Goal: Information Seeking & Learning: Learn about a topic

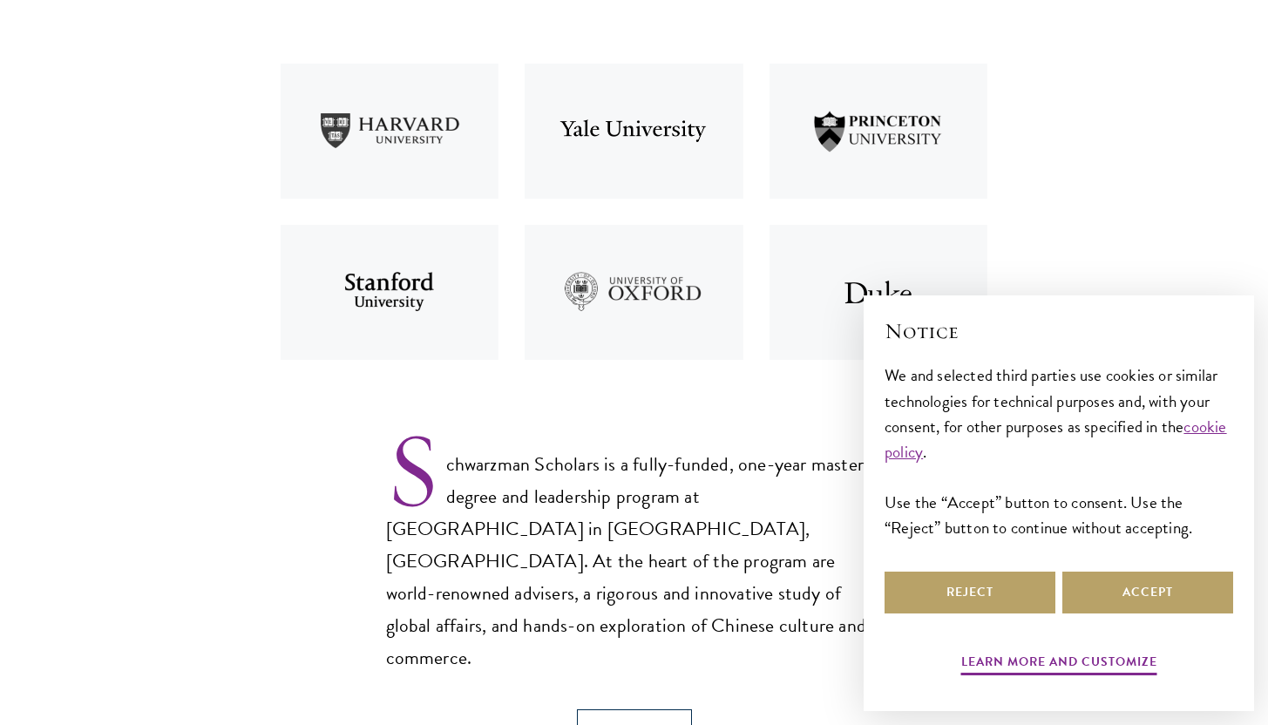
scroll to position [847, 0]
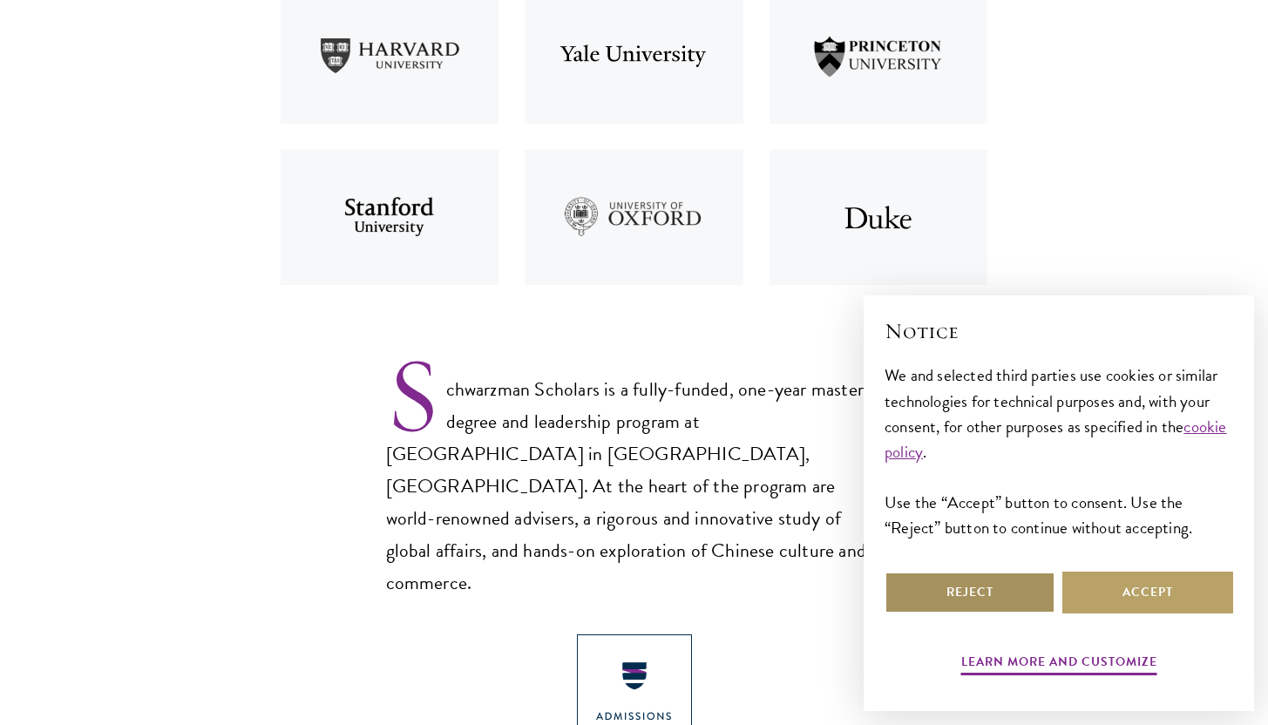
click at [952, 578] on button "Reject" at bounding box center [970, 593] width 171 height 42
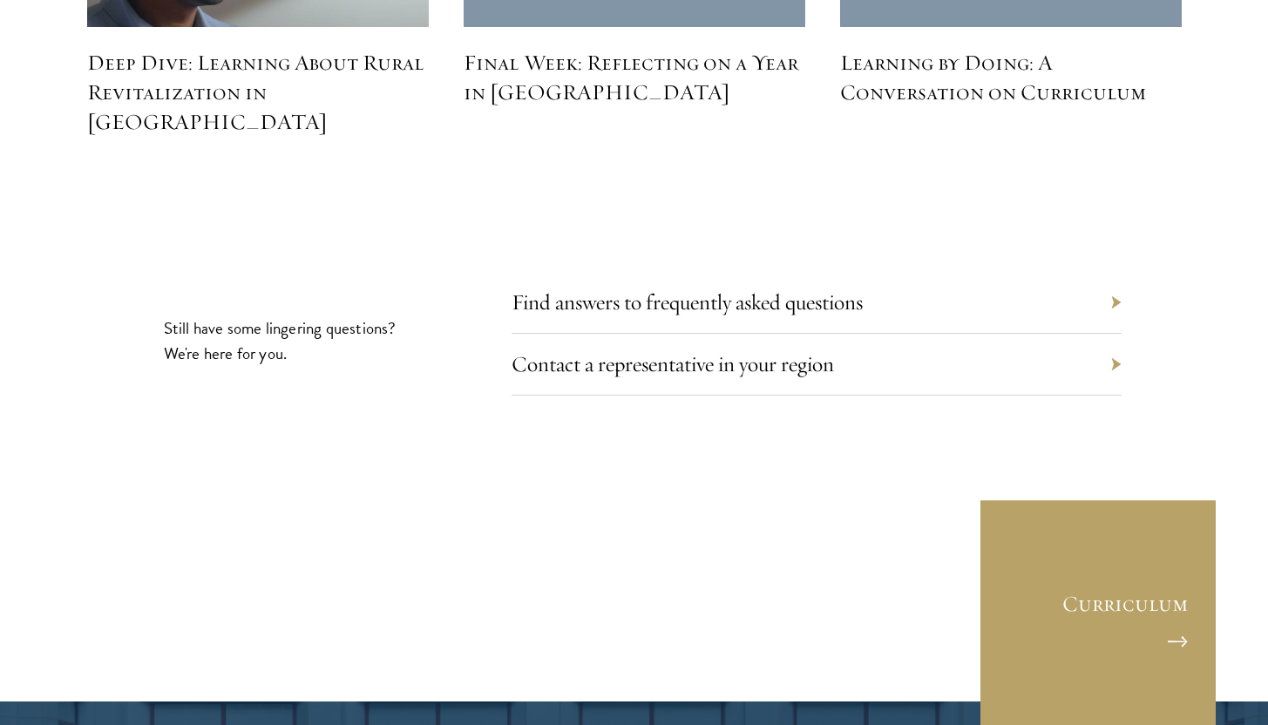
scroll to position [8038, 0]
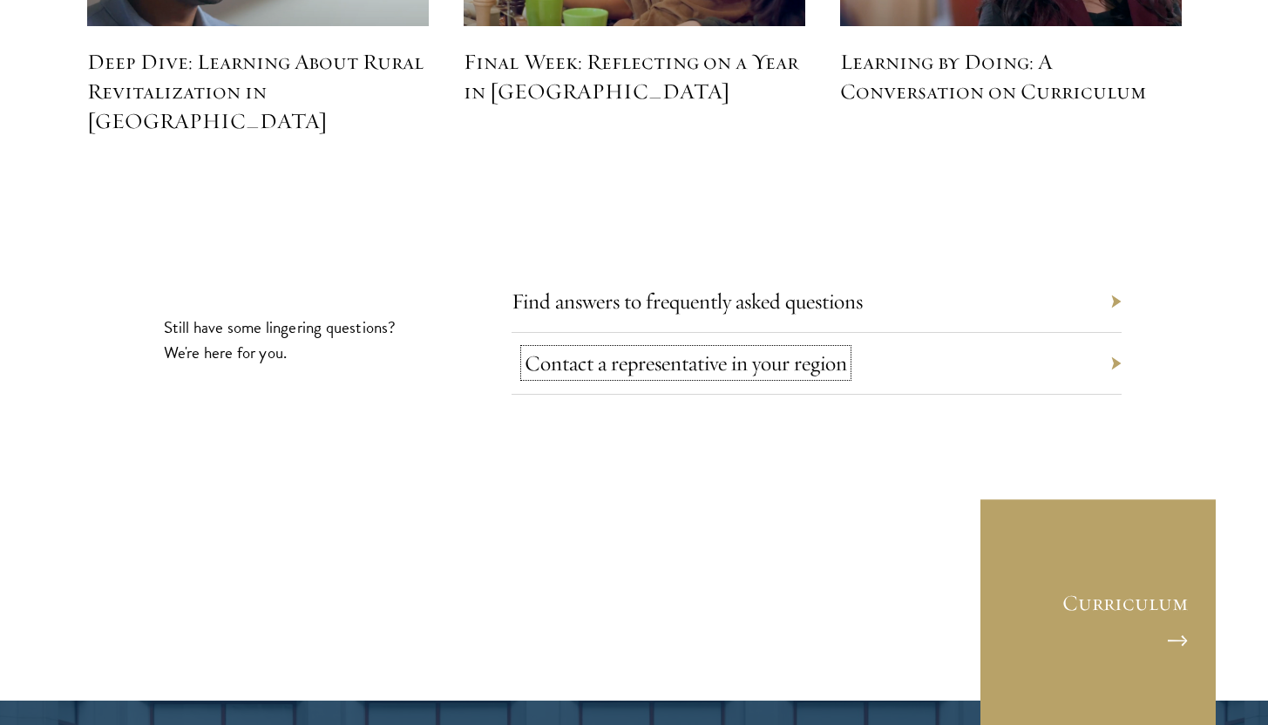
click at [550, 350] on link "Contact a representative in your region" at bounding box center [686, 363] width 323 height 27
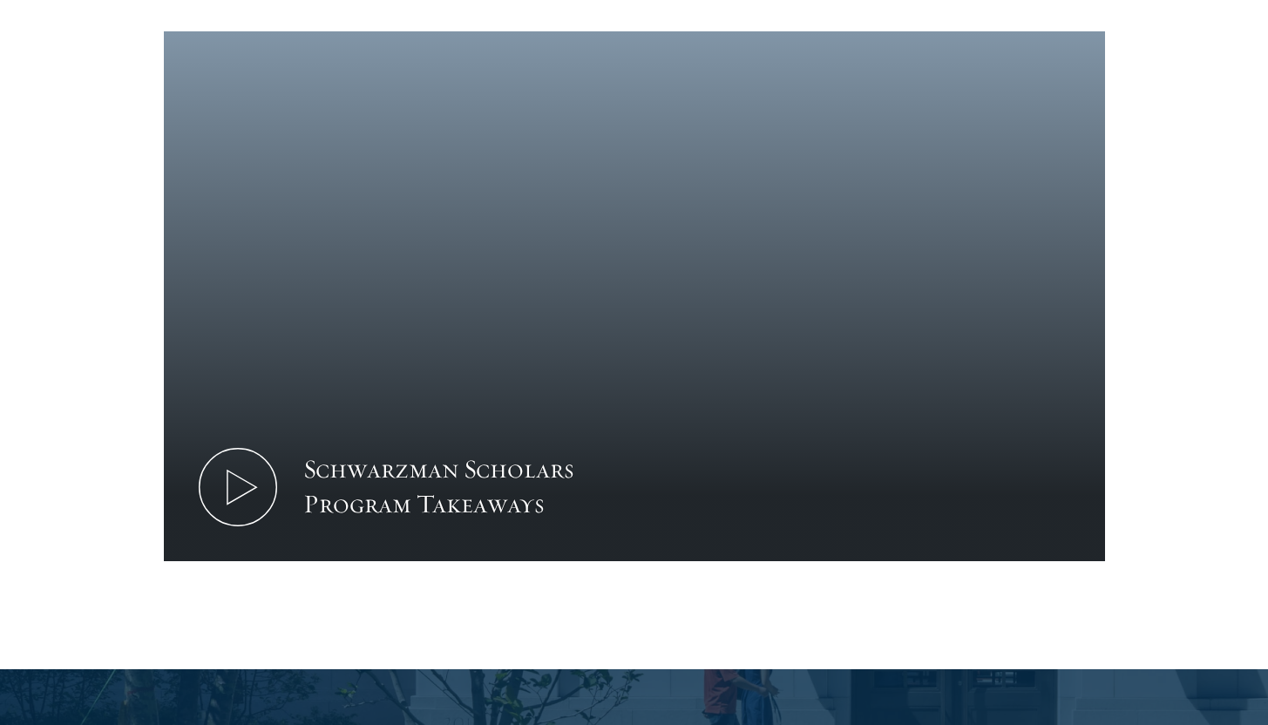
scroll to position [1980, 0]
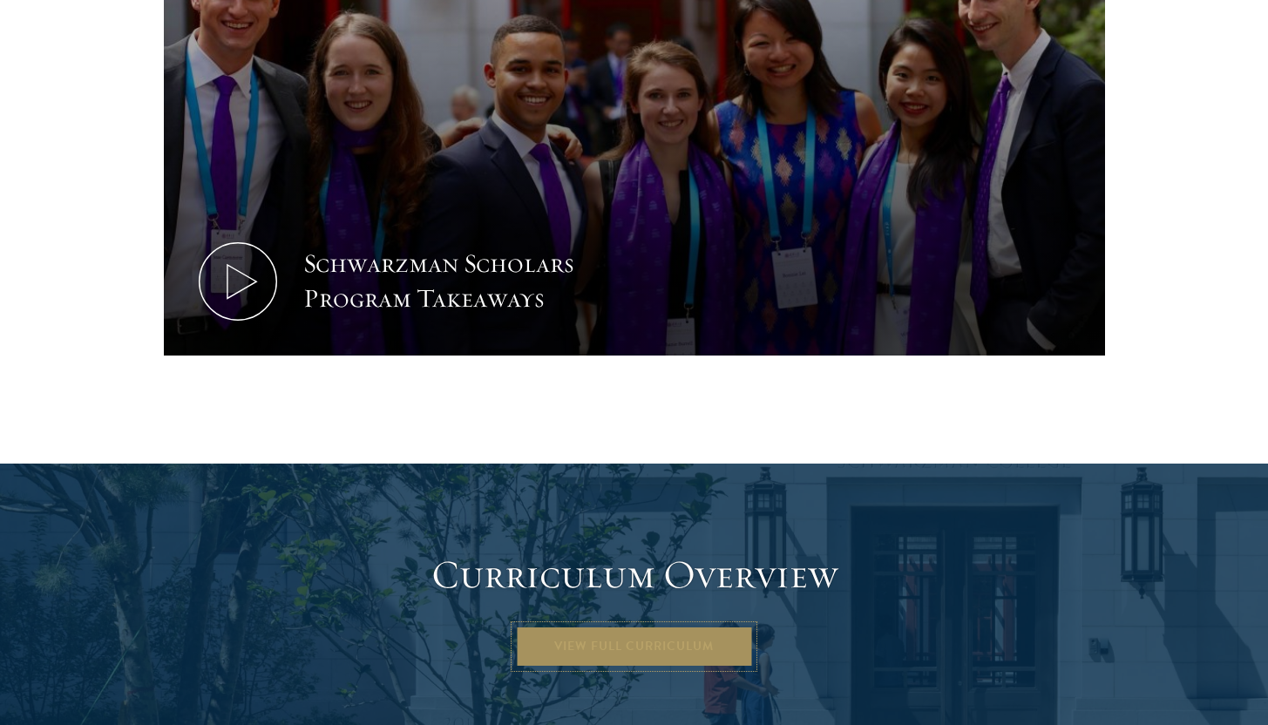
click at [620, 626] on link "View Full Curriculum" at bounding box center [634, 647] width 238 height 42
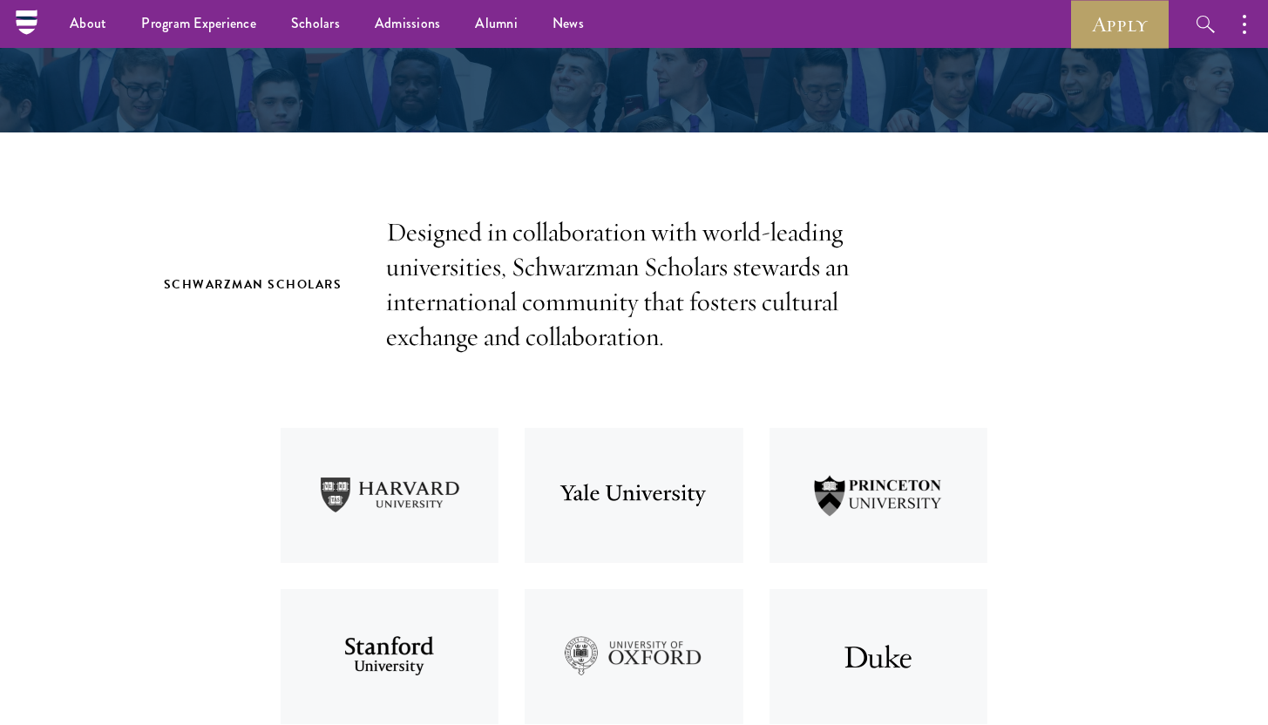
scroll to position [0, 0]
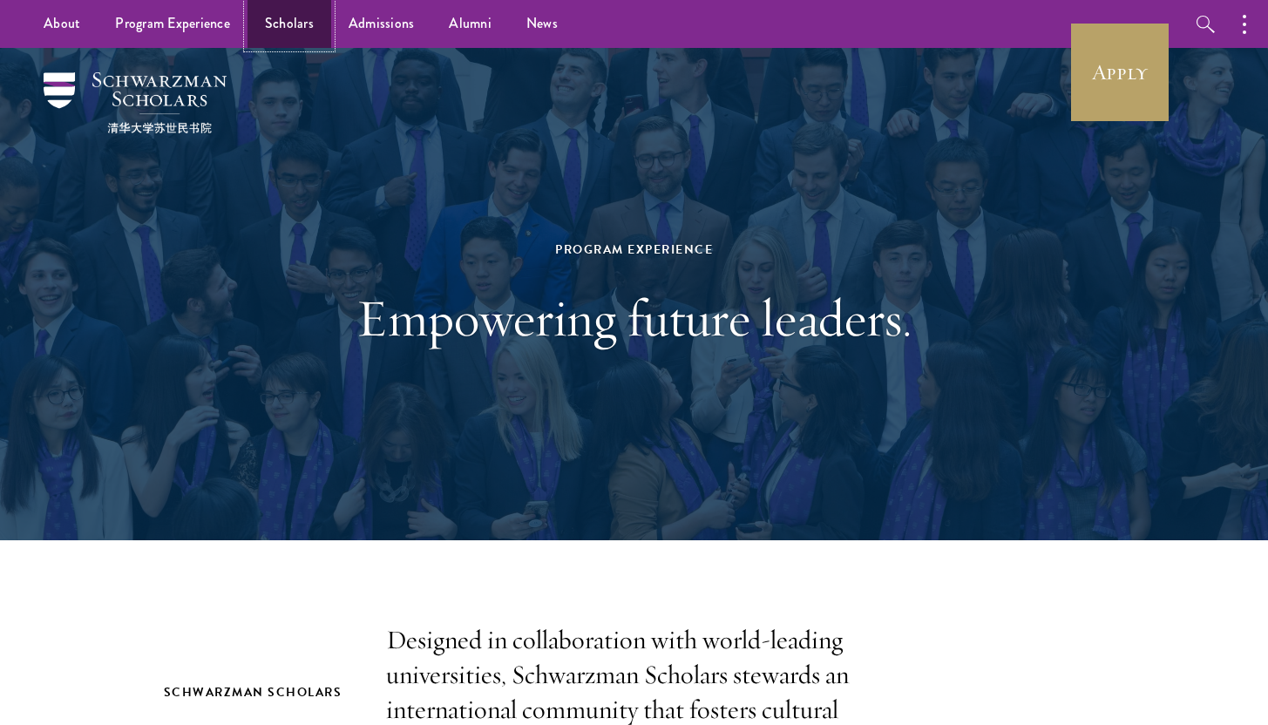
click at [267, 19] on link "Scholars" at bounding box center [290, 24] width 84 height 48
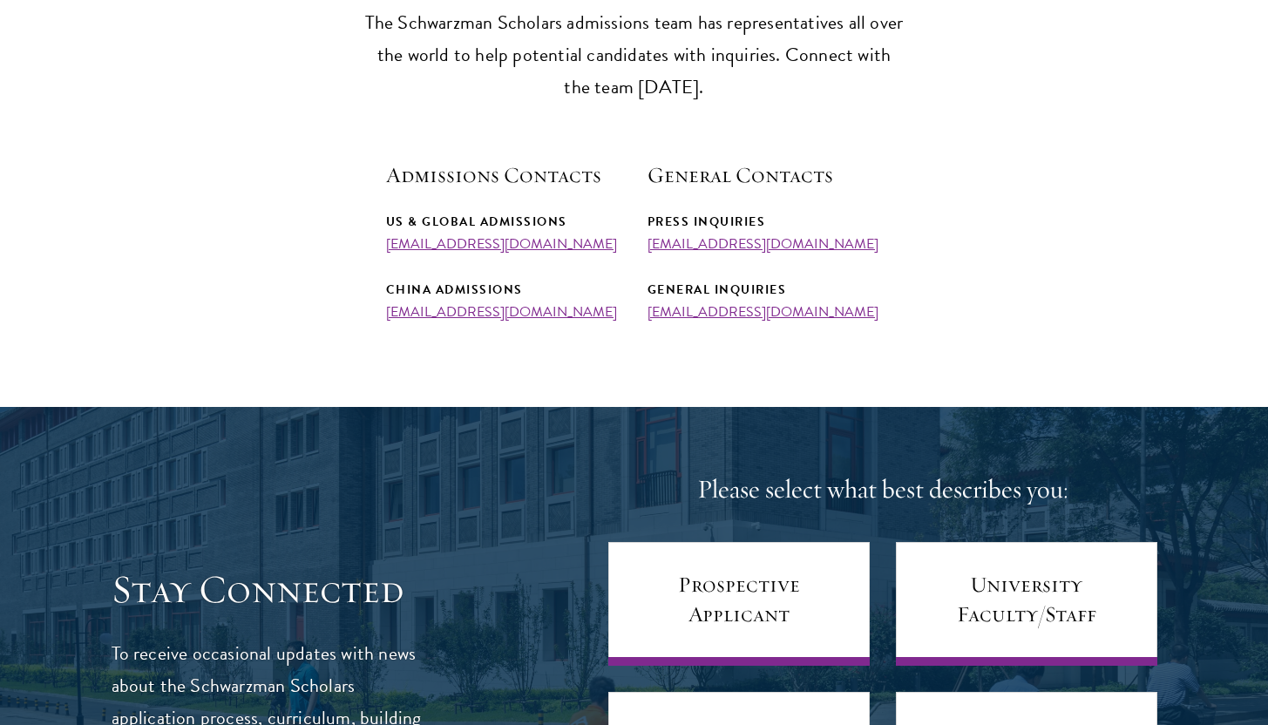
scroll to position [429, 0]
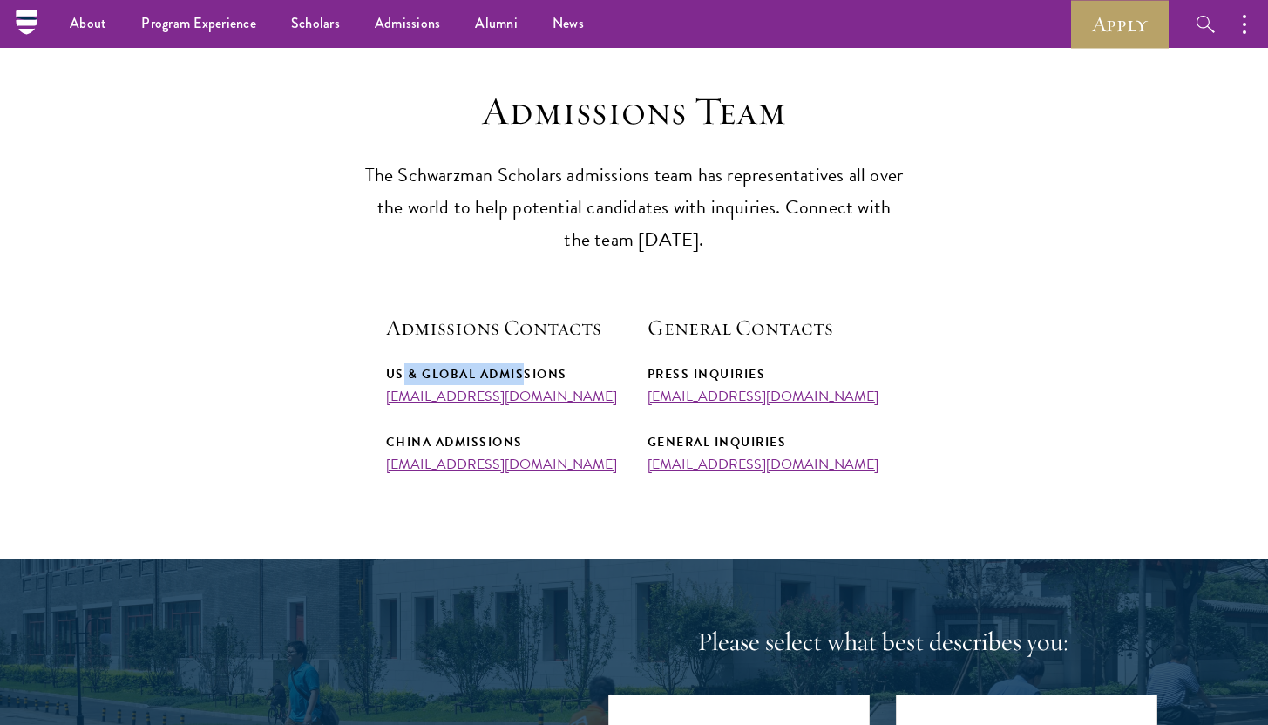
drag, startPoint x: 401, startPoint y: 372, endPoint x: 526, endPoint y: 372, distance: 124.6
click at [526, 372] on div "US & Global Admissions" at bounding box center [503, 374] width 235 height 22
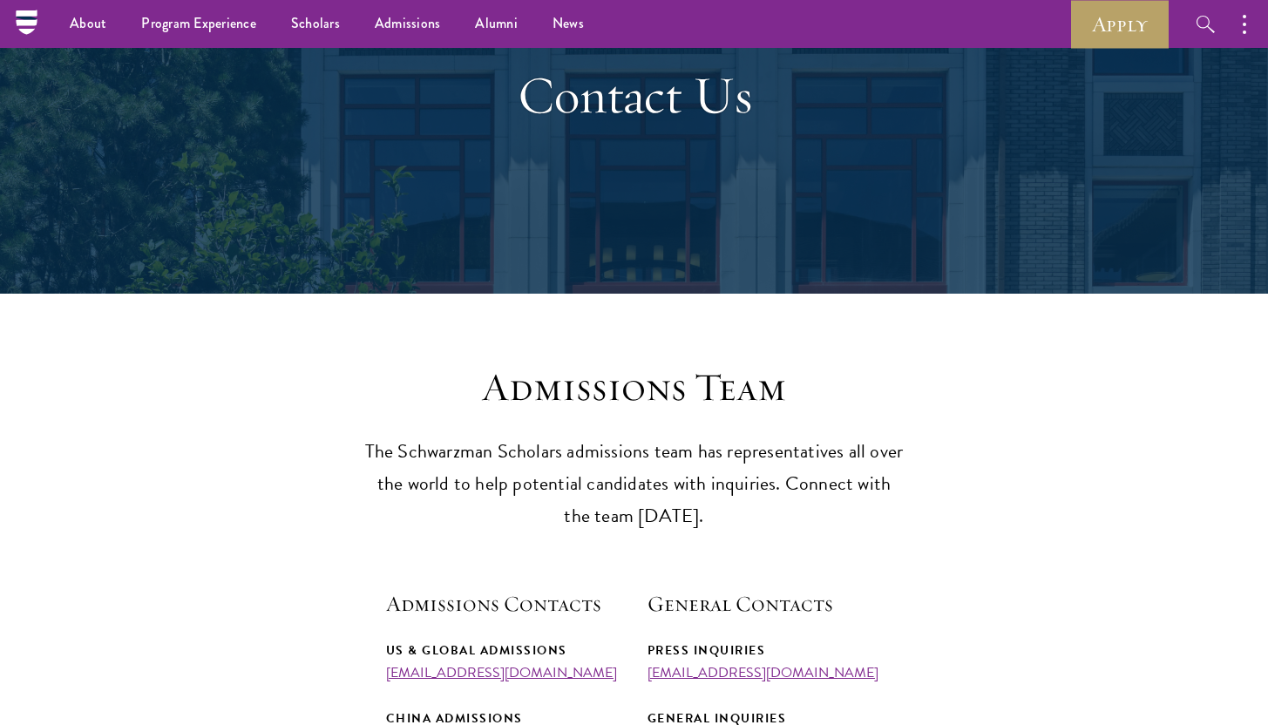
scroll to position [0, 0]
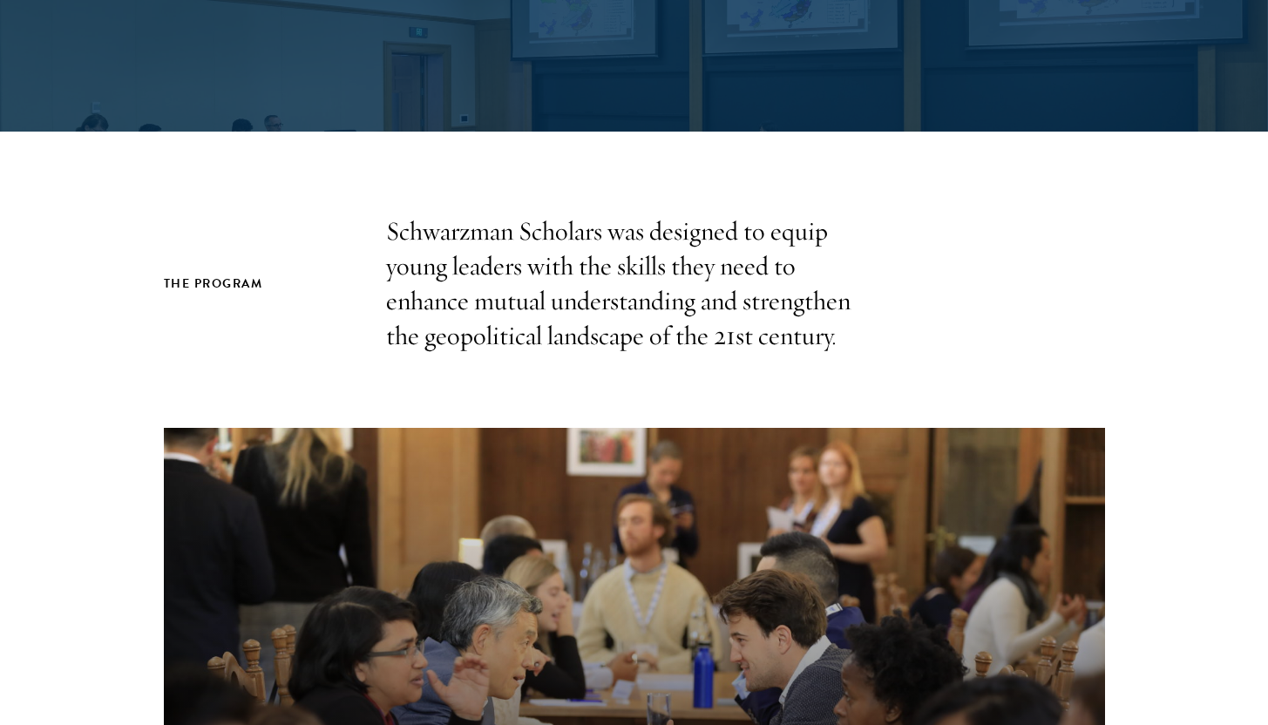
scroll to position [1080, 0]
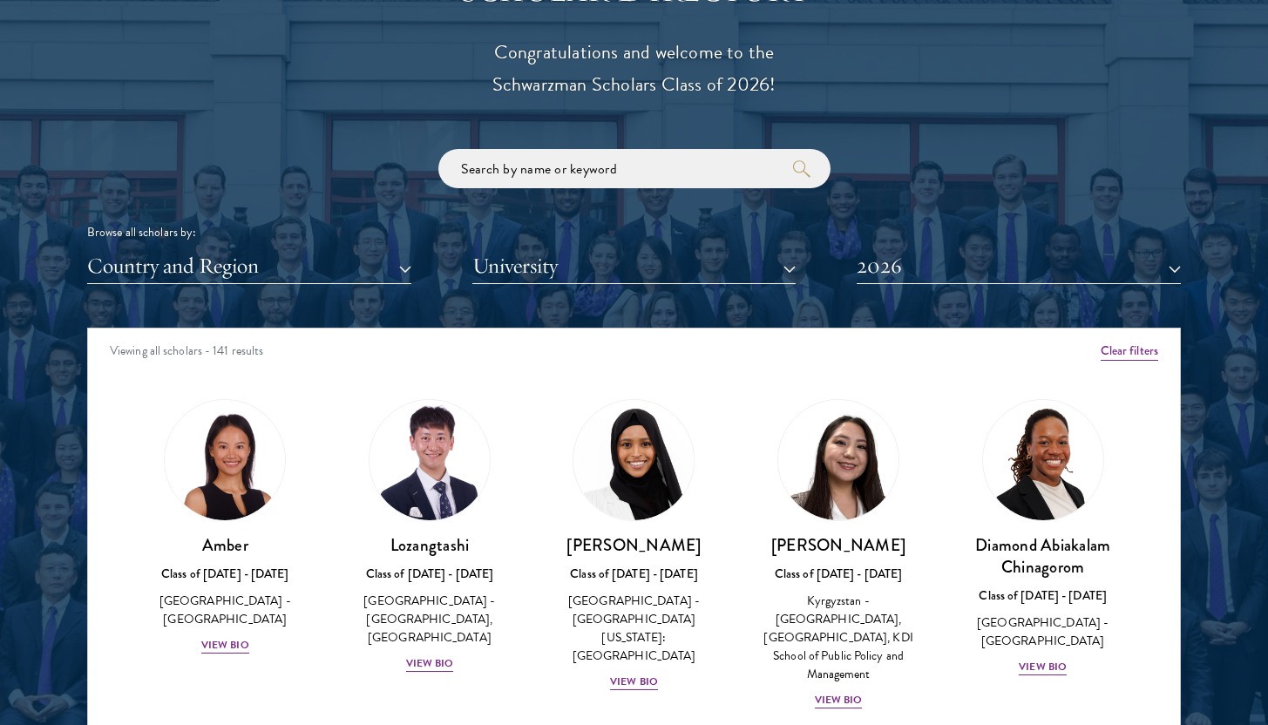
scroll to position [2125, 0]
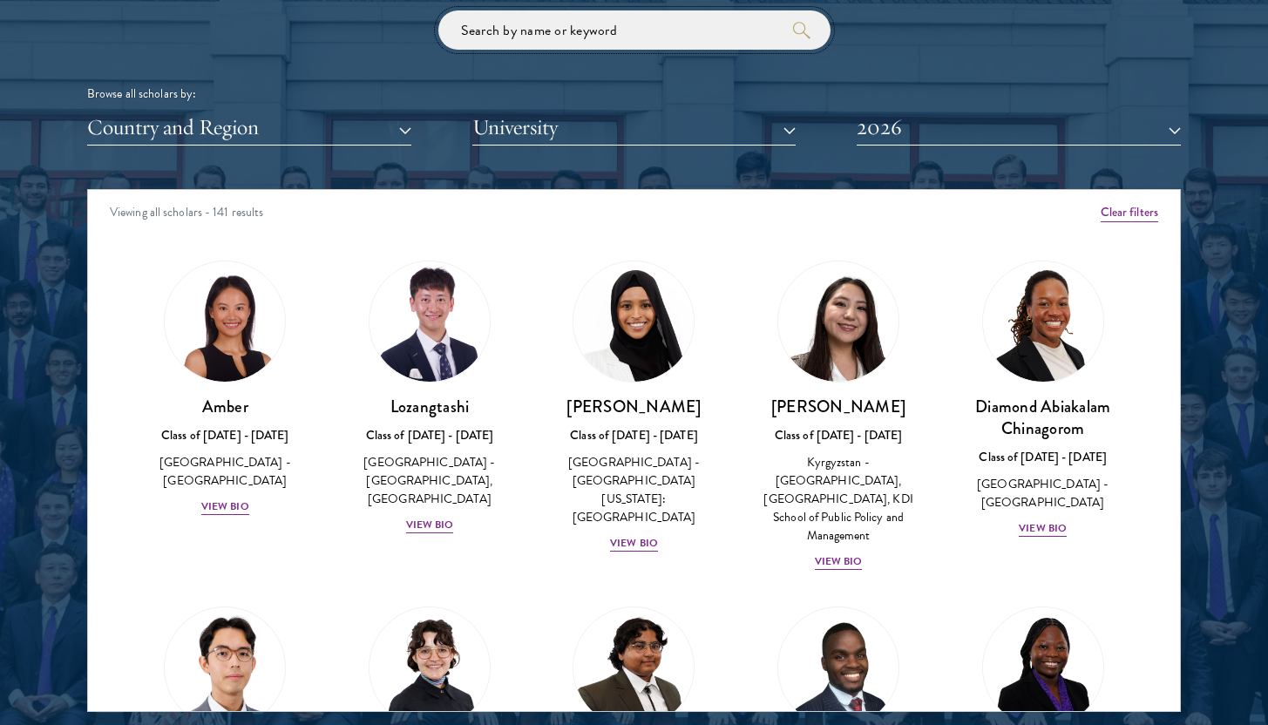
click at [601, 20] on input "search" at bounding box center [634, 29] width 392 height 39
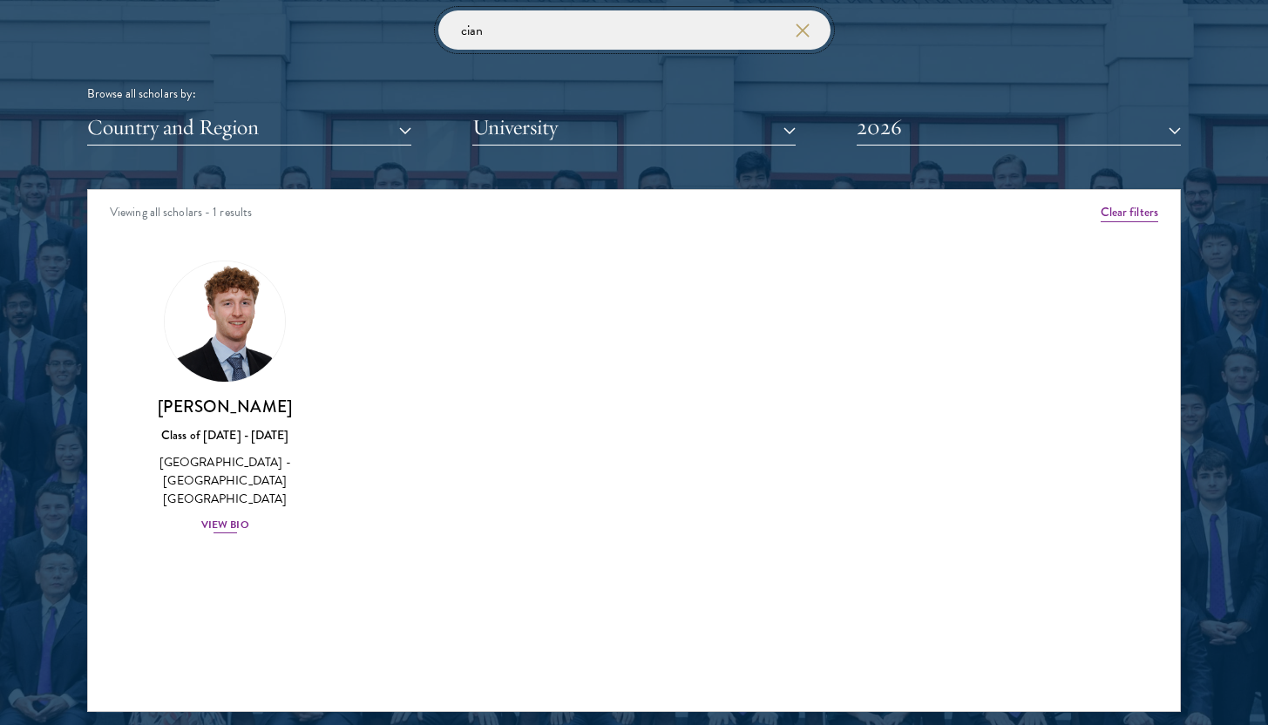
type input "cian"
click at [226, 517] on div "View Bio" at bounding box center [225, 525] width 48 height 17
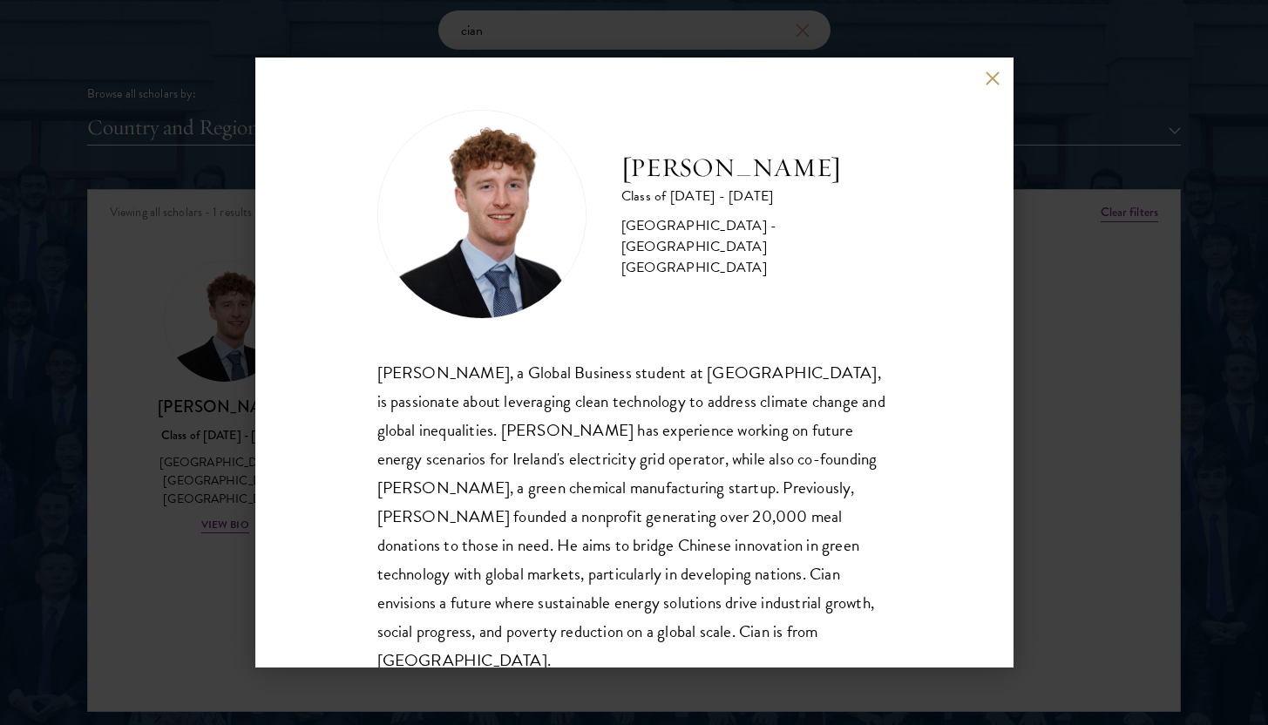
scroll to position [31, 0]
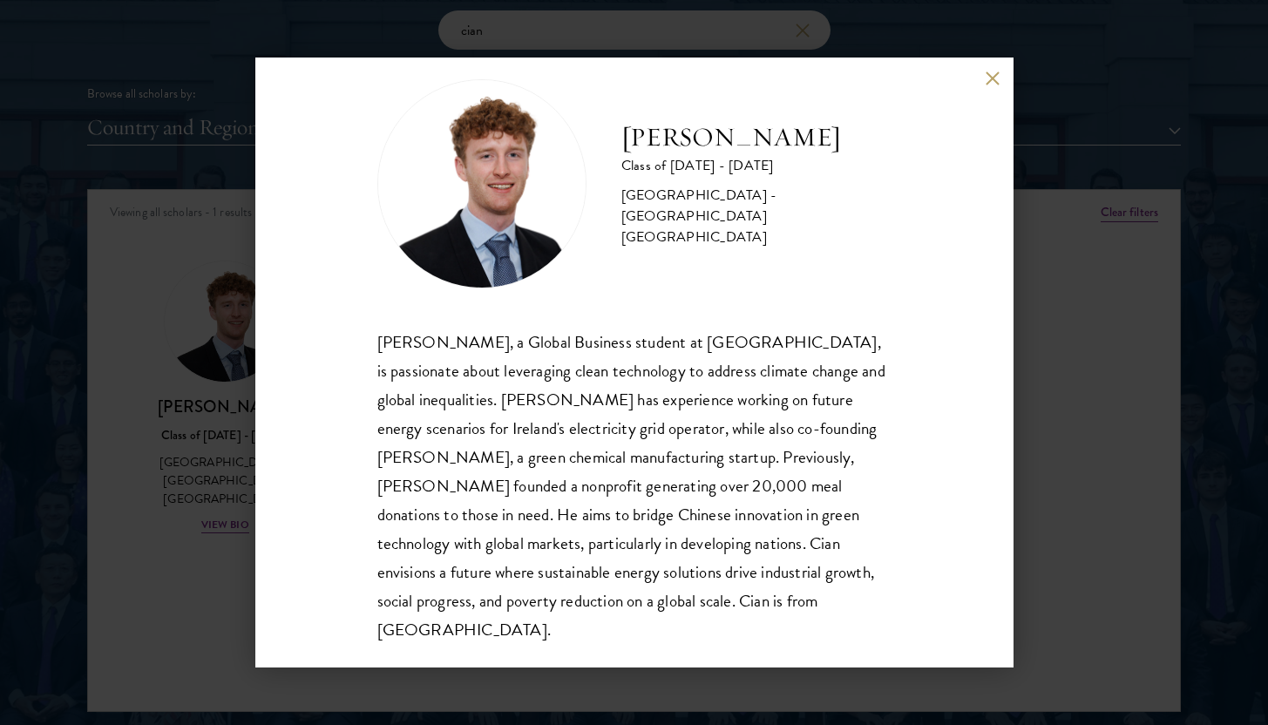
click at [988, 65] on div "Cian McGlynn Class of 2025 - 2026 Ireland - Trinity College Dublin Cian McGlynn…" at bounding box center [634, 363] width 758 height 610
click at [991, 75] on button at bounding box center [993, 78] width 15 height 15
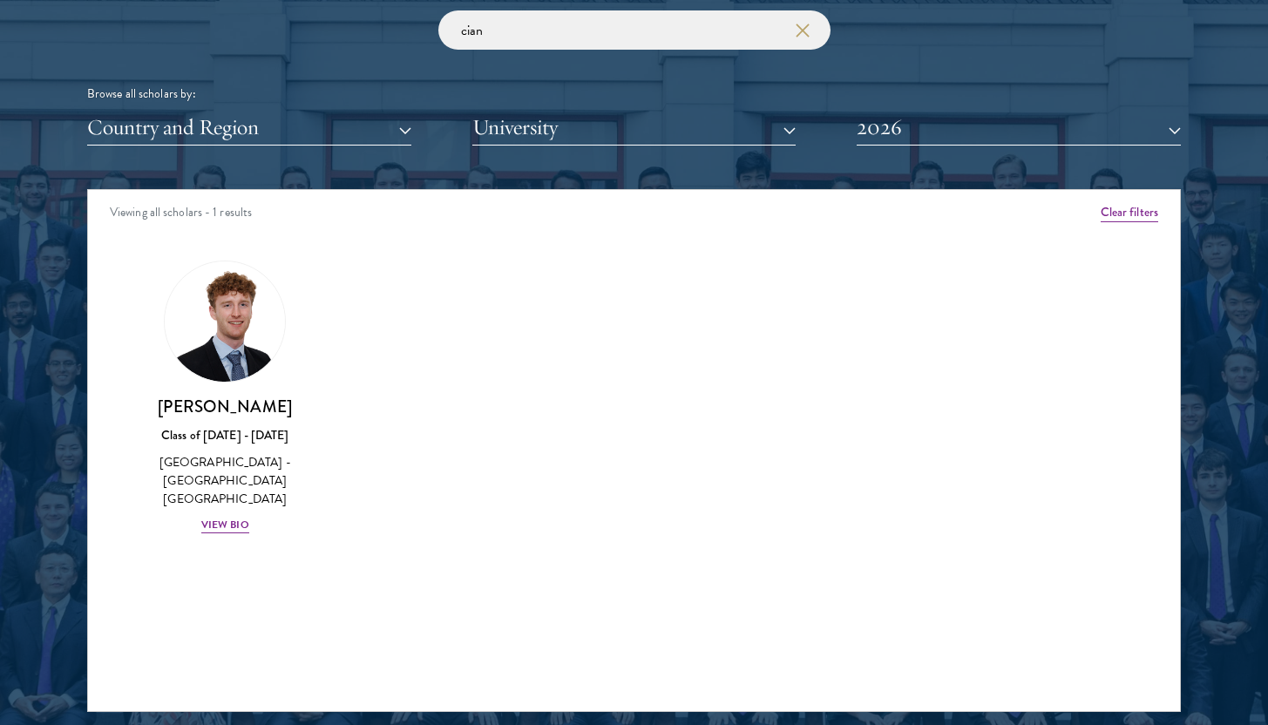
click at [479, 366] on div "Amber Class of 2025 - 2026 China - Peking University View Bio Cirenquji Class o…" at bounding box center [634, 413] width 1092 height 349
click at [805, 31] on icon "button" at bounding box center [803, 31] width 14 height 14
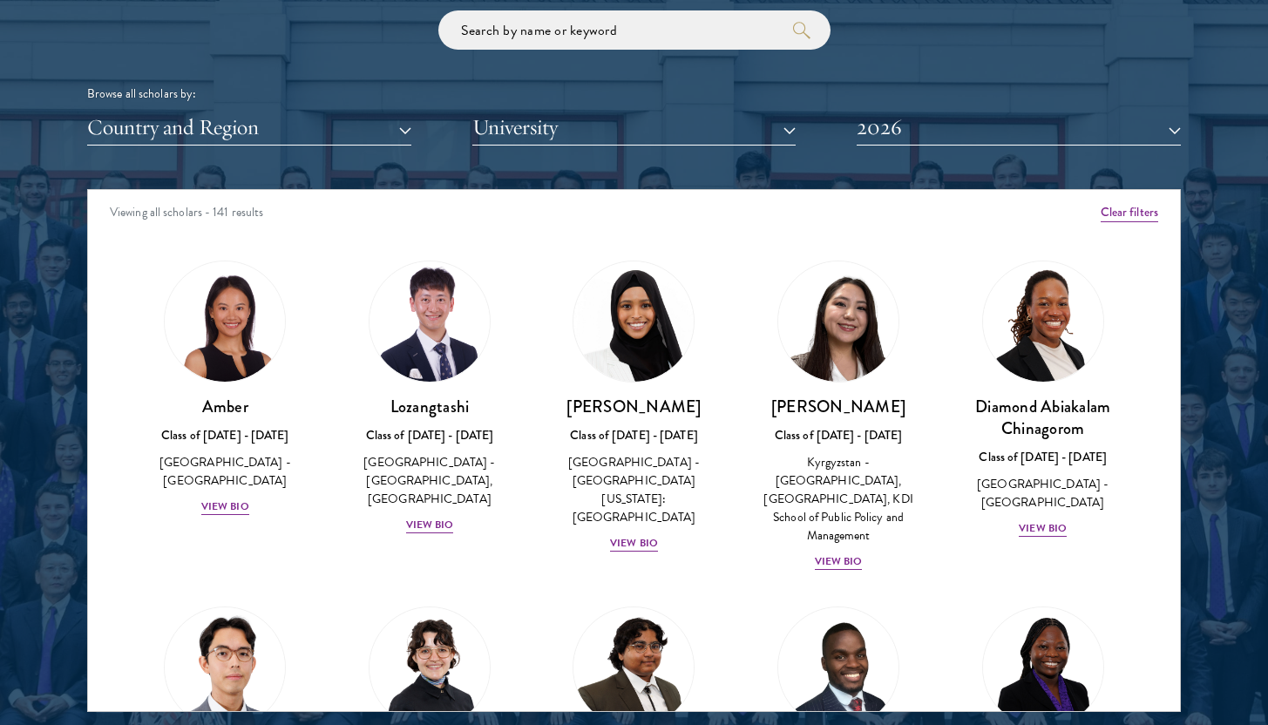
click at [368, 37] on div "Browse all scholars by: Country and Region All Countries and Regions Afghanista…" at bounding box center [634, 77] width 1094 height 135
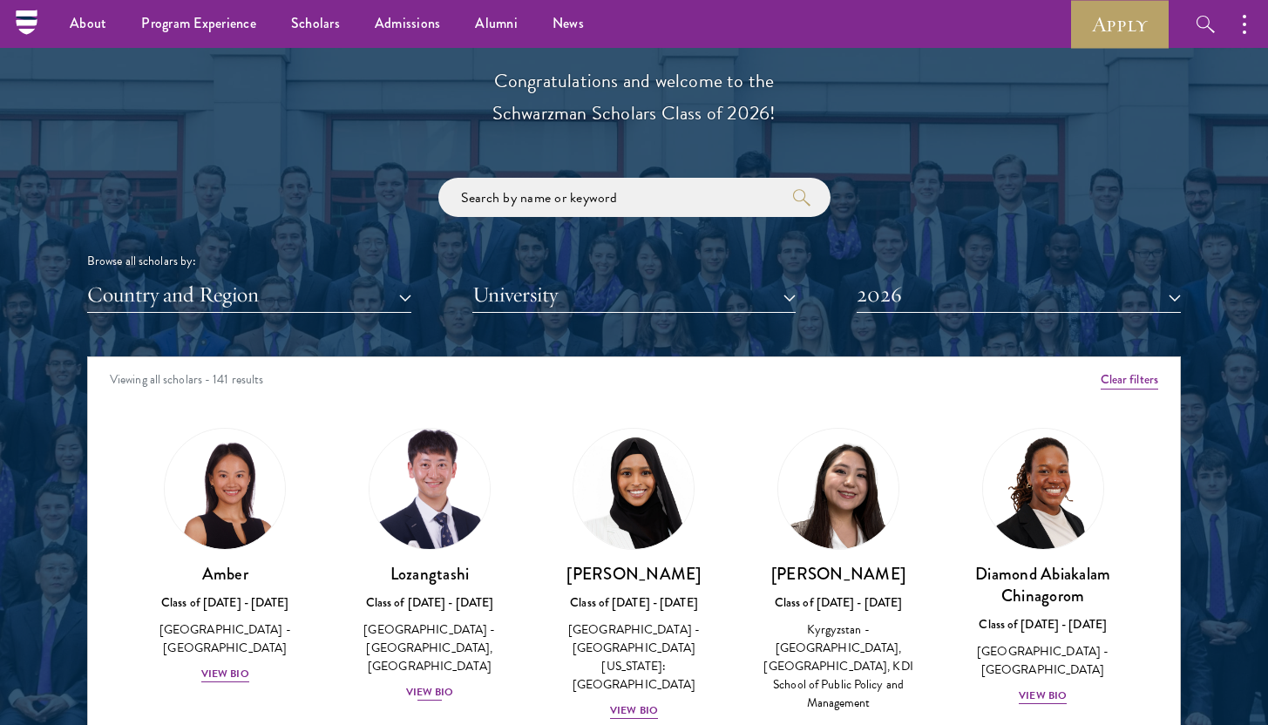
scroll to position [1830, 0]
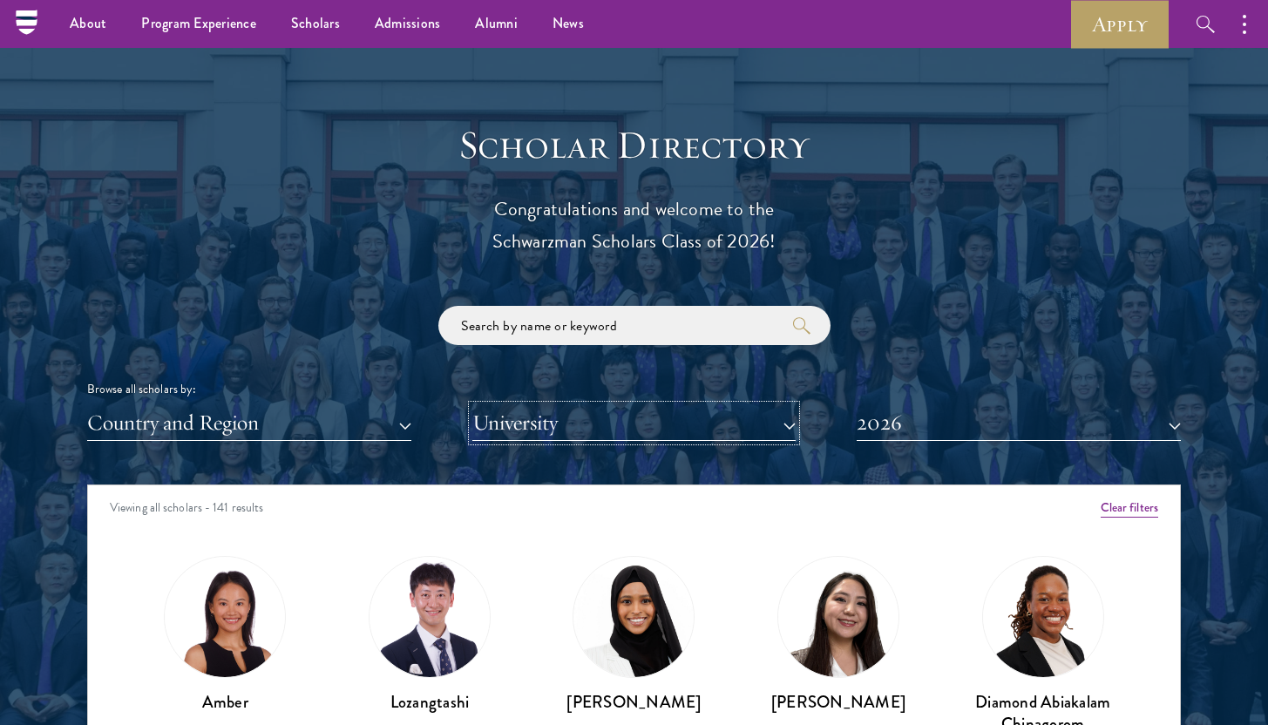
click at [547, 410] on button "University" at bounding box center [634, 423] width 324 height 36
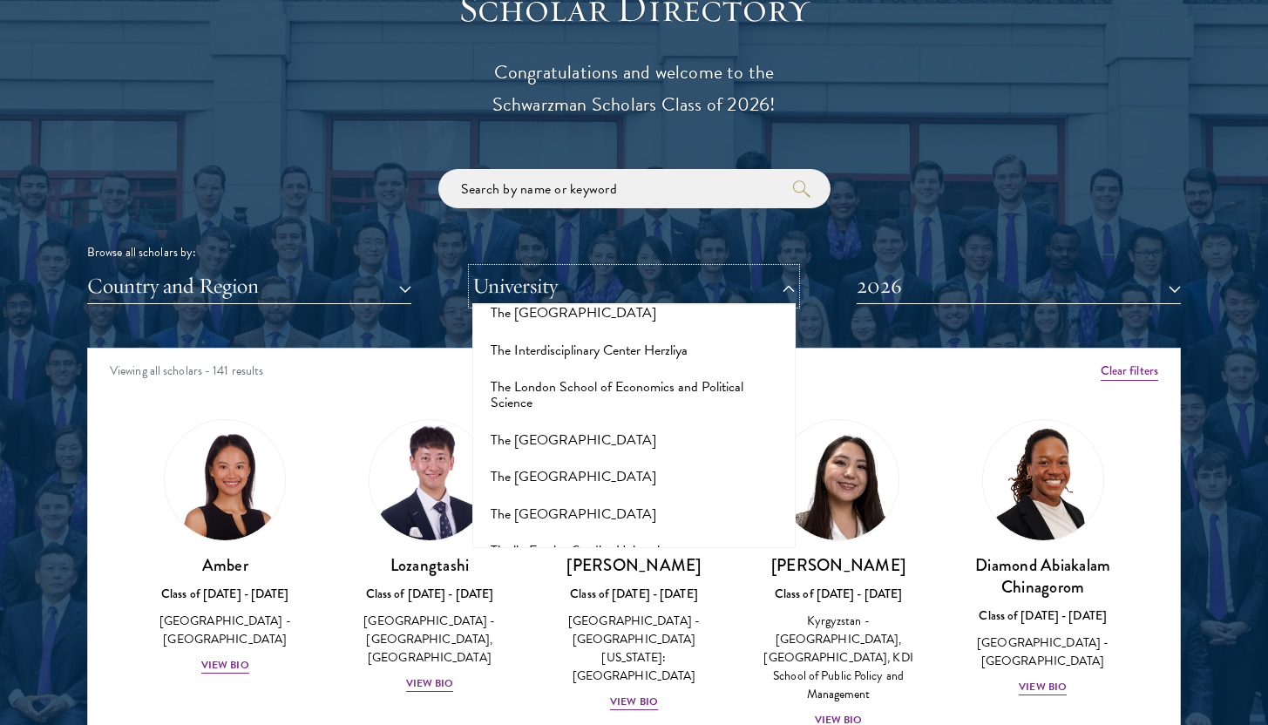
scroll to position [11132, 0]
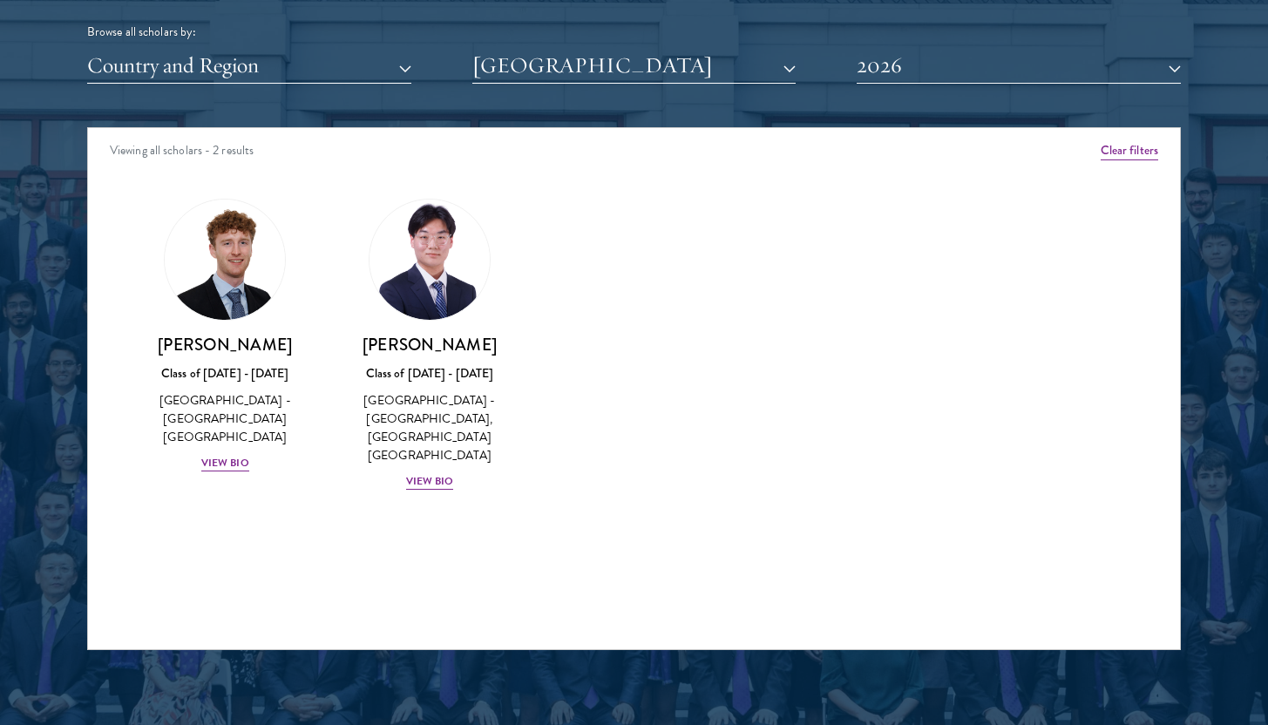
scroll to position [2221, 0]
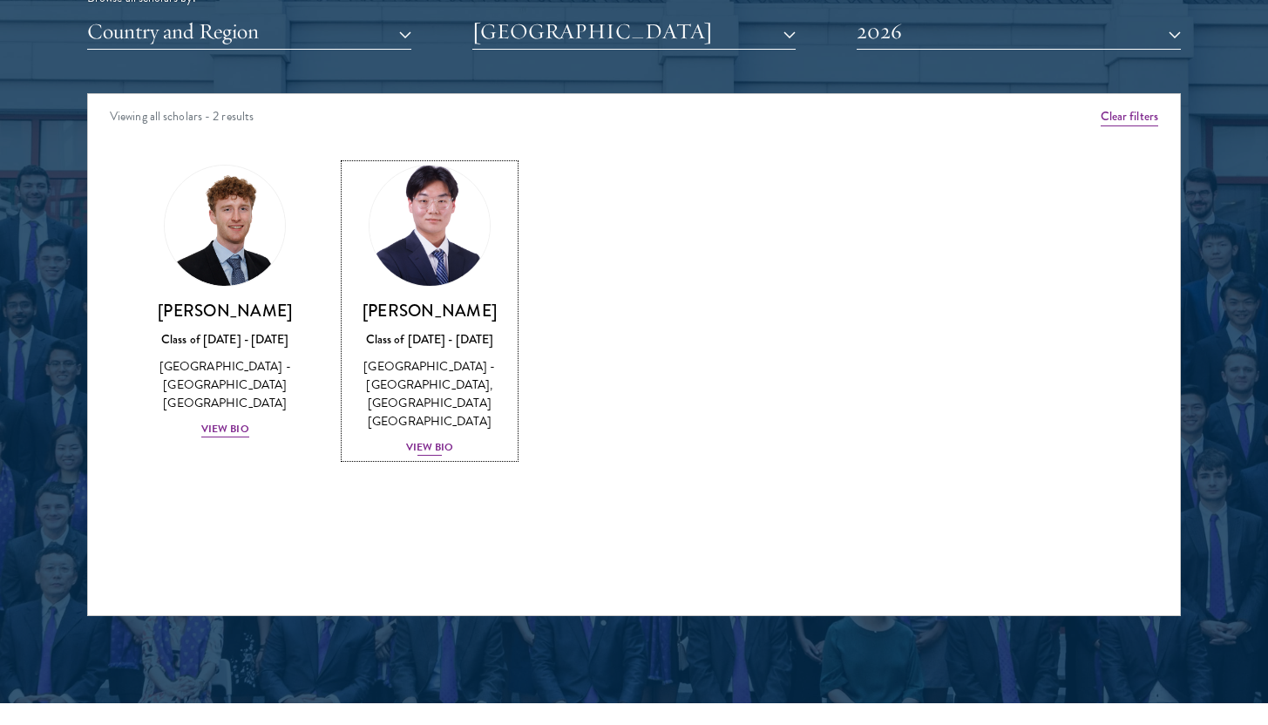
click at [443, 439] on div "View Bio" at bounding box center [430, 447] width 48 height 17
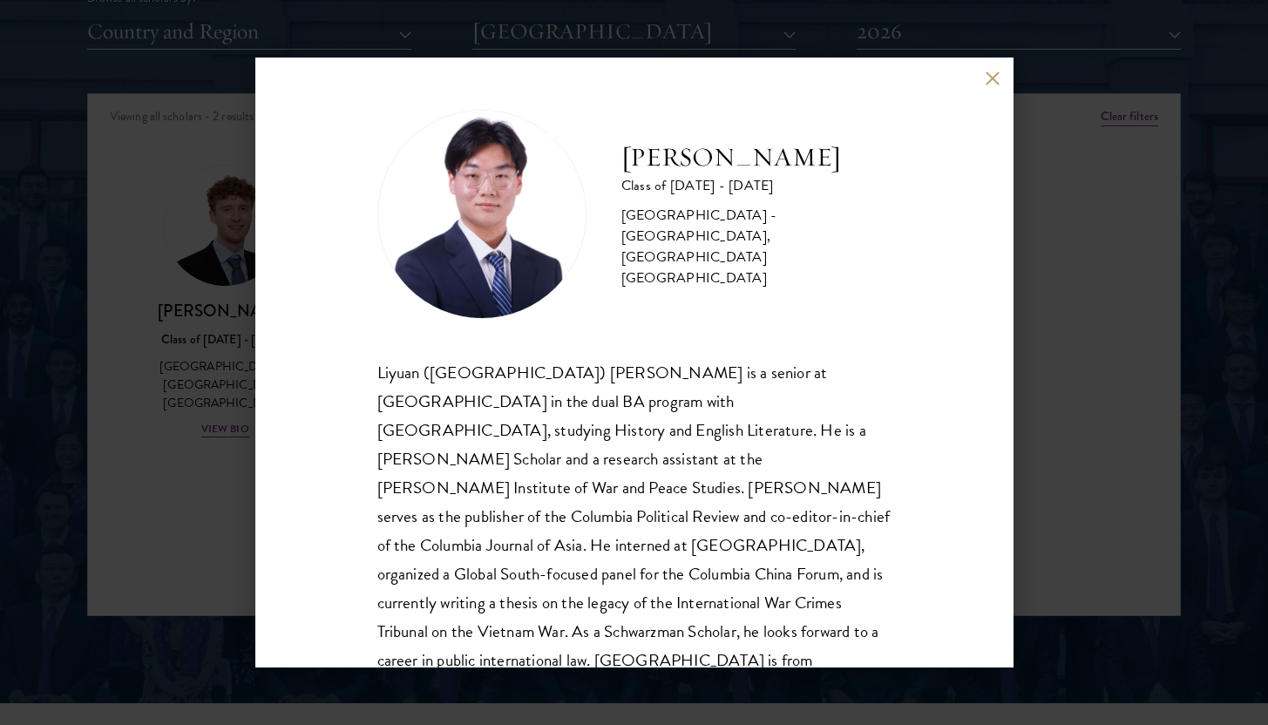
scroll to position [31, 0]
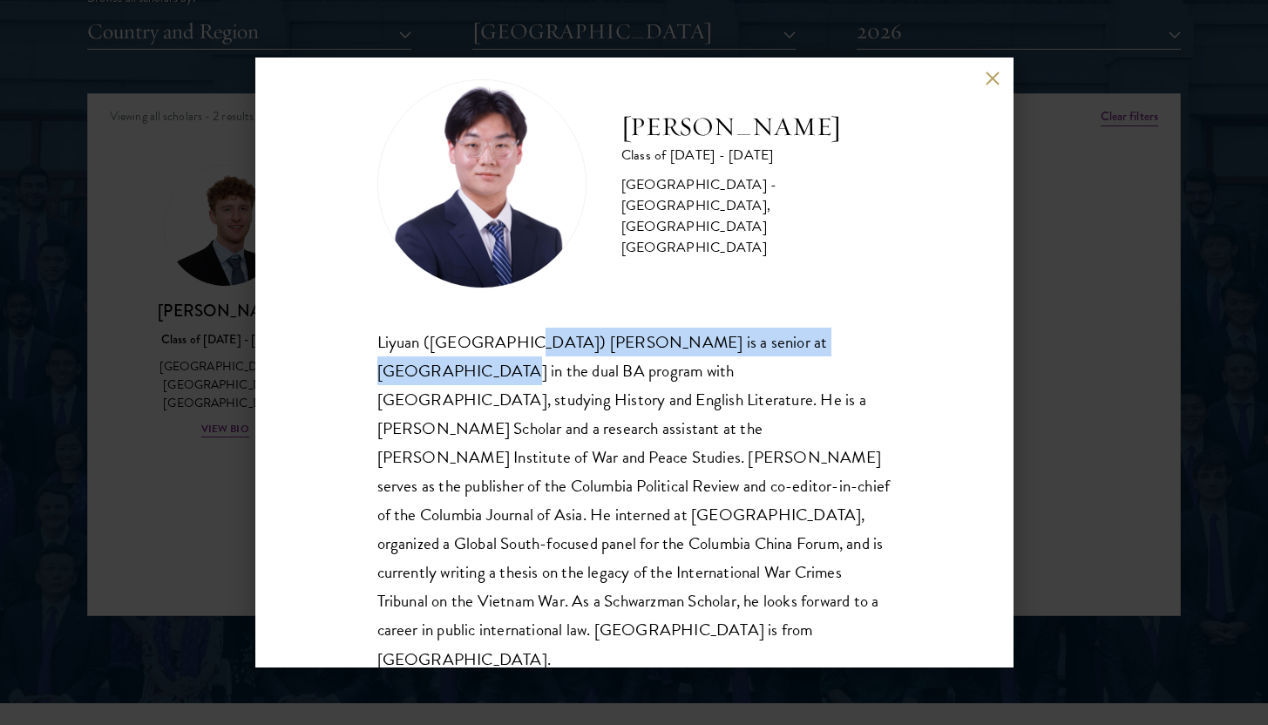
drag, startPoint x: 506, startPoint y: 343, endPoint x: 939, endPoint y: 343, distance: 432.3
click at [940, 343] on div "Lochlan Zhang Class of 2025 - 2026 China - Columbia University, Trinity College…" at bounding box center [634, 363] width 758 height 610
click at [939, 343] on div "Lochlan Zhang Class of 2025 - 2026 China - Columbia University, Trinity College…" at bounding box center [634, 363] width 758 height 610
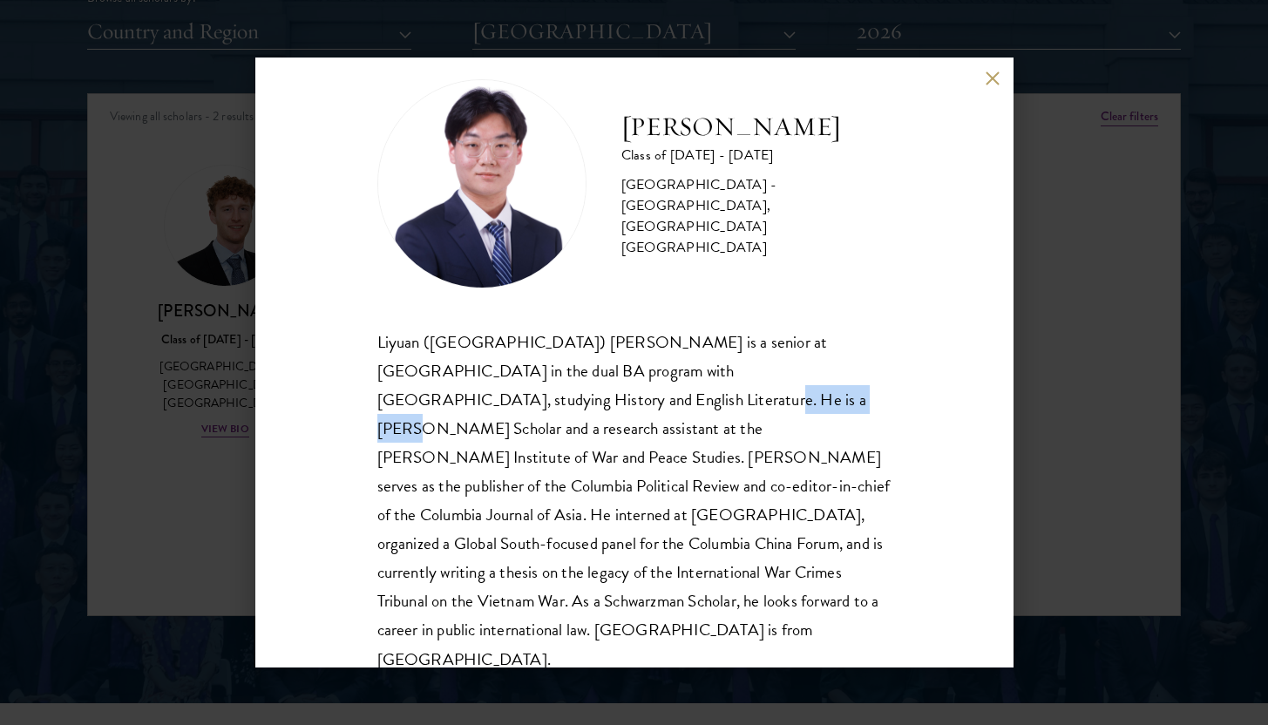
drag, startPoint x: 501, startPoint y: 401, endPoint x: 611, endPoint y: 397, distance: 109.9
click at [611, 397] on div "Liyuan (Lochlan) Zhang is a senior at Columbia University in the dual BA progra…" at bounding box center [634, 501] width 514 height 346
copy div "Saltzman Scholar"
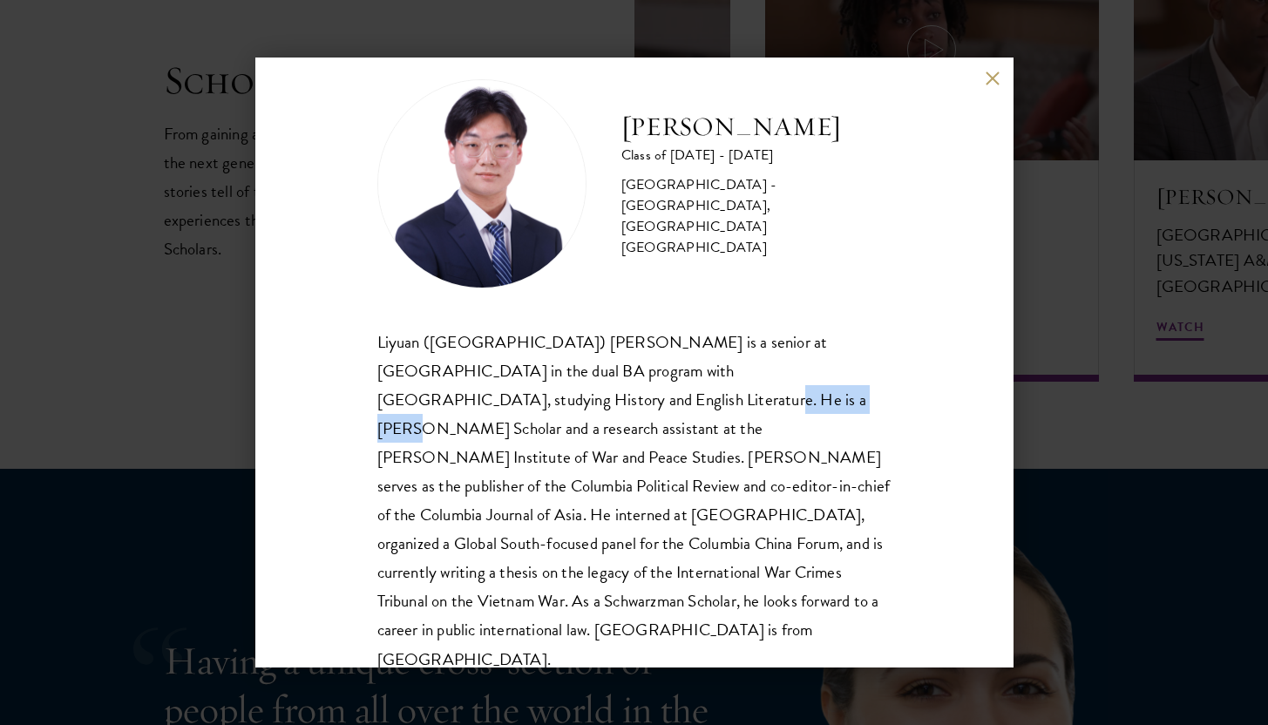
scroll to position [3208, 0]
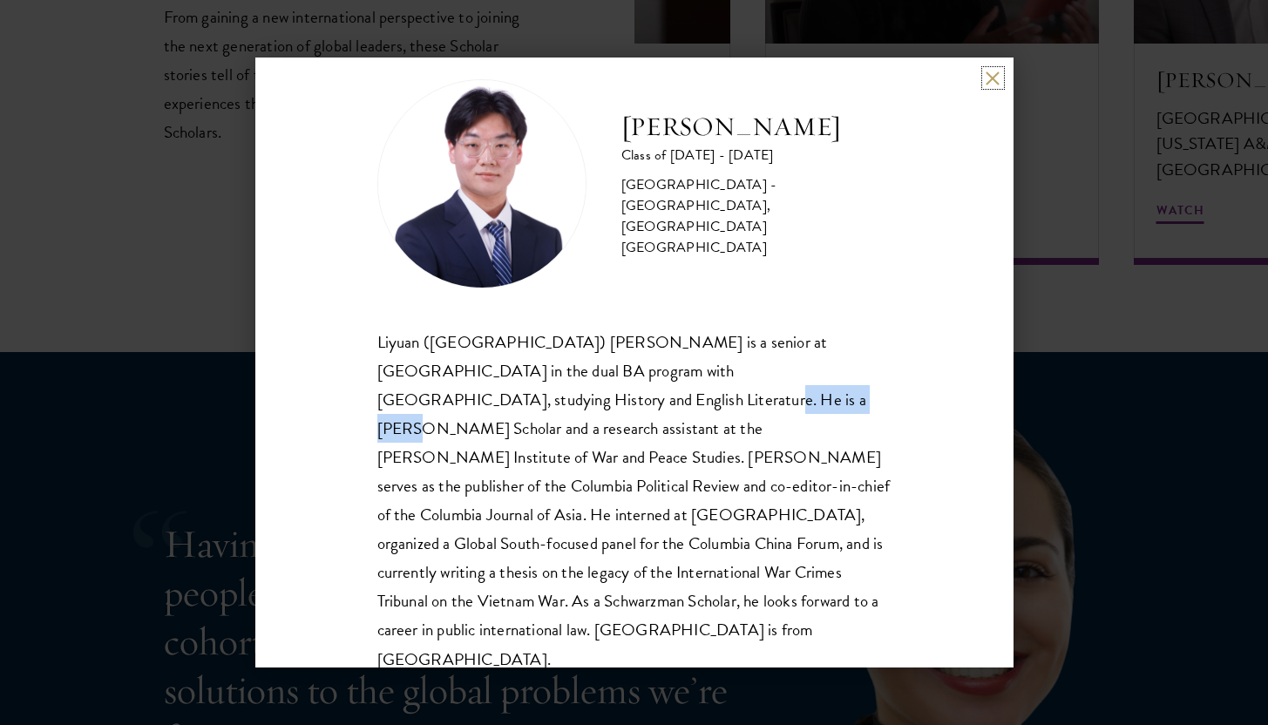
click at [993, 71] on button at bounding box center [993, 78] width 15 height 15
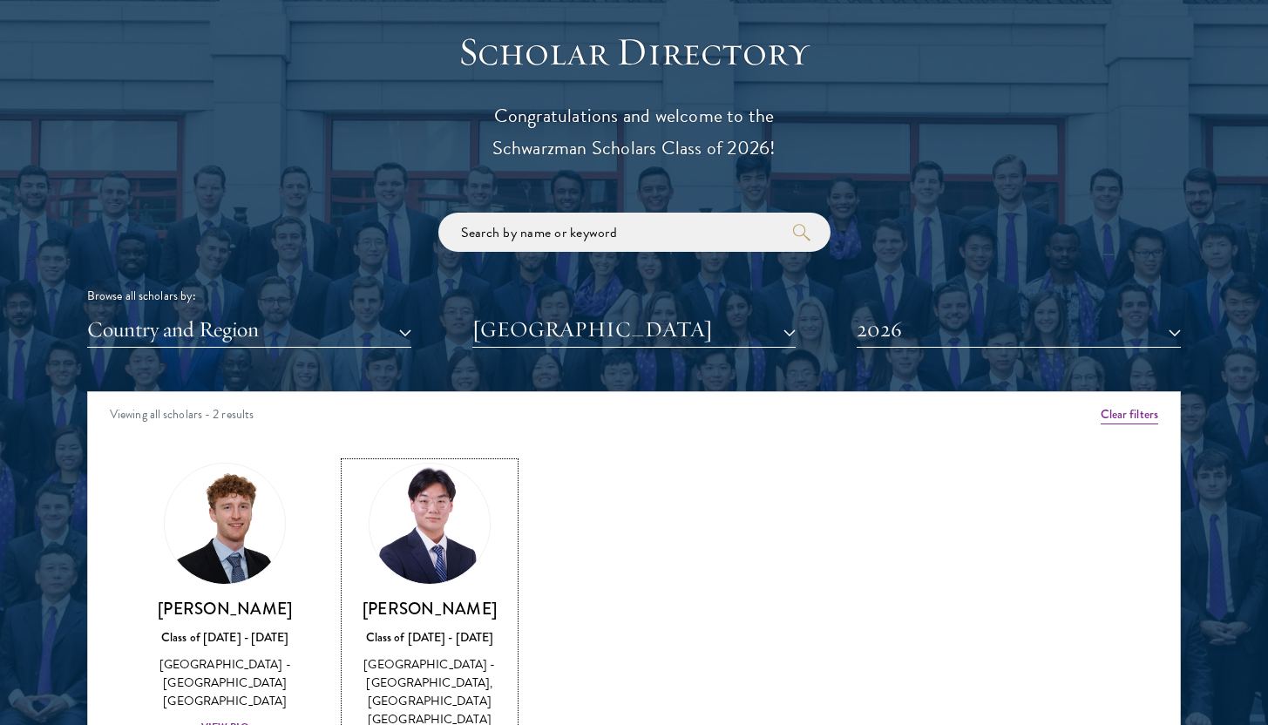
scroll to position [2096, 0]
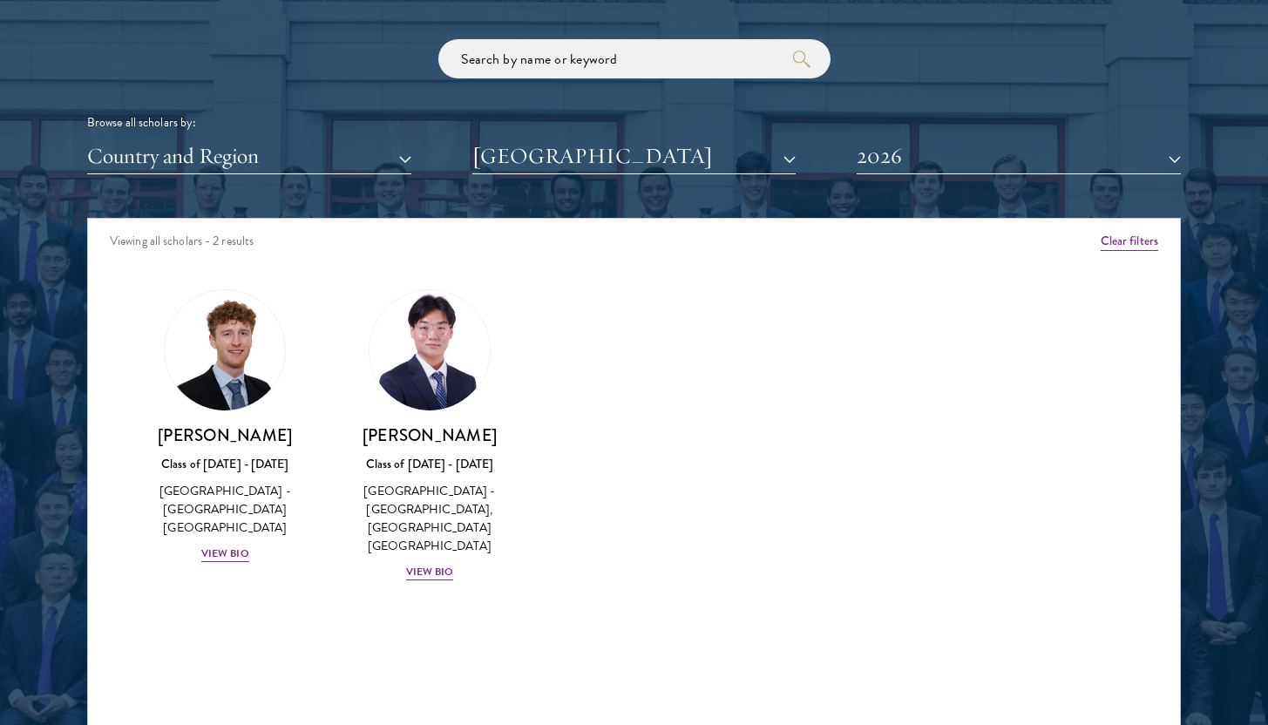
click at [764, 509] on div "Amber Class of 2025 - 2026 China - Peking University View Bio Cirenquji Class o…" at bounding box center [634, 451] width 1092 height 367
click at [737, 147] on button "[GEOGRAPHIC_DATA]" at bounding box center [634, 157] width 324 height 36
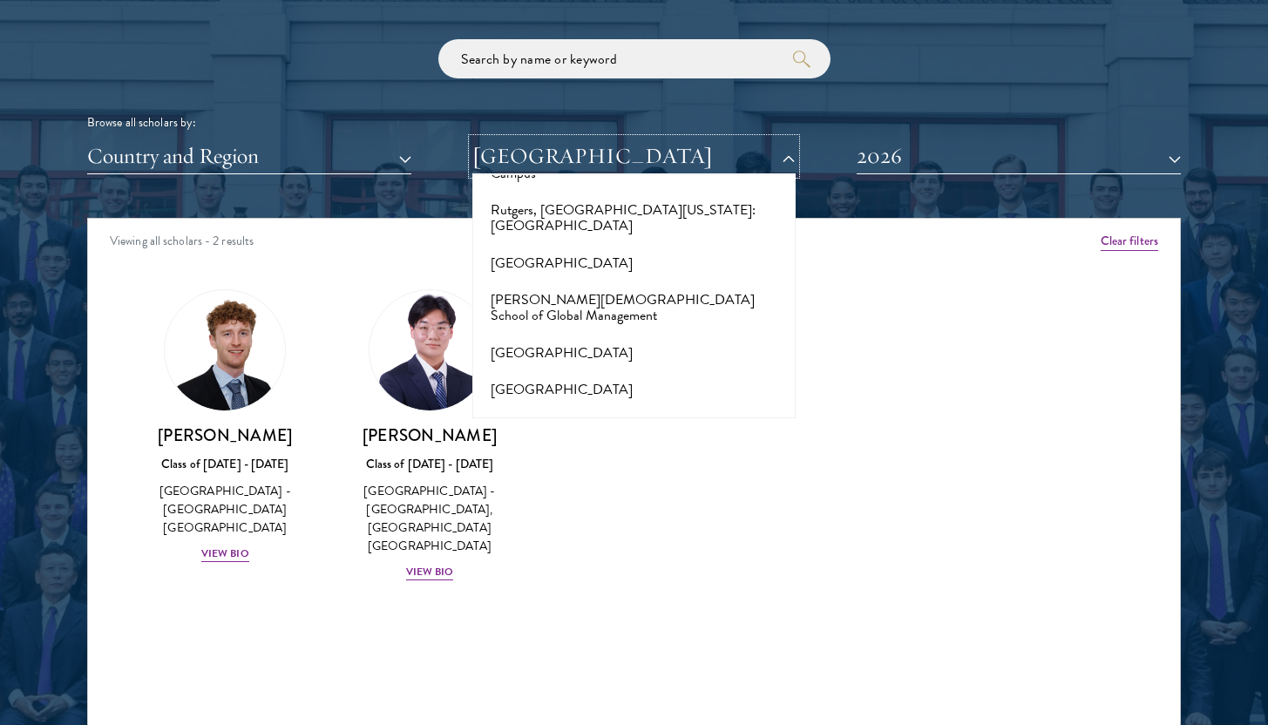
scroll to position [9389, 0]
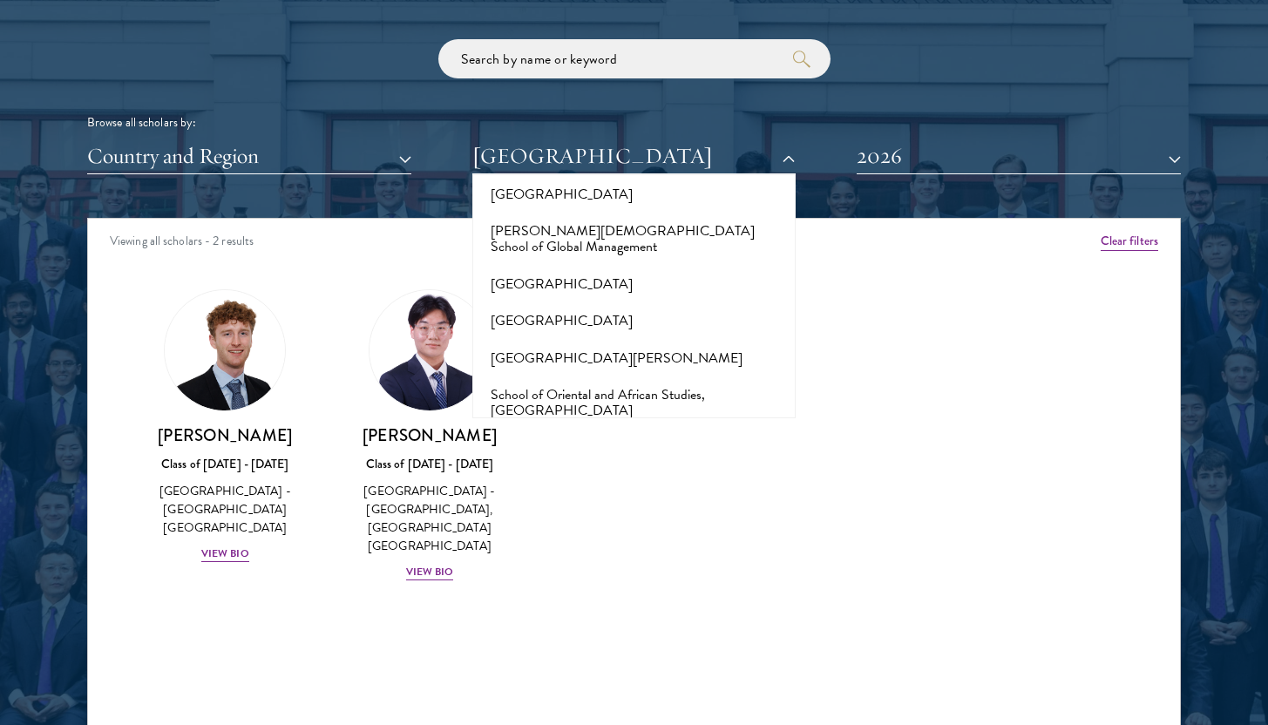
click at [576, 651] on button "Shri Ram College of Commerce" at bounding box center [635, 669] width 314 height 37
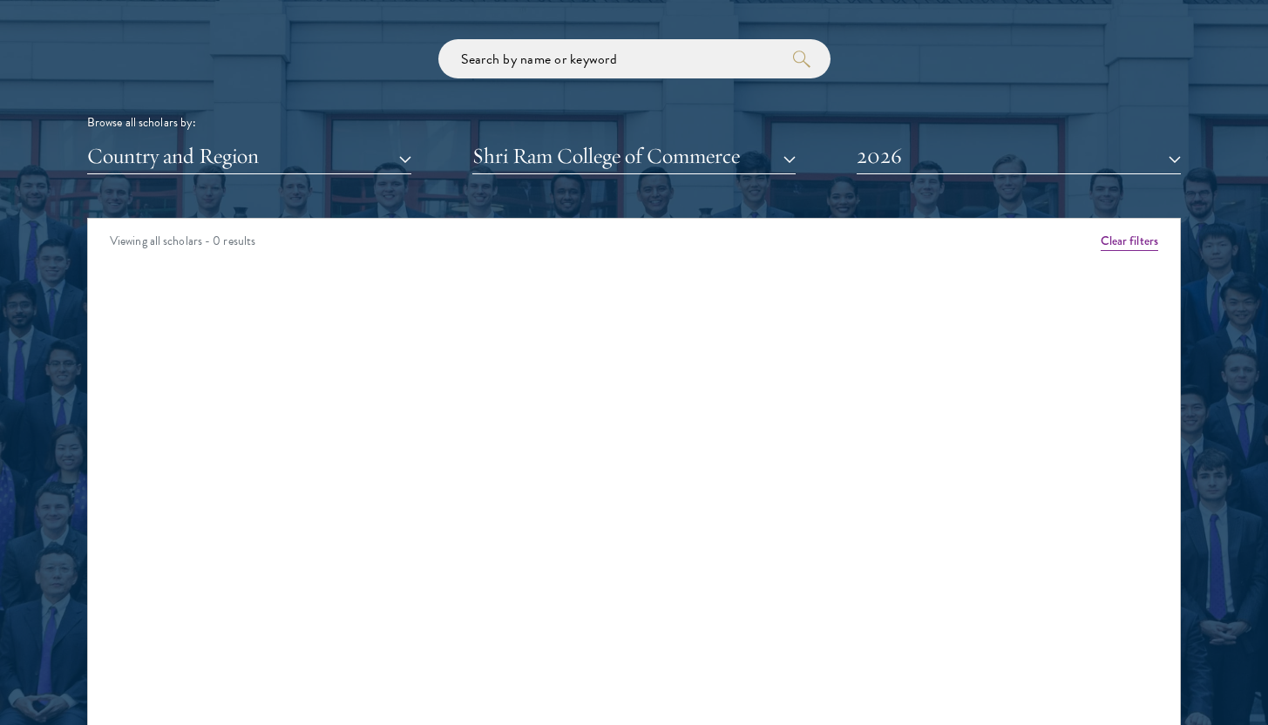
click at [590, 350] on div "Viewing all scholars - 0 results Clear filters Amber Class of 2025 - 2026 China…" at bounding box center [634, 479] width 1094 height 523
click at [590, 171] on button "Shri Ram College of Commerce" at bounding box center [634, 157] width 324 height 36
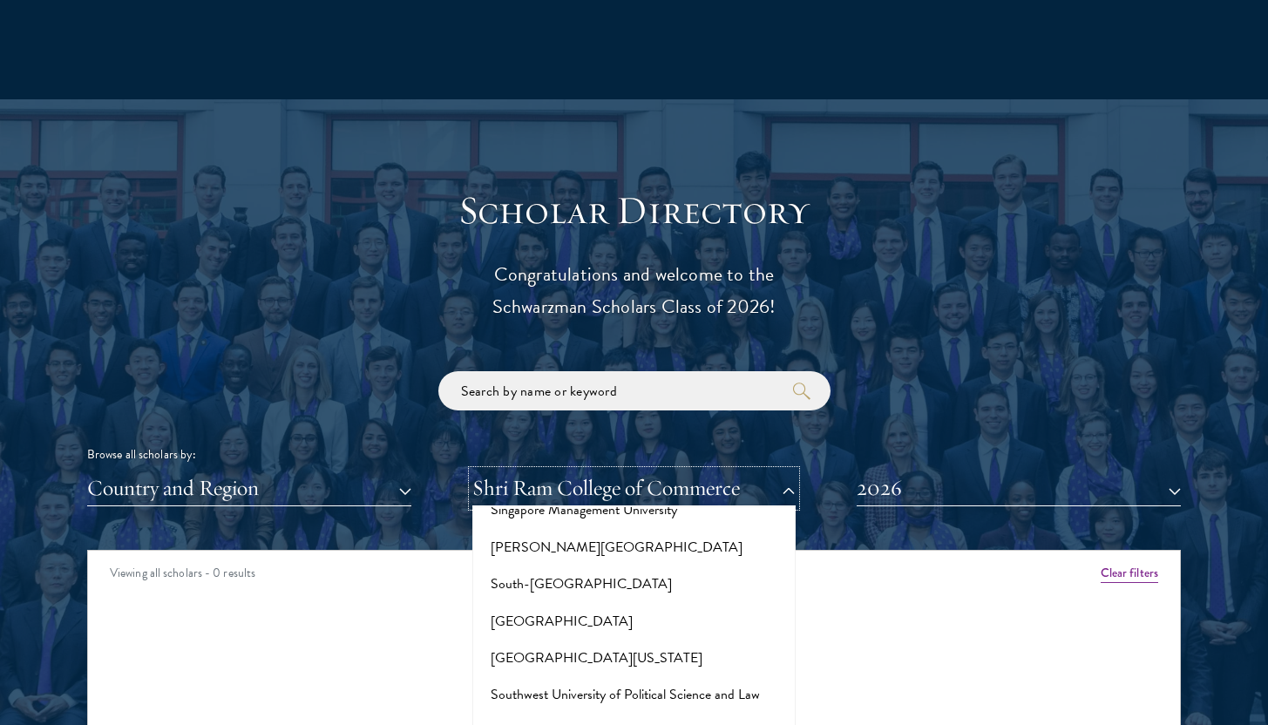
scroll to position [1896, 0]
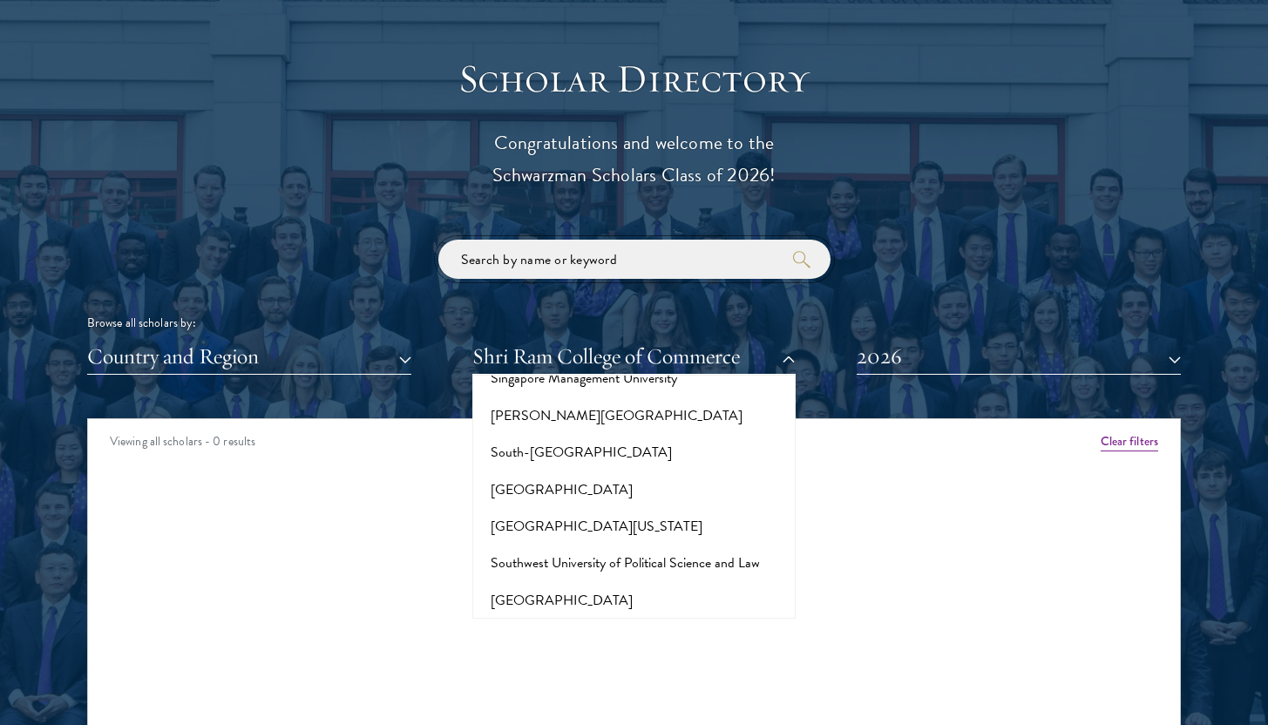
click at [642, 250] on input "search" at bounding box center [634, 259] width 392 height 39
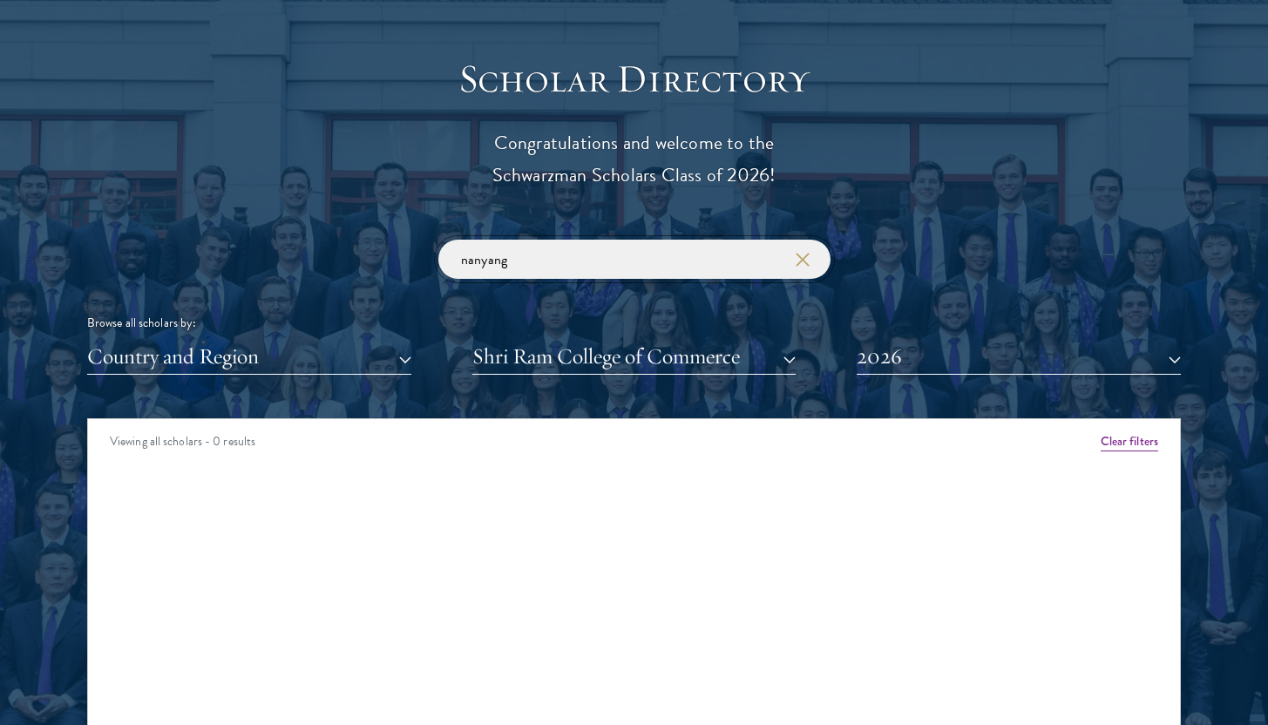
type input "nanyang"
click button "submit" at bounding box center [0, 0] width 0 height 0
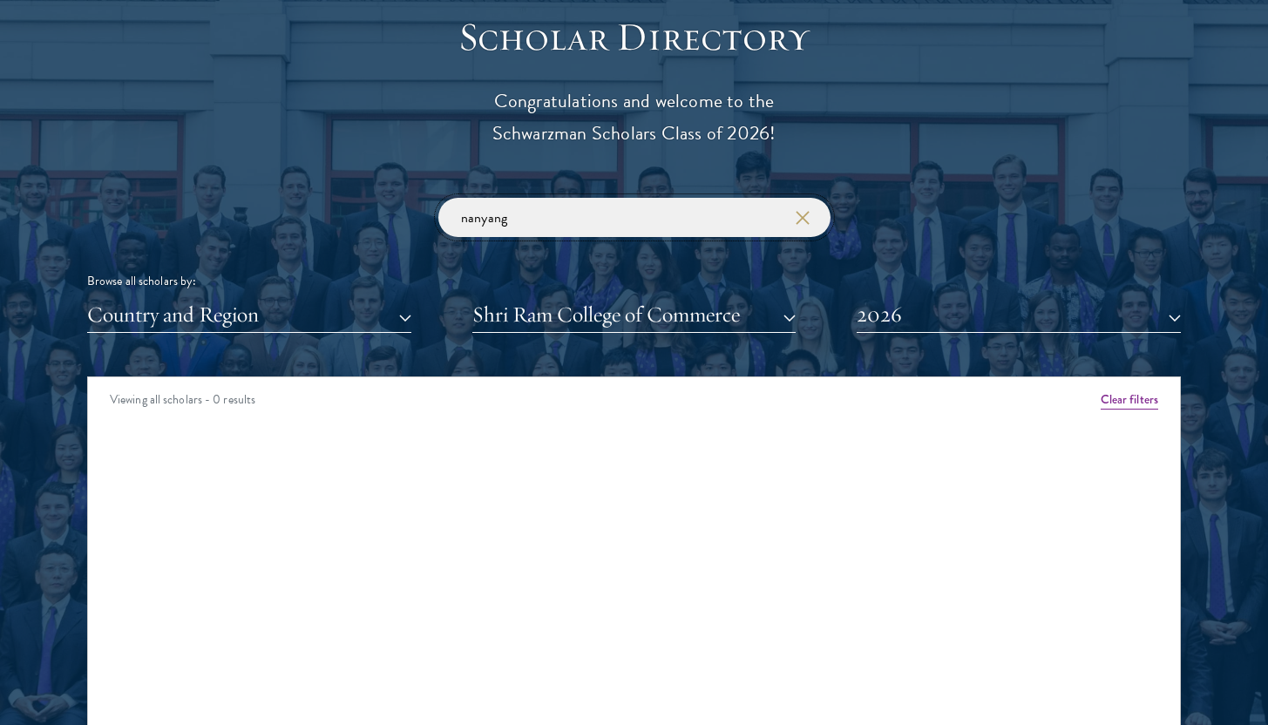
scroll to position [2001, 0]
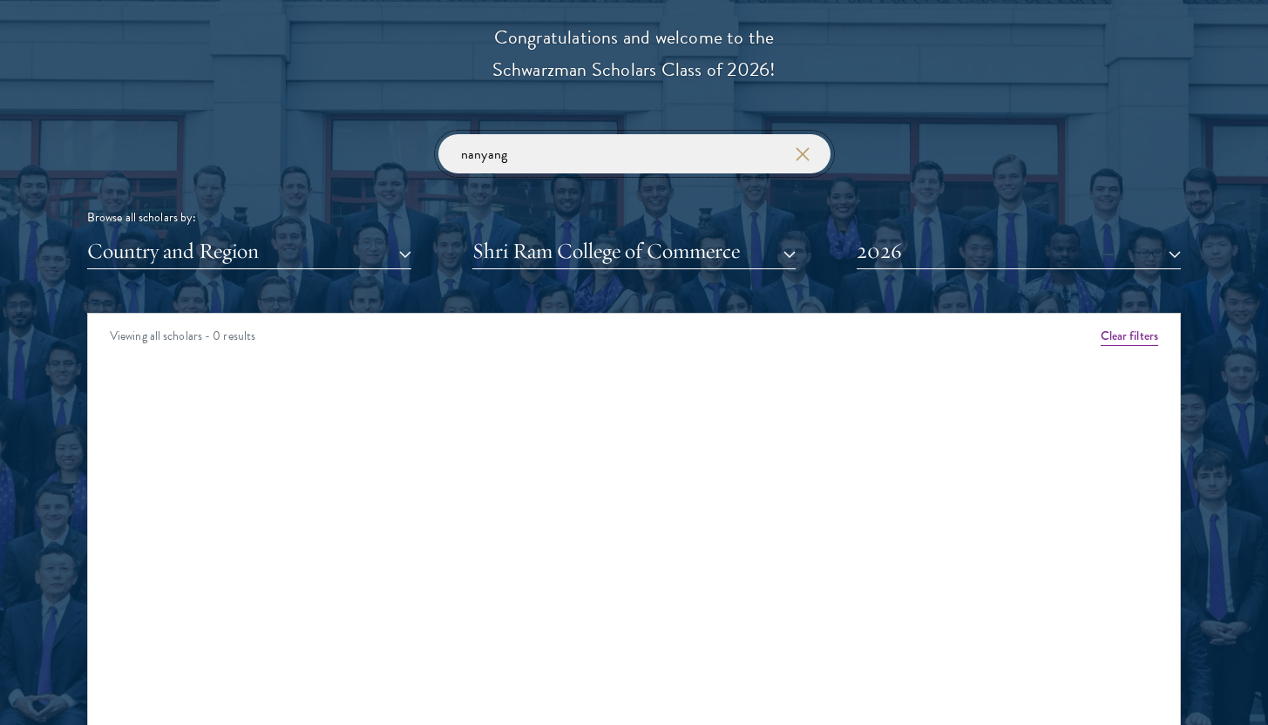
click at [589, 152] on input "nanyang" at bounding box center [634, 153] width 392 height 39
click button "submit" at bounding box center [0, 0] width 0 height 0
click at [540, 254] on button "Shri Ram College of Commerce" at bounding box center [634, 252] width 324 height 36
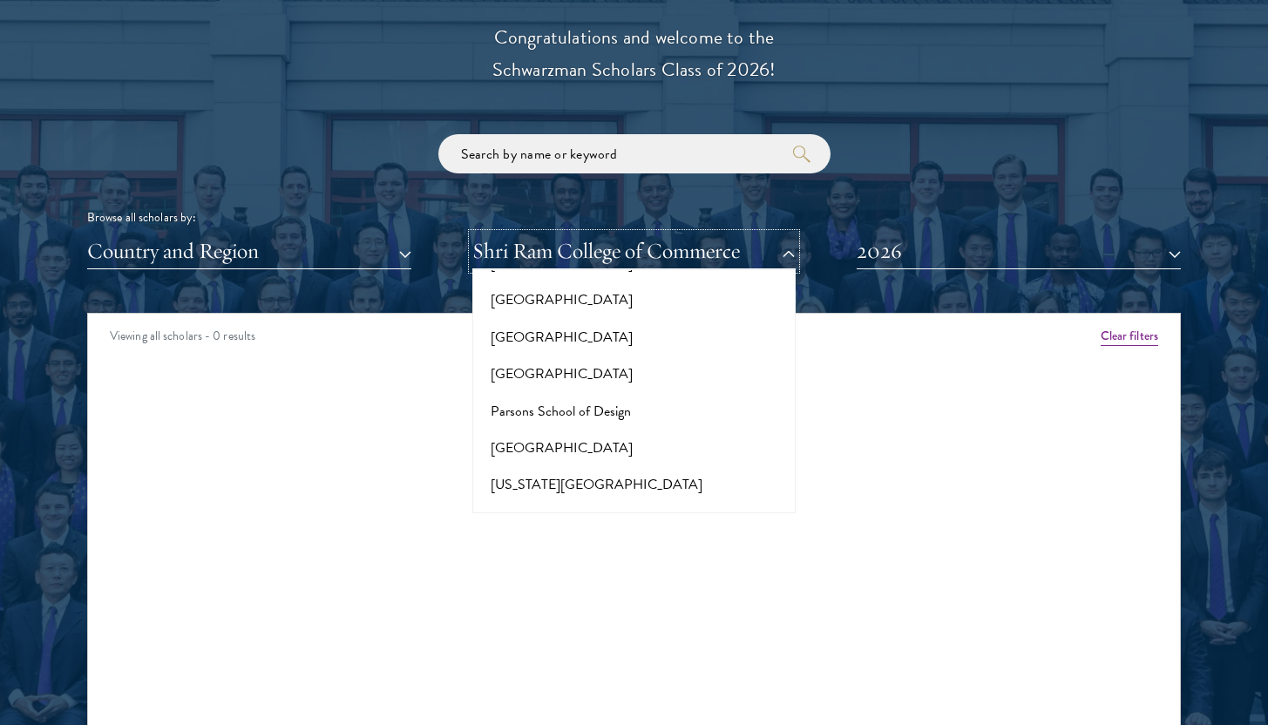
scroll to position [8253, 0]
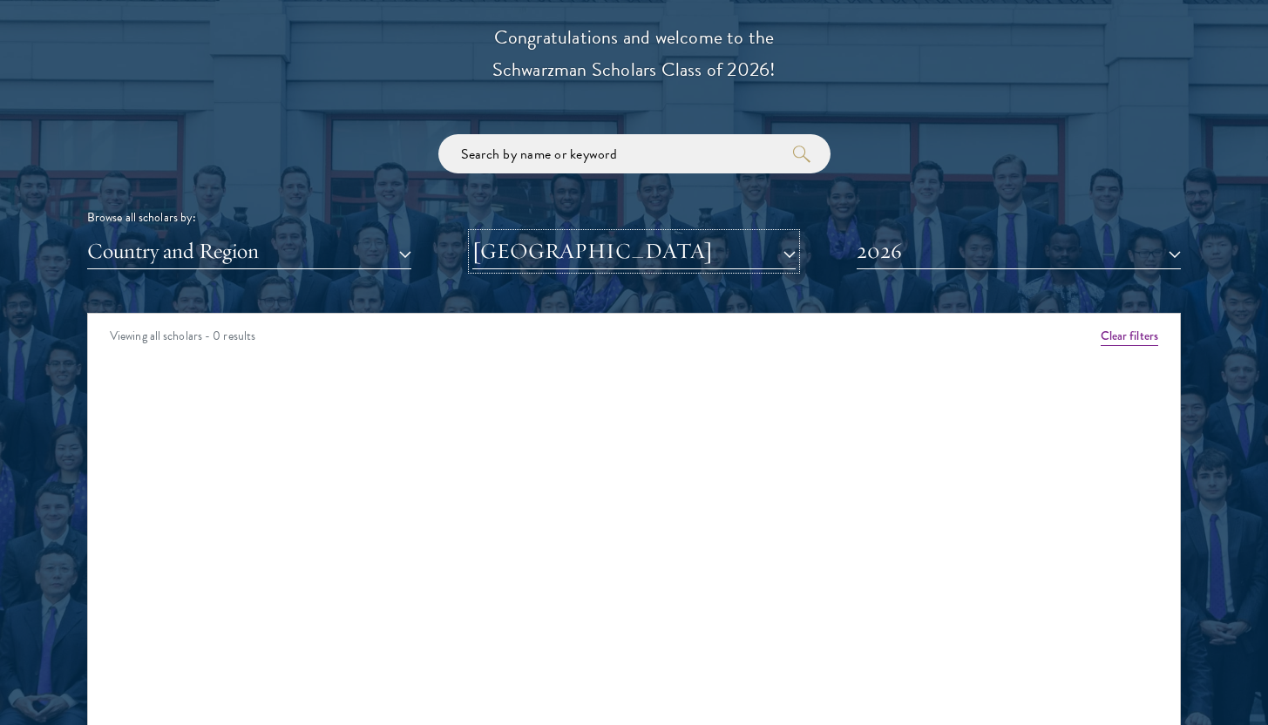
click at [573, 247] on button "[GEOGRAPHIC_DATA]" at bounding box center [634, 252] width 324 height 36
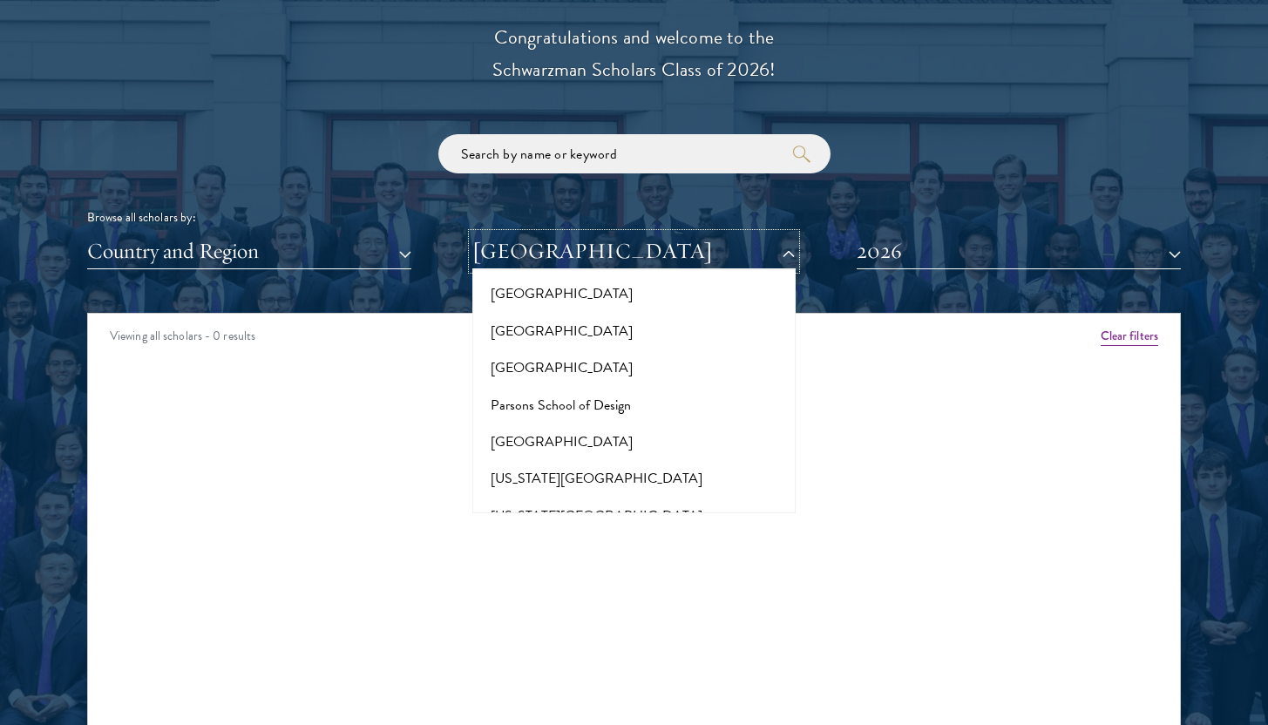
scroll to position [8230, 0]
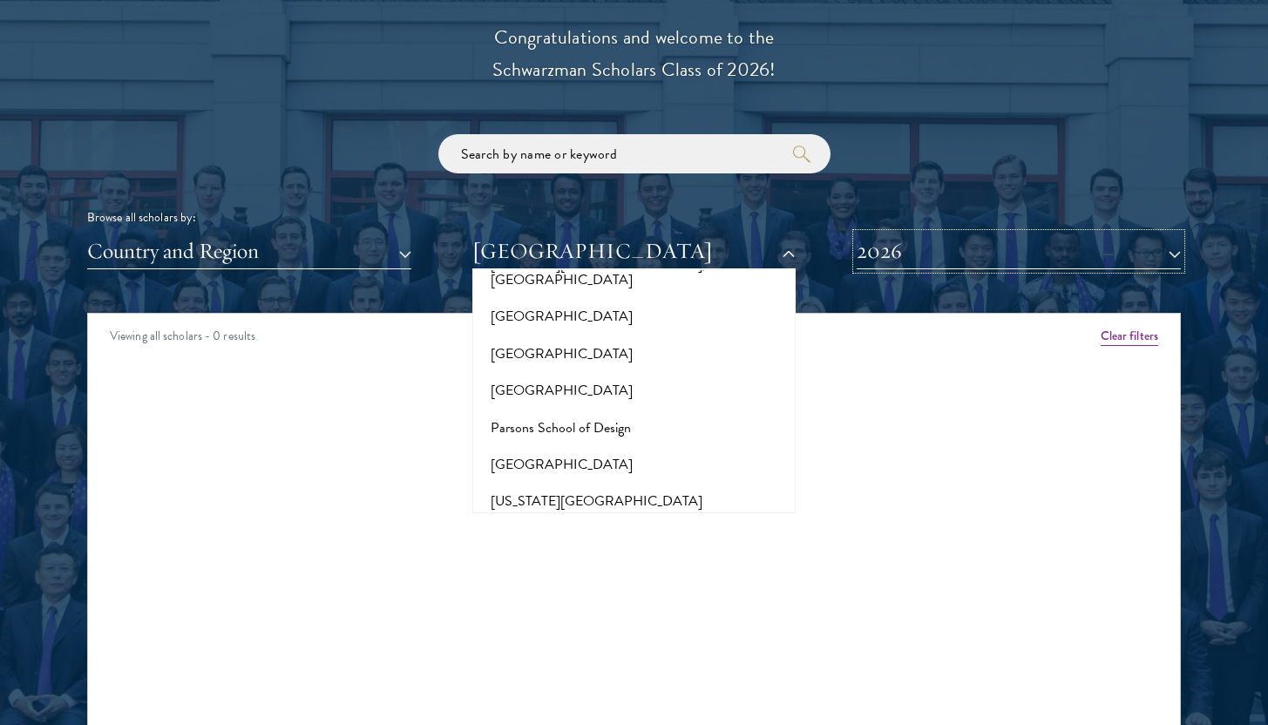
click at [1019, 246] on button "2026" at bounding box center [1019, 252] width 324 height 36
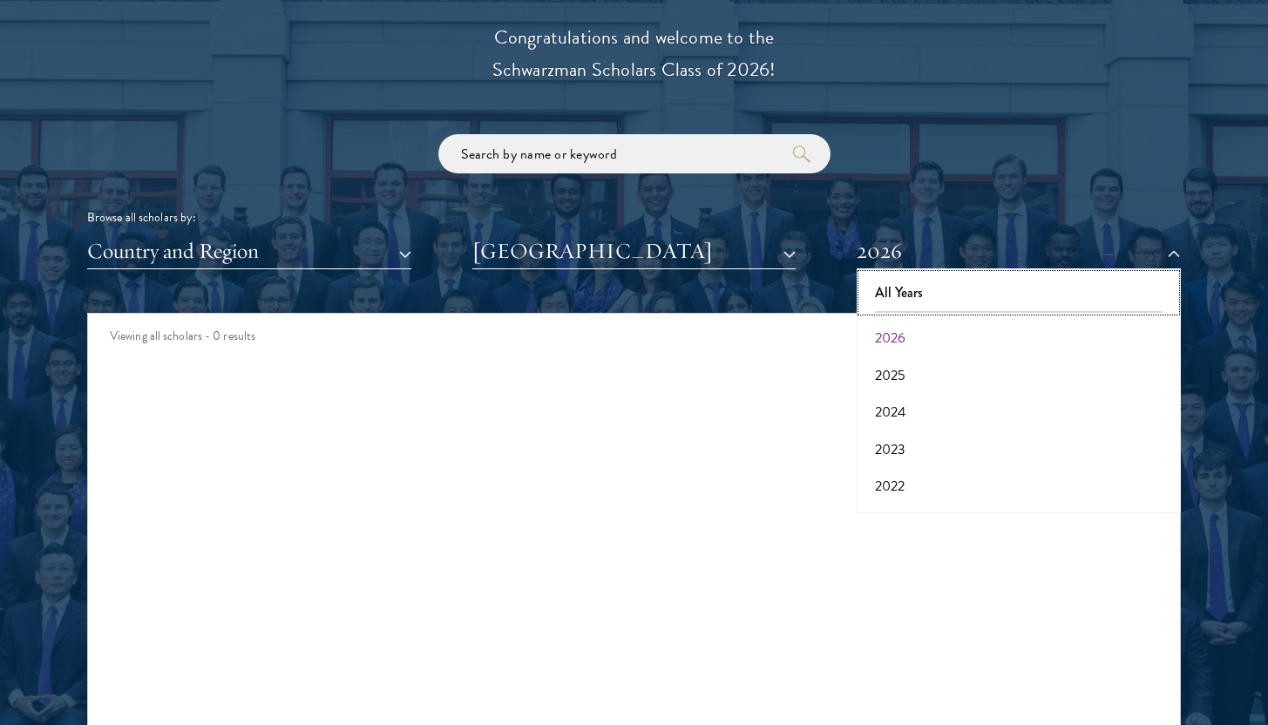
click at [910, 295] on button "All Years" at bounding box center [1019, 293] width 314 height 37
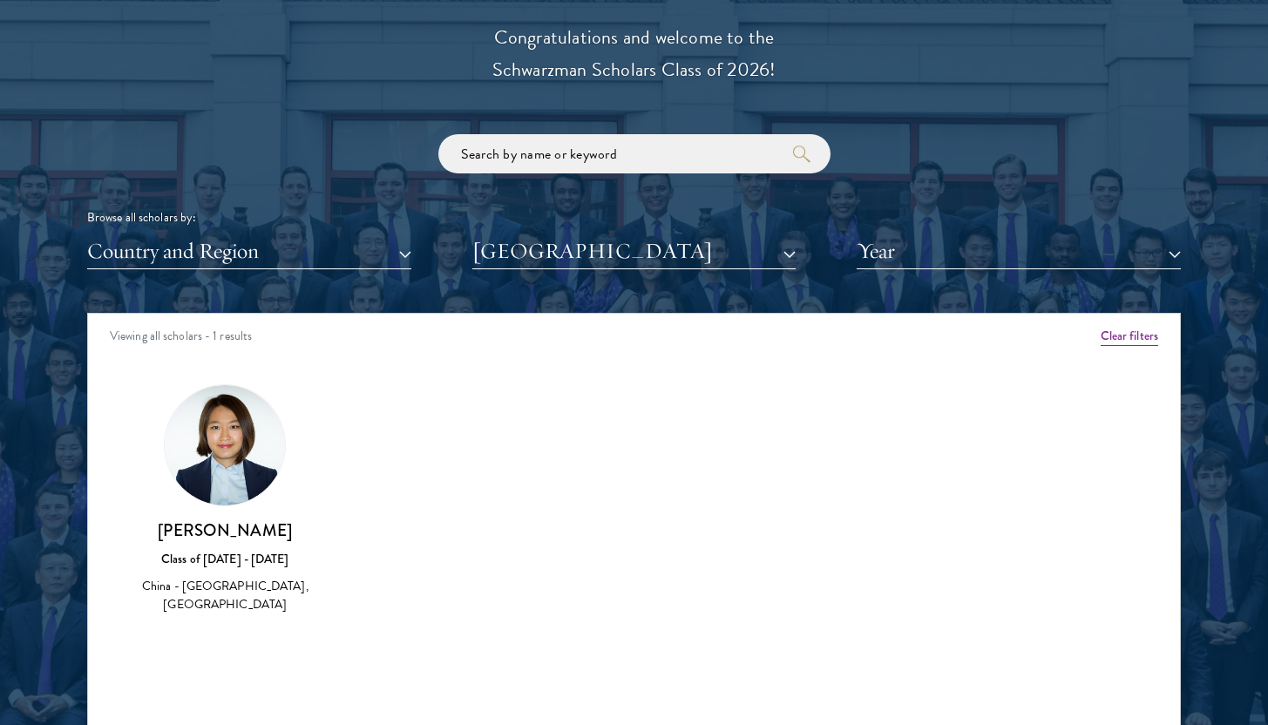
click at [587, 328] on div "Viewing all scholars - 1 results" at bounding box center [634, 338] width 1092 height 49
click at [583, 255] on button "[GEOGRAPHIC_DATA]" at bounding box center [634, 252] width 324 height 36
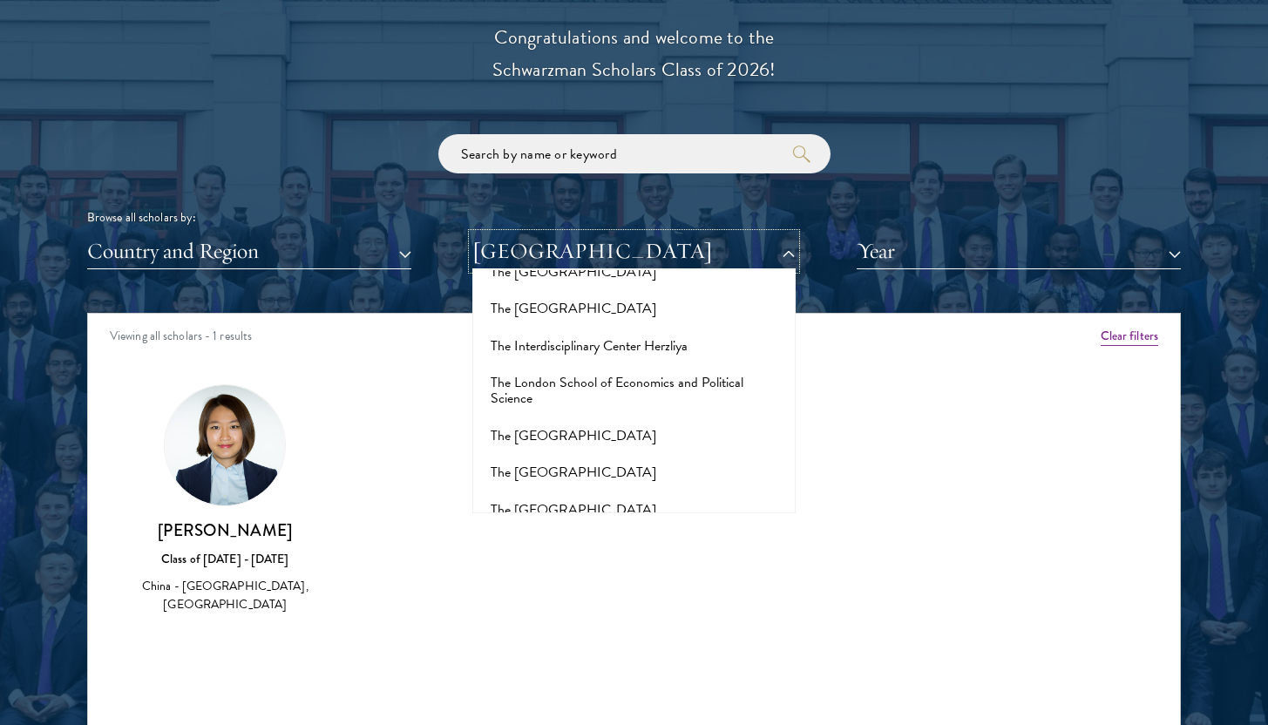
scroll to position [11060, 0]
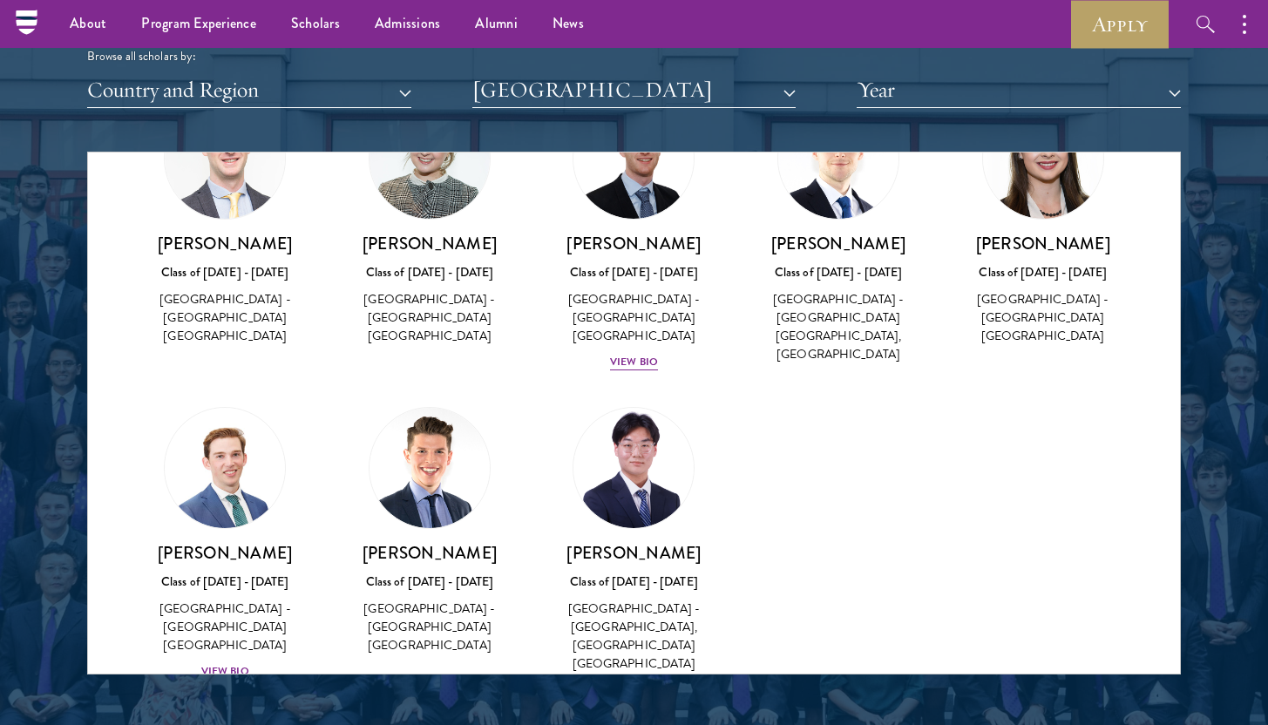
scroll to position [131, 0]
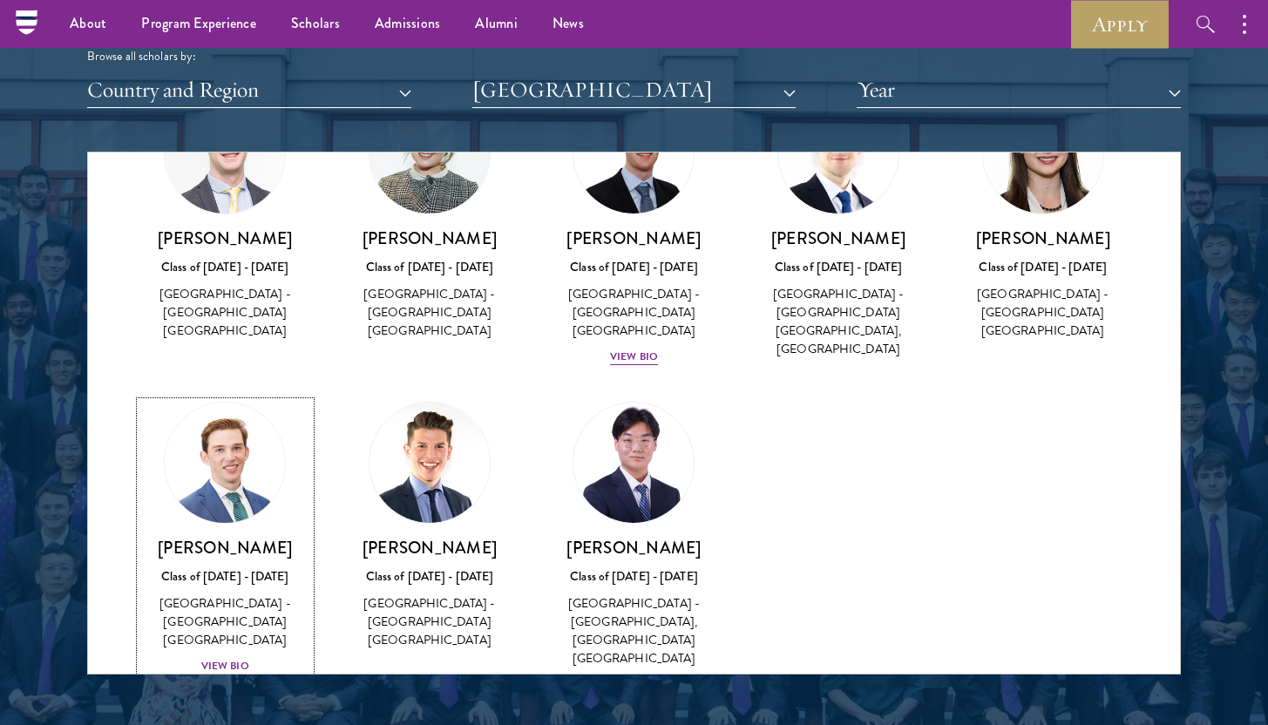
click at [238, 658] on div "View Bio" at bounding box center [225, 666] width 48 height 17
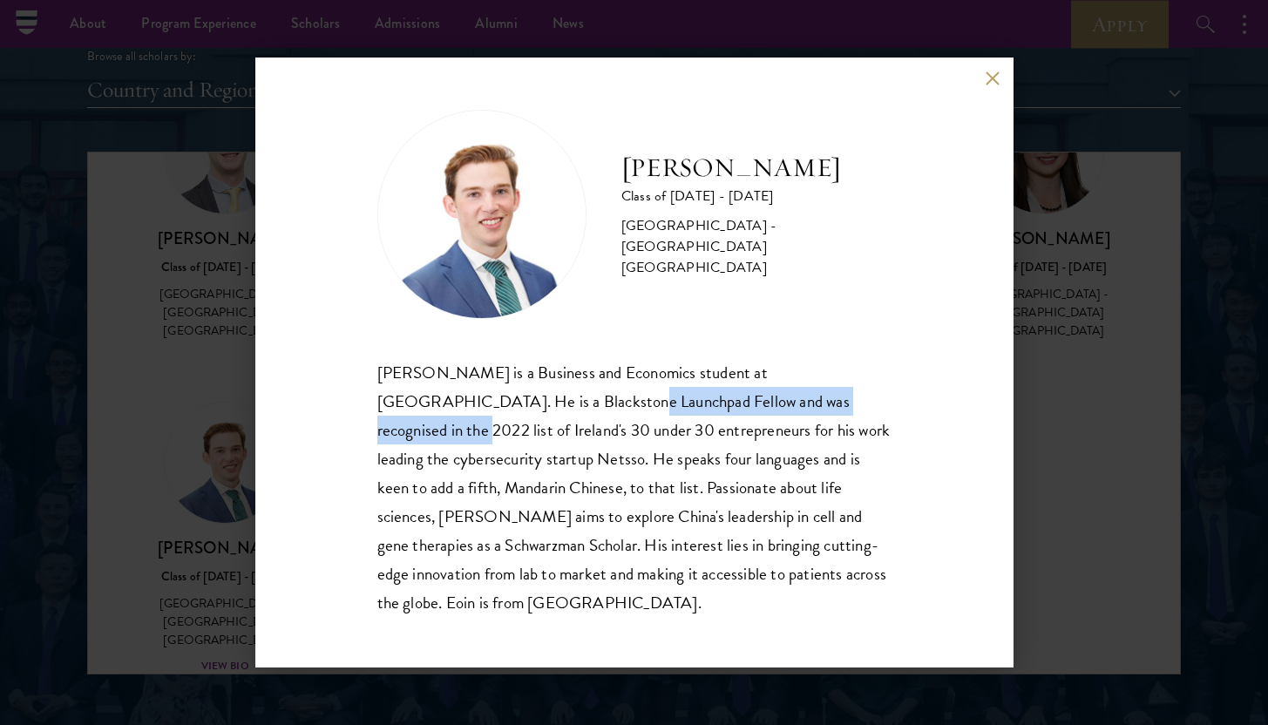
drag, startPoint x: 499, startPoint y: 404, endPoint x: 808, endPoint y: 403, distance: 309.4
click at [808, 403] on div "Eoin O'Doherty is a Business and Economics student at Trinity College Dublin. H…" at bounding box center [634, 487] width 514 height 259
click at [995, 78] on button at bounding box center [993, 78] width 15 height 15
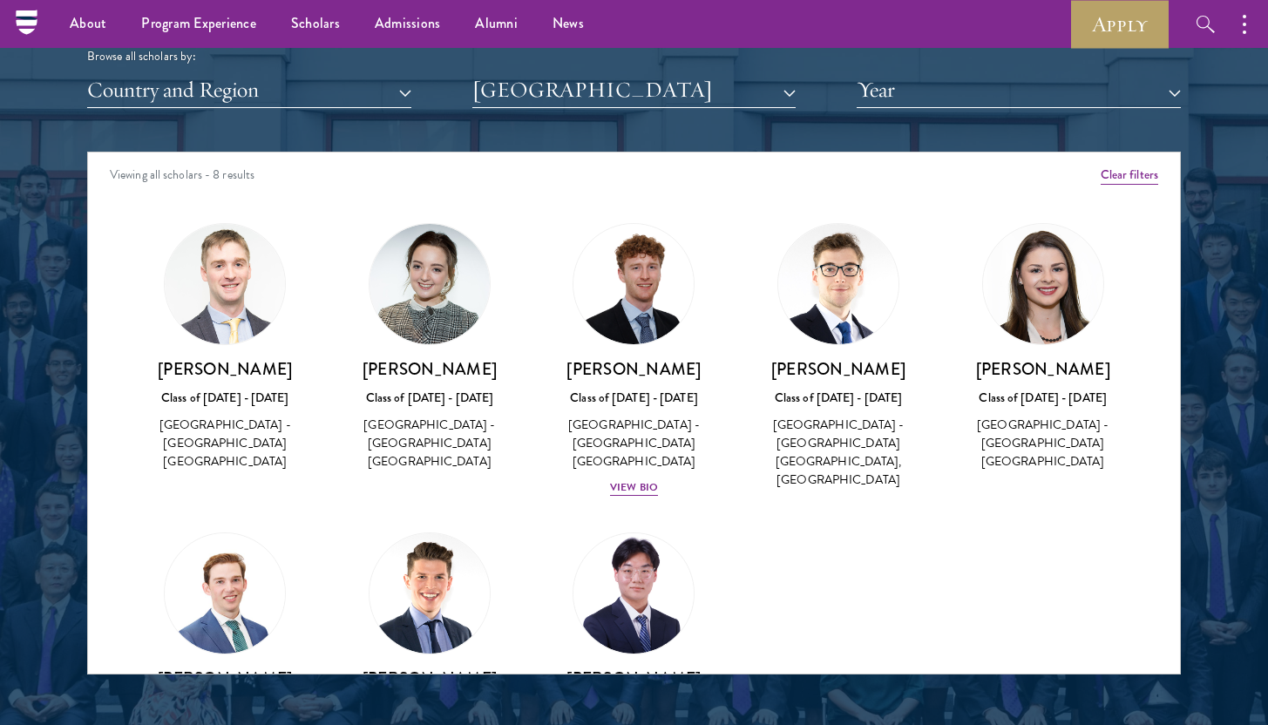
click at [1212, 341] on div at bounding box center [634, 231] width 1268 height 1061
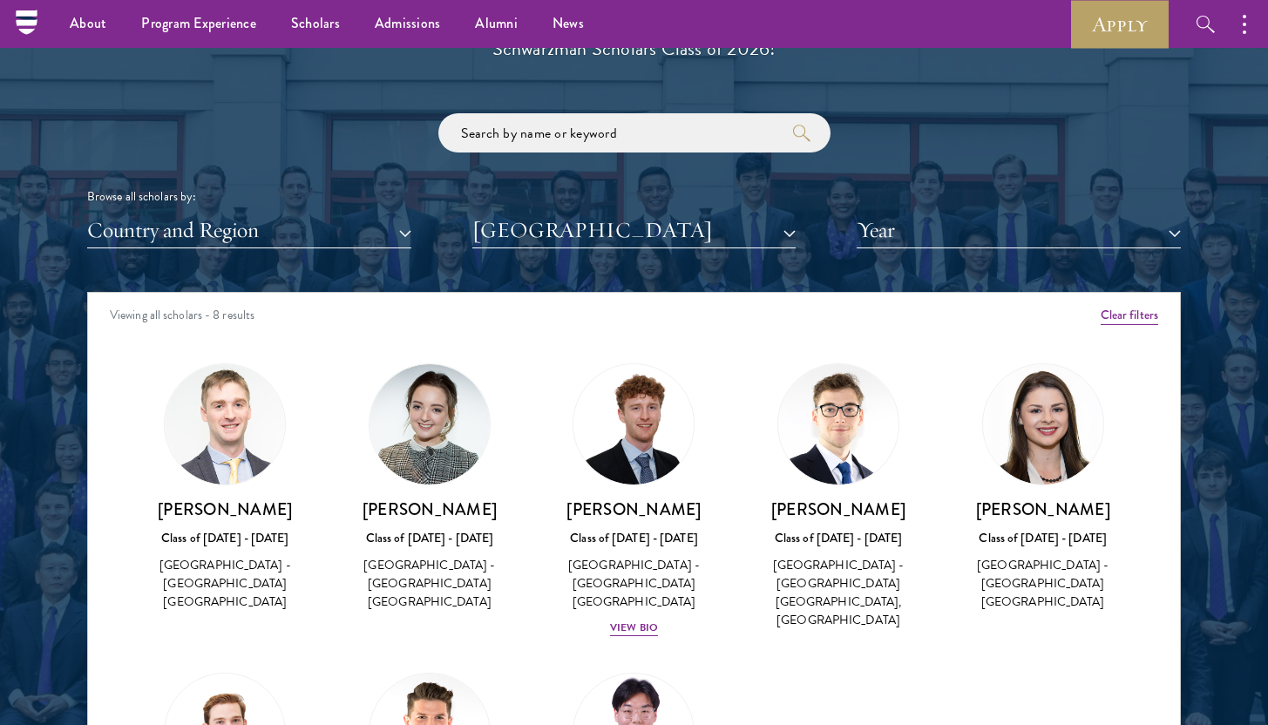
scroll to position [1878, 0]
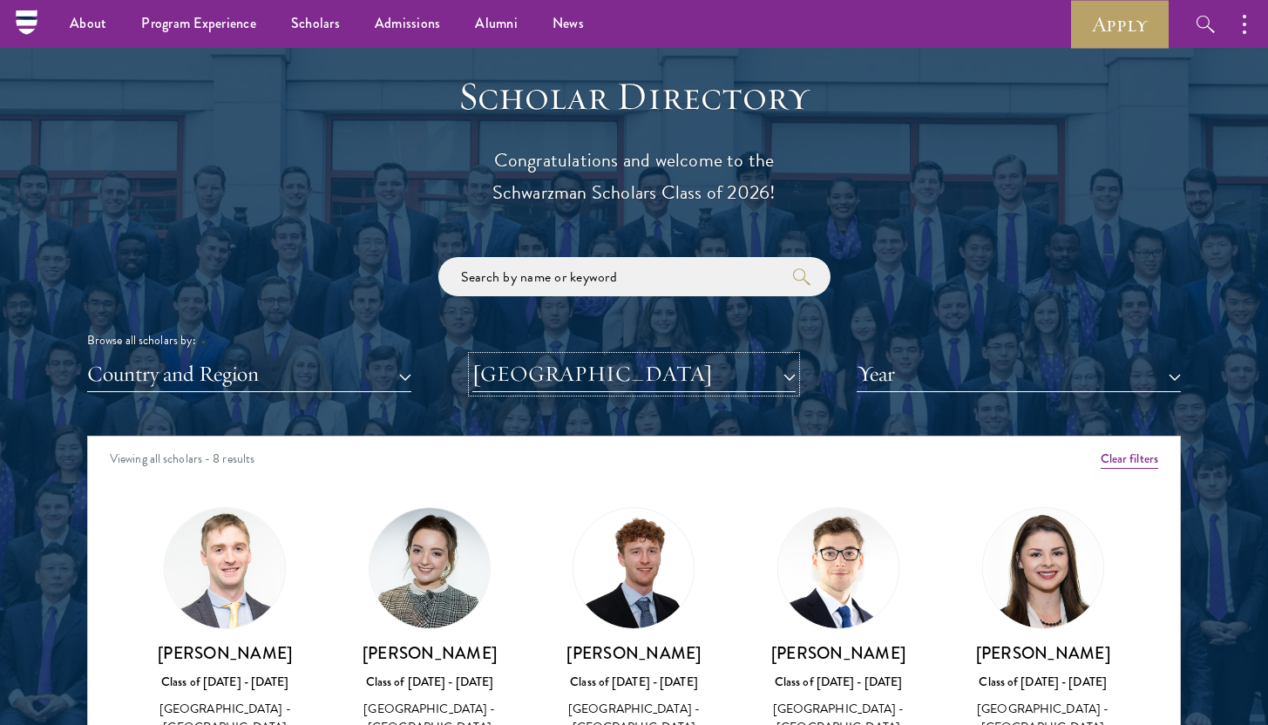
click at [615, 370] on button "[GEOGRAPHIC_DATA]" at bounding box center [634, 375] width 324 height 36
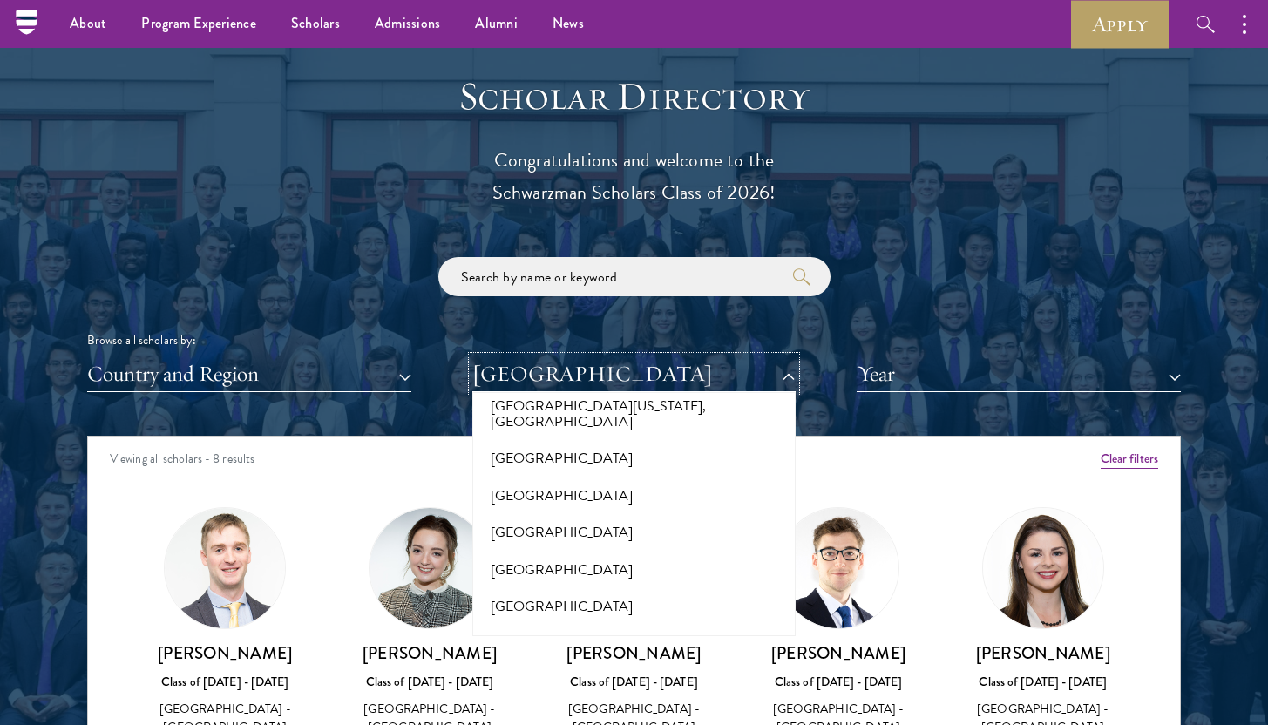
scroll to position [13027, 0]
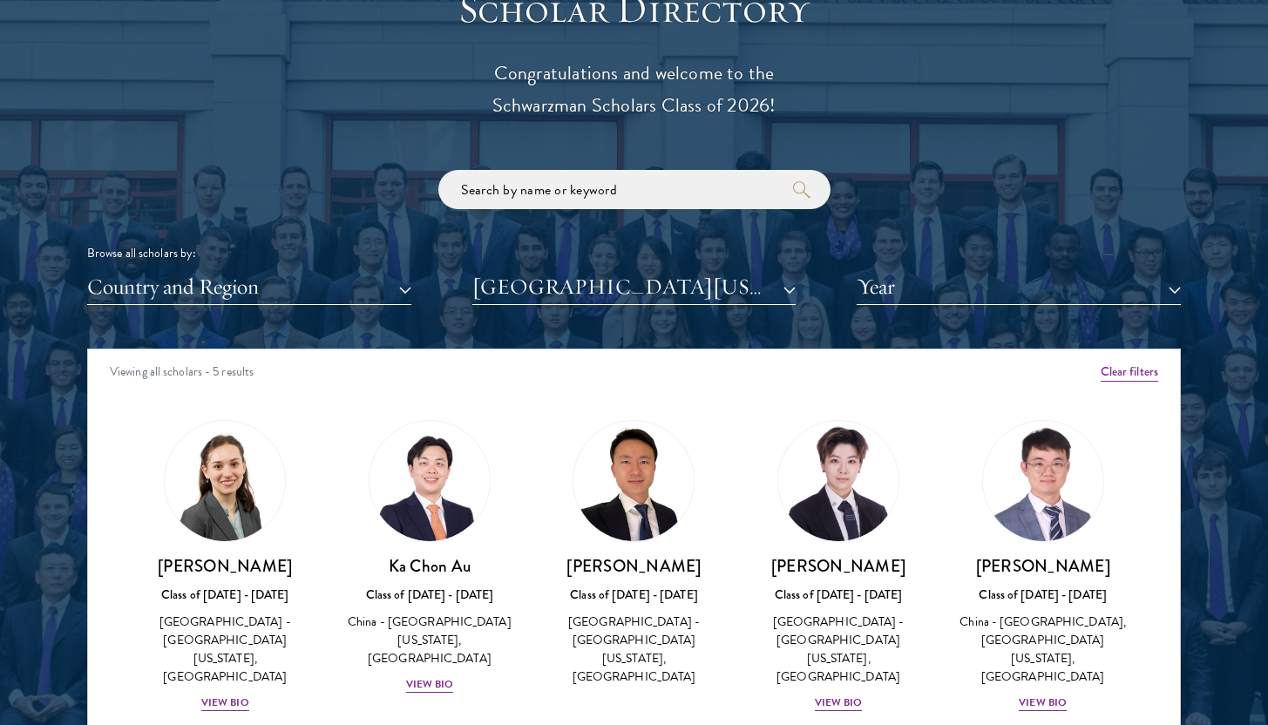
scroll to position [2068, 0]
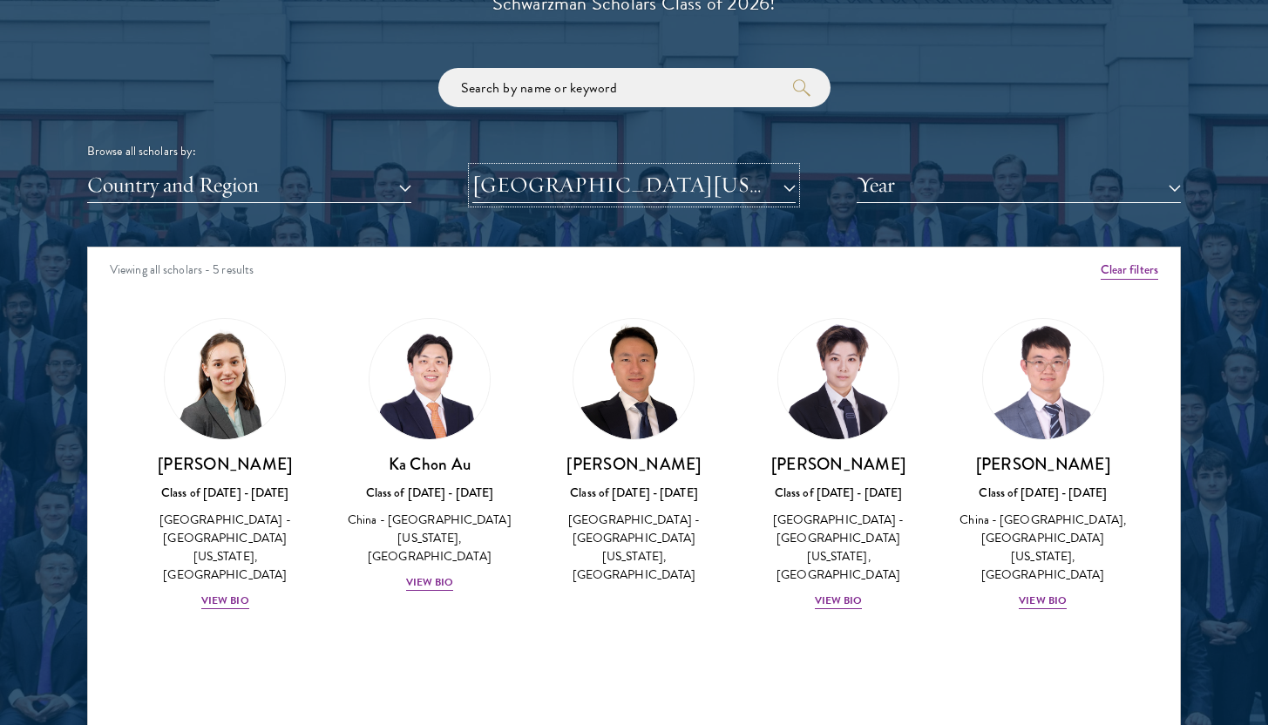
click at [654, 194] on button "[GEOGRAPHIC_DATA][US_STATE], [GEOGRAPHIC_DATA]" at bounding box center [634, 185] width 324 height 36
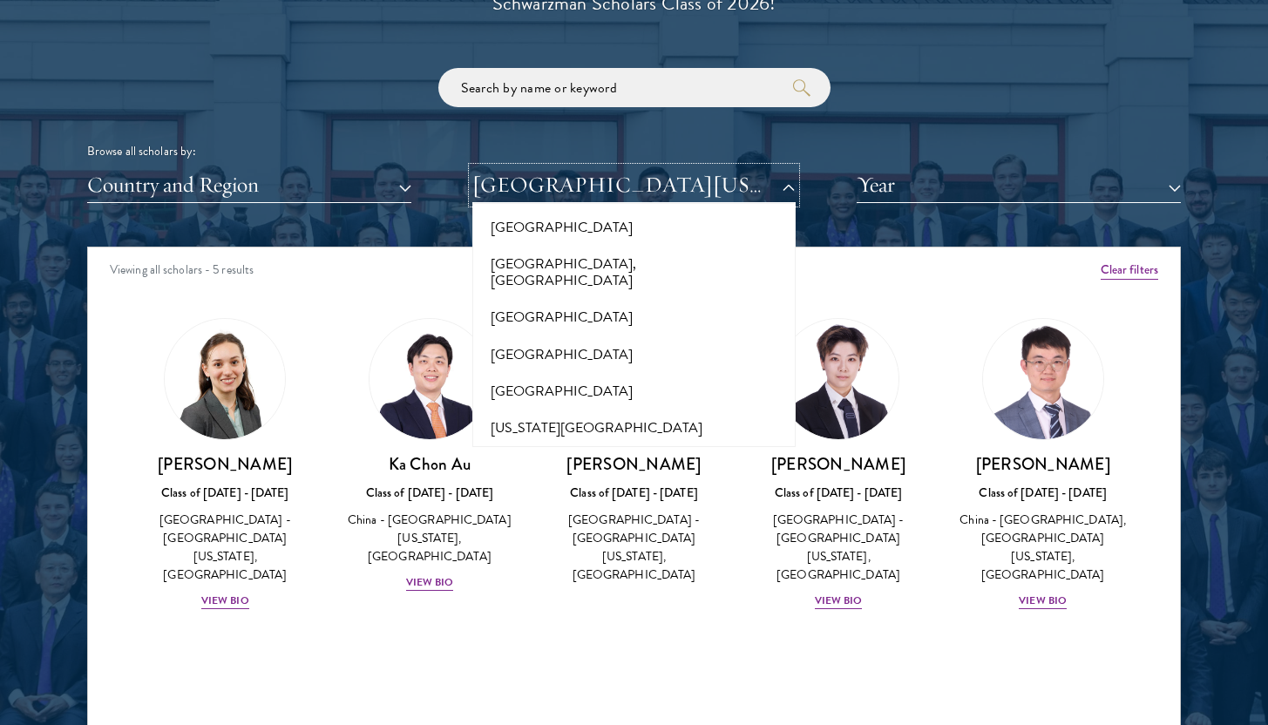
scroll to position [7675, 0]
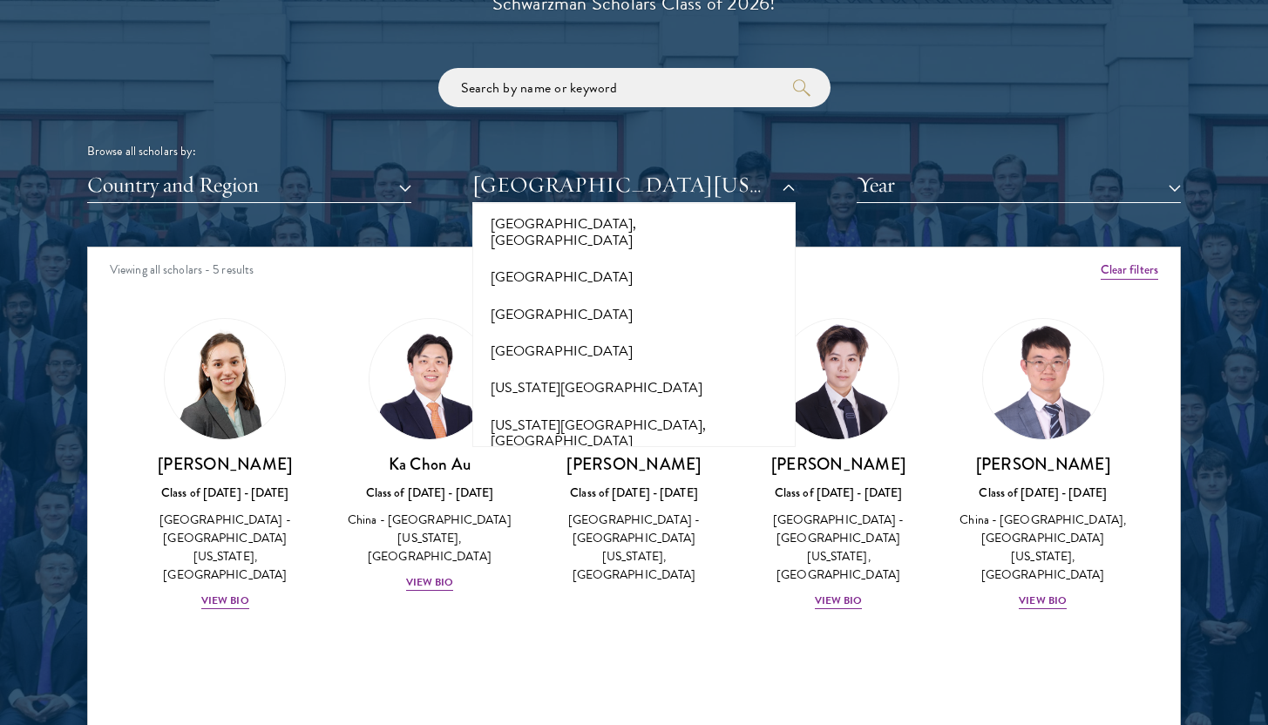
click at [574, 661] on button "[PERSON_NAME][GEOGRAPHIC_DATA]" at bounding box center [635, 679] width 314 height 37
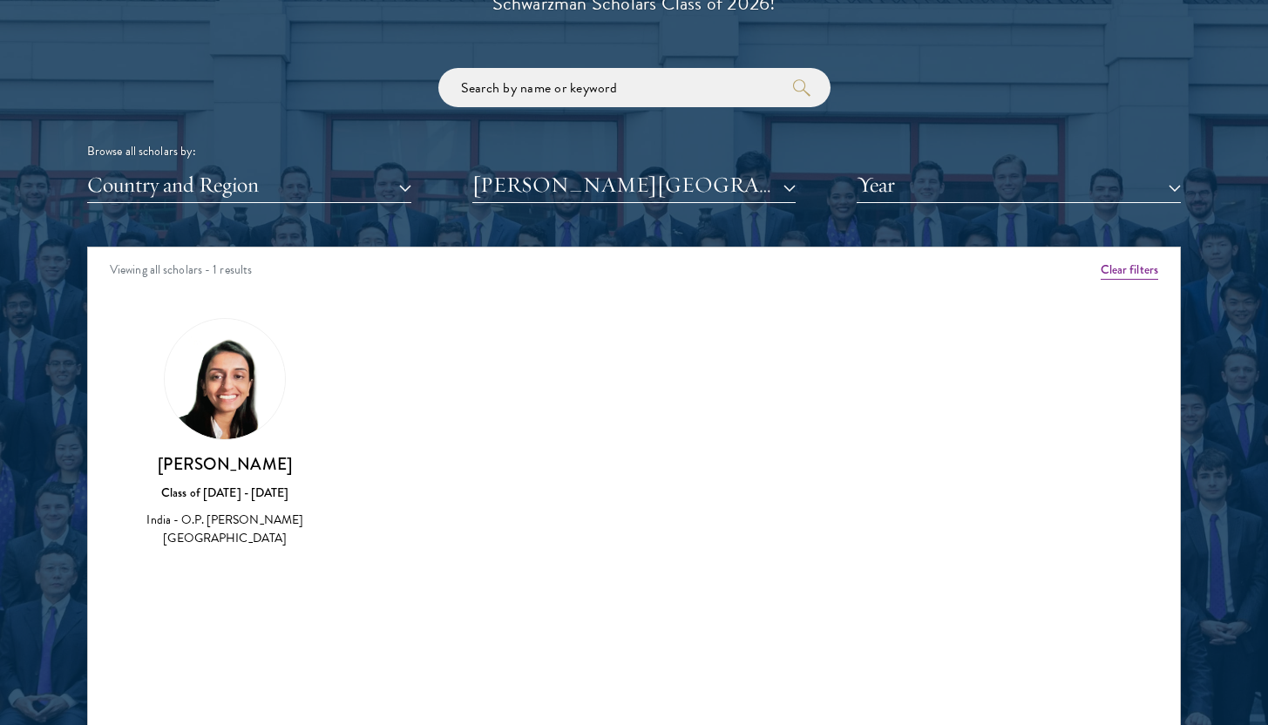
click at [231, 465] on h3 "[PERSON_NAME]" at bounding box center [225, 464] width 170 height 22
click at [526, 195] on button "[PERSON_NAME][GEOGRAPHIC_DATA]" at bounding box center [634, 185] width 324 height 36
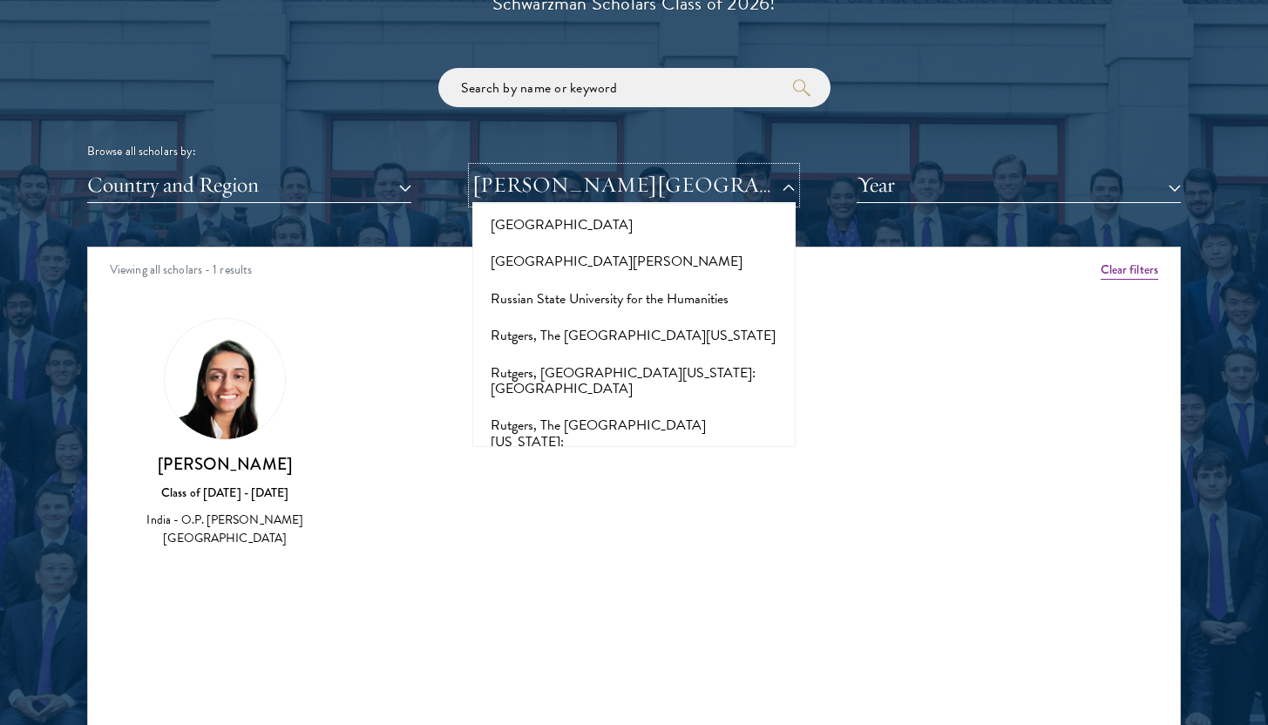
scroll to position [9034, 0]
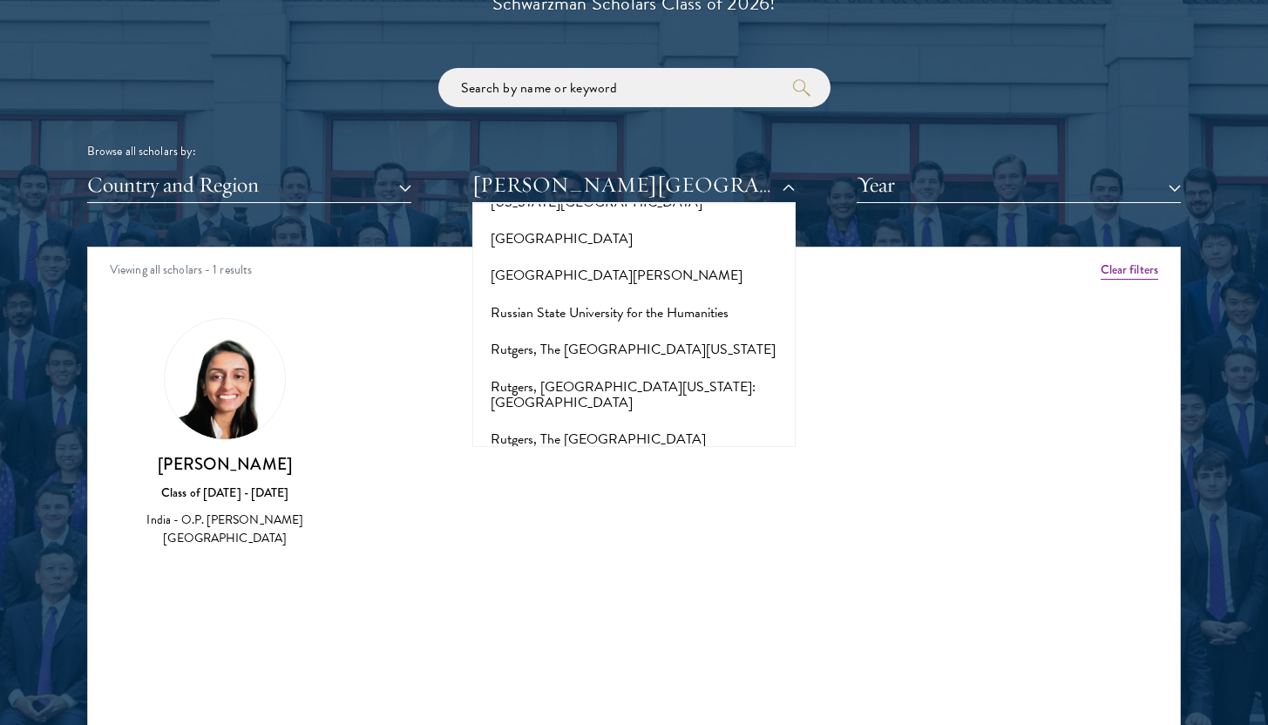
click at [622, 596] on button "[PERSON_NAME][DEMOGRAPHIC_DATA] School of Global Management" at bounding box center [635, 622] width 314 height 53
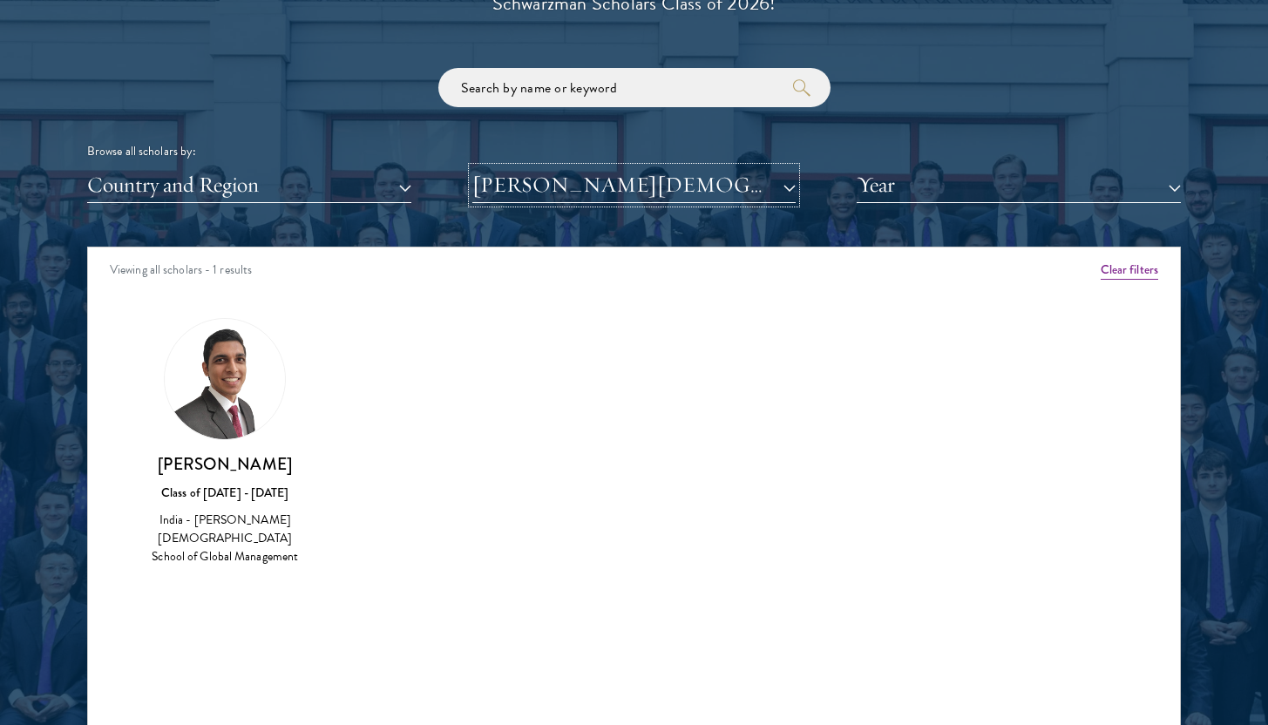
click at [627, 199] on button "[PERSON_NAME][DEMOGRAPHIC_DATA] School of Global Management" at bounding box center [634, 185] width 324 height 36
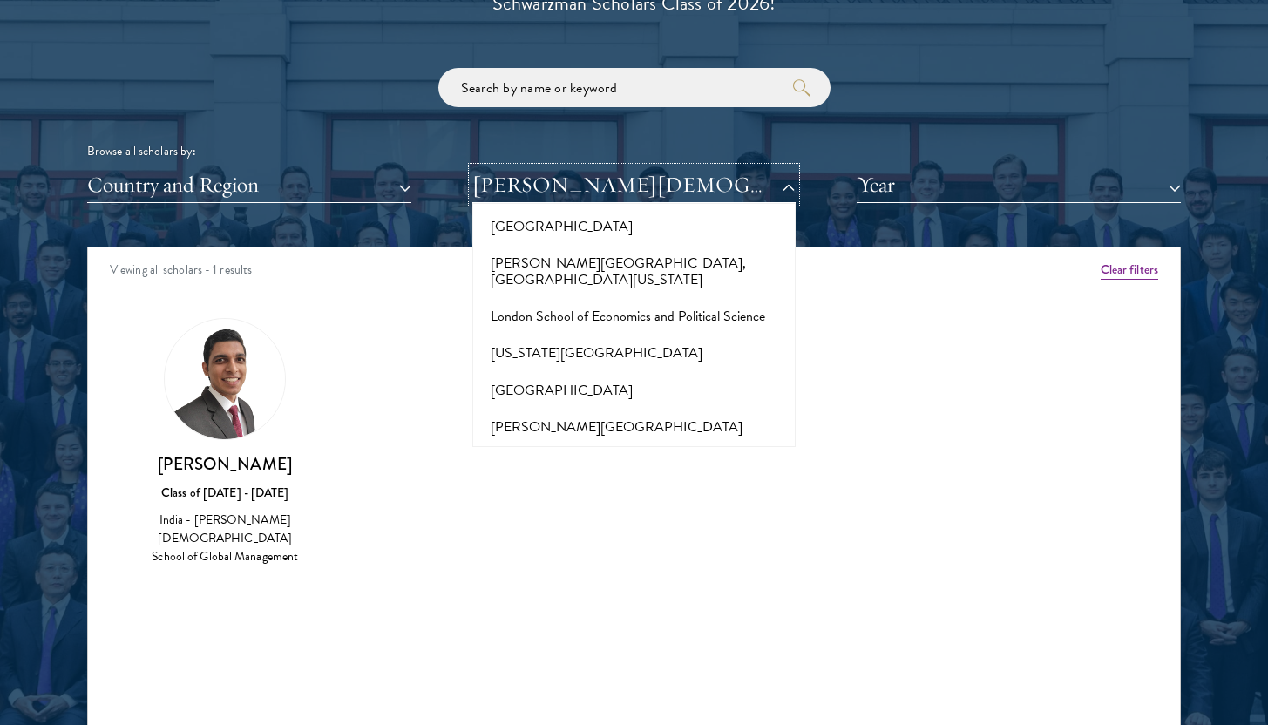
scroll to position [6074, 0]
click at [619, 519] on button "Maharashtra University of Health Sciences" at bounding box center [635, 537] width 314 height 37
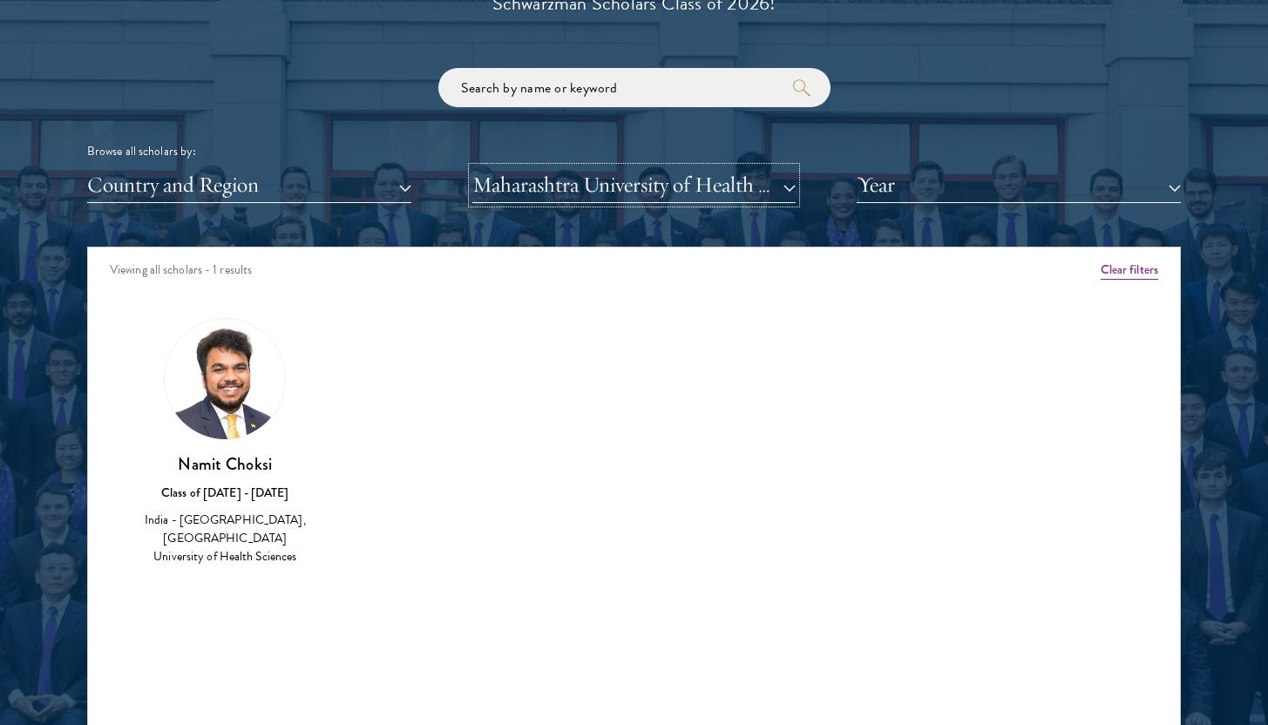
click at [630, 189] on button "Maharashtra University of Health Sciences" at bounding box center [634, 185] width 324 height 36
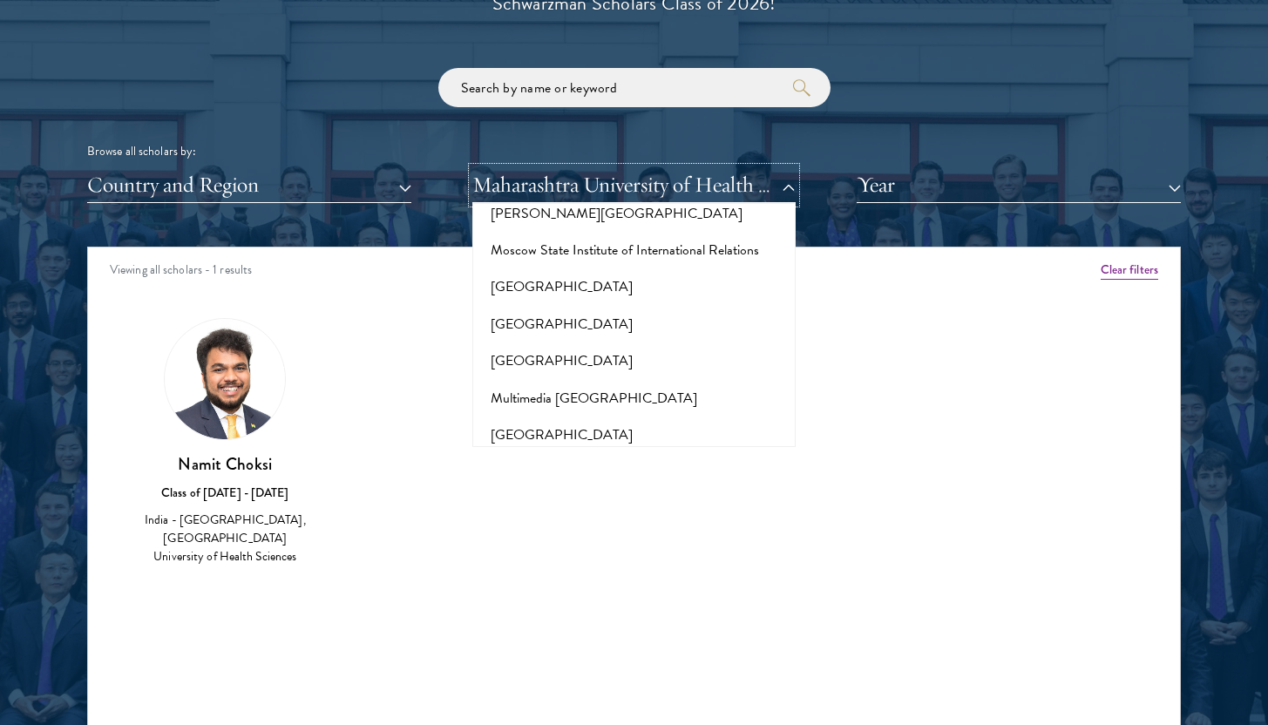
scroll to position [6856, 0]
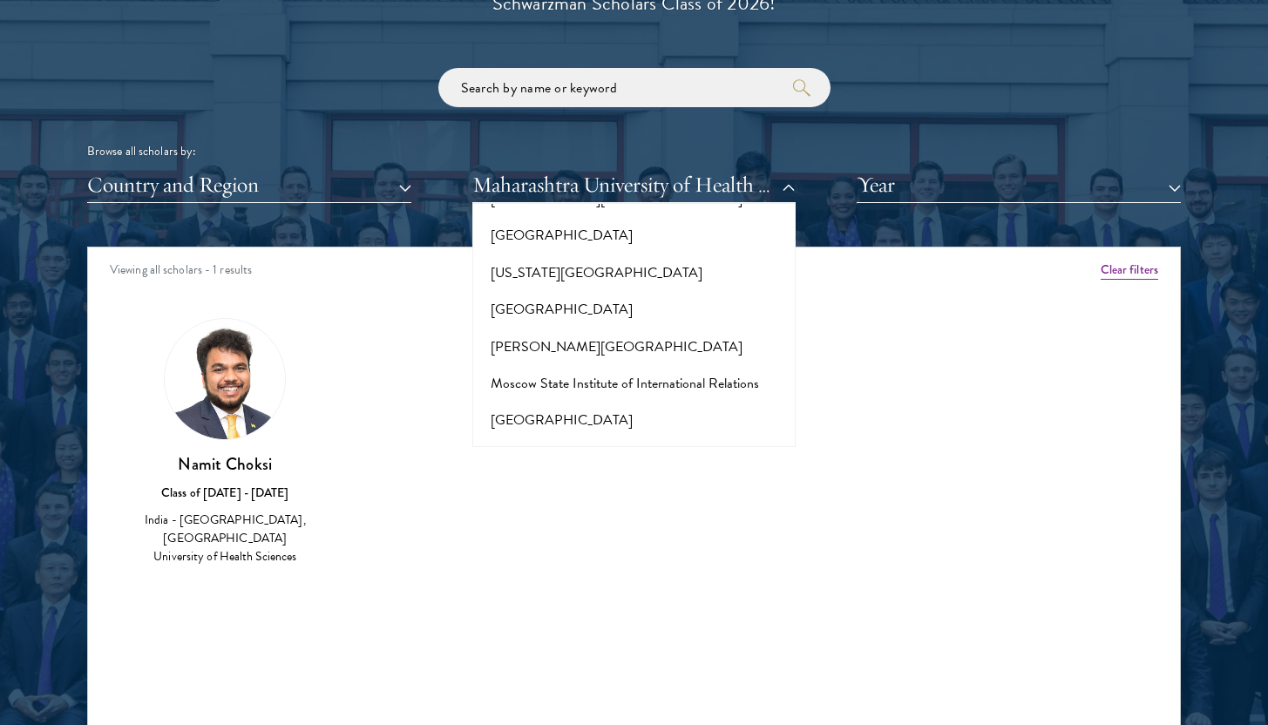
click at [558, 624] on button "[GEOGRAPHIC_DATA]" at bounding box center [635, 642] width 314 height 37
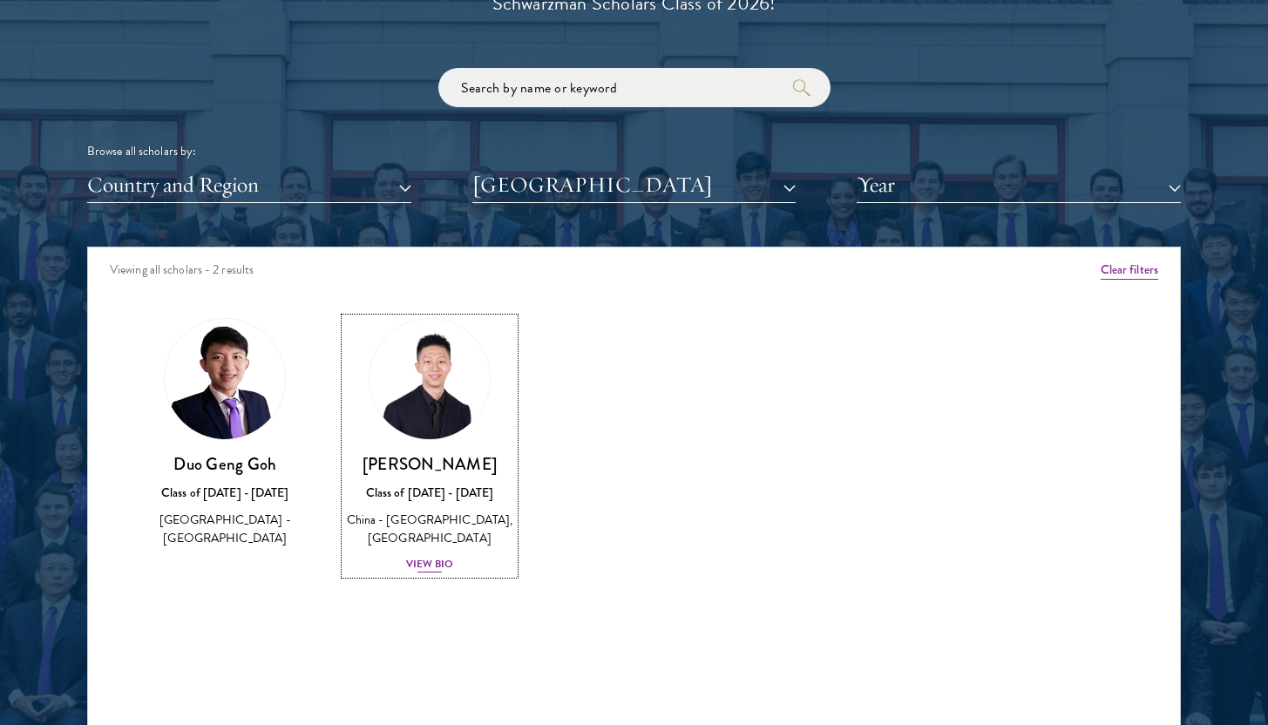
click at [420, 573] on div "View Bio" at bounding box center [430, 564] width 48 height 17
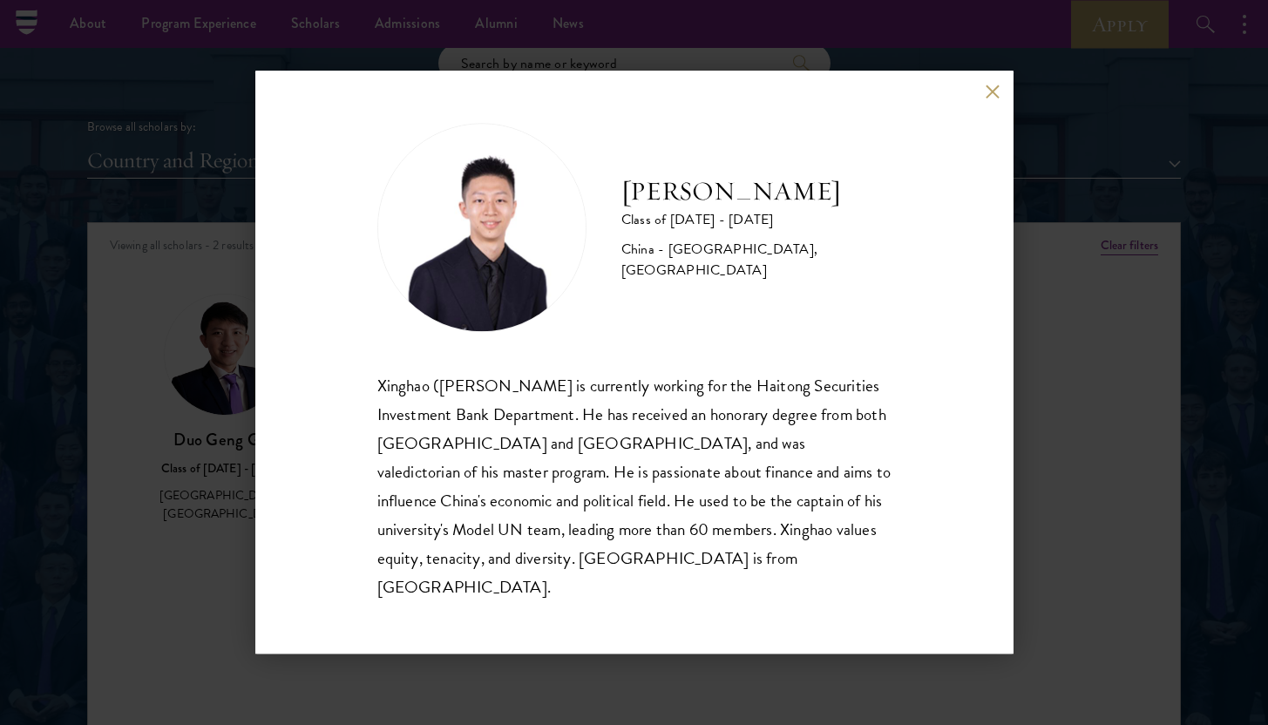
scroll to position [2083, 0]
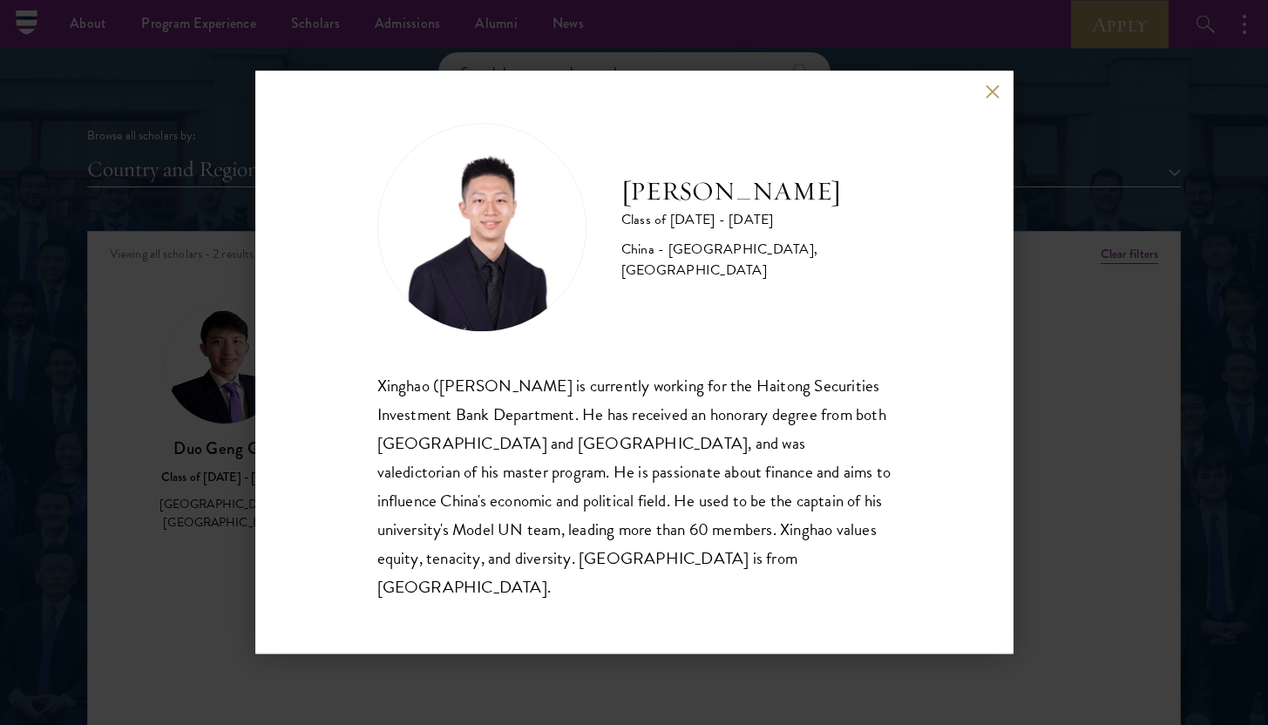
click at [993, 113] on div "Xinghao Guo Class of 2024 - 2025 China - Beijing Institute of Technology, Nanya…" at bounding box center [634, 362] width 758 height 583
click at [989, 98] on button at bounding box center [993, 91] width 15 height 15
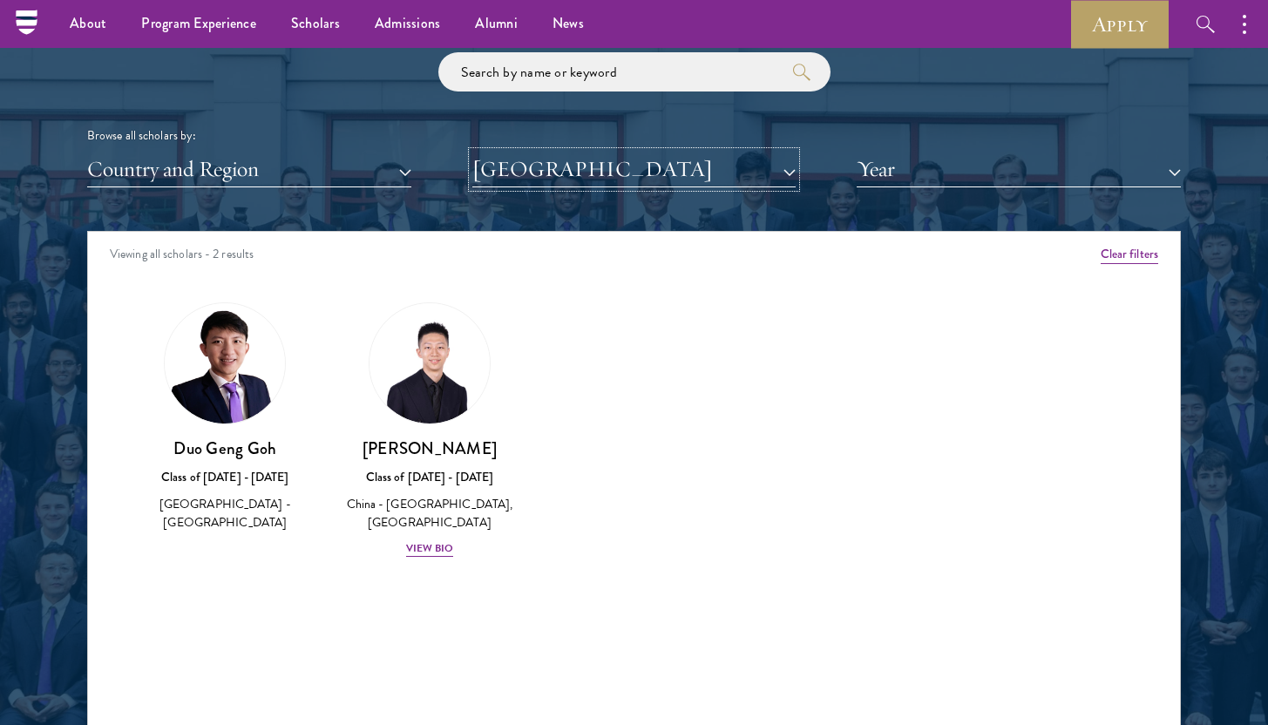
click at [641, 173] on button "[GEOGRAPHIC_DATA]" at bounding box center [634, 170] width 324 height 36
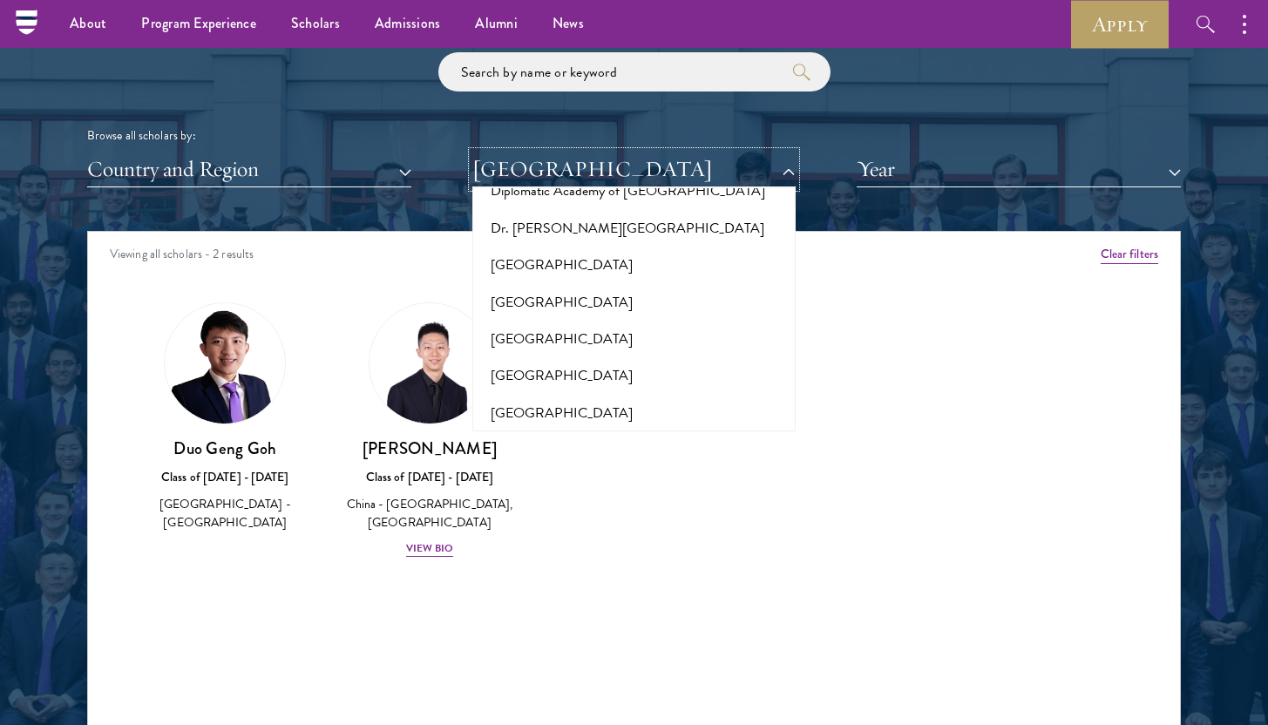
scroll to position [4092, 0]
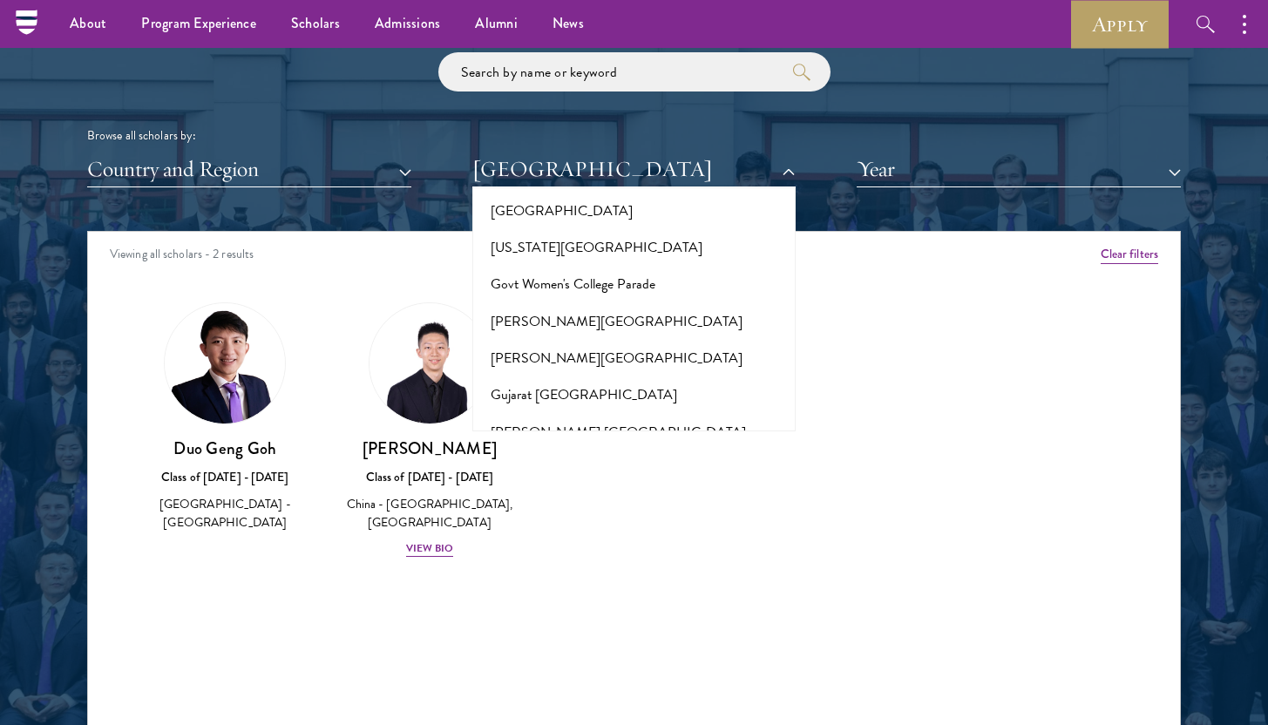
click at [673, 451] on button "HEC [GEOGRAPHIC_DATA]" at bounding box center [635, 469] width 314 height 37
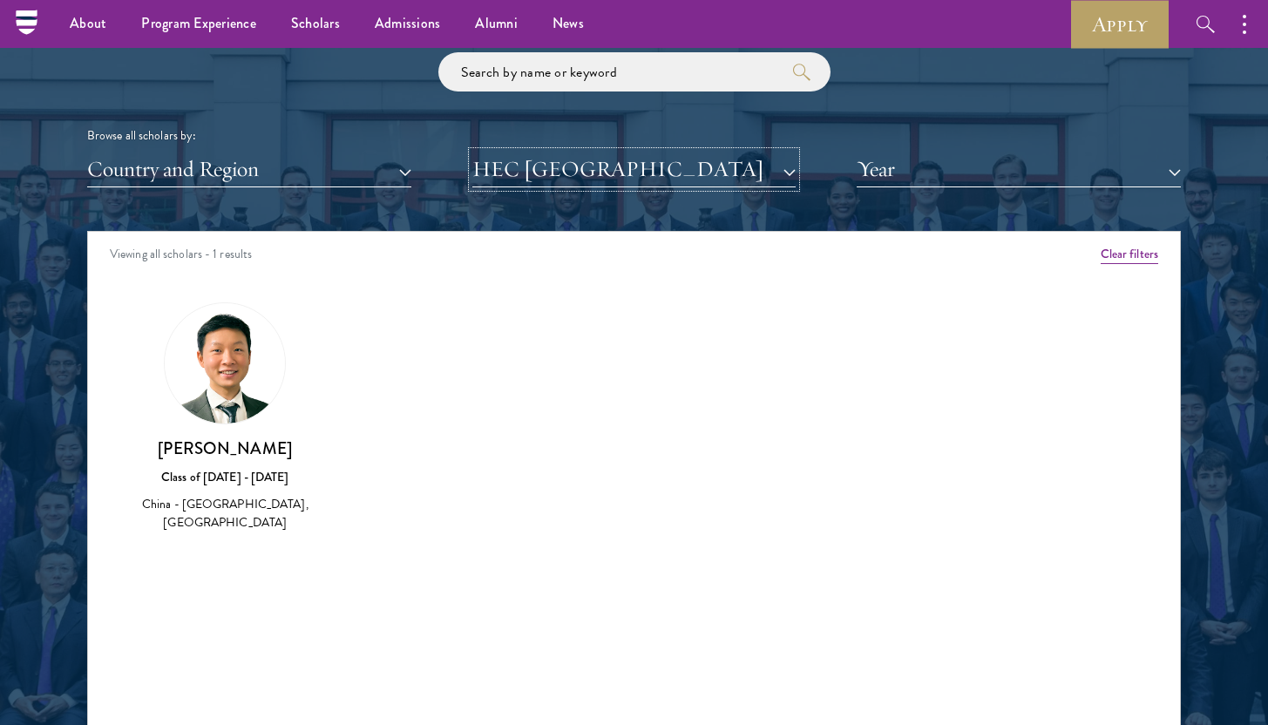
click at [676, 160] on button "HEC [GEOGRAPHIC_DATA]" at bounding box center [634, 170] width 324 height 36
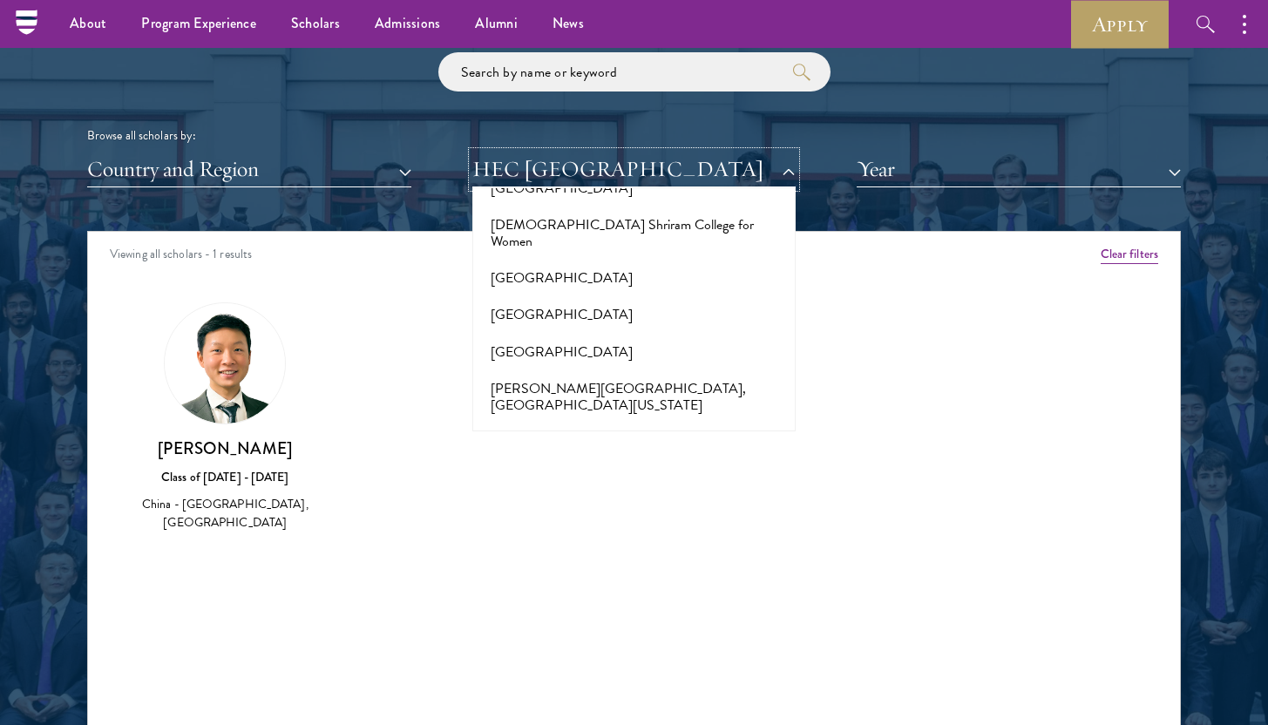
scroll to position [6308, 0]
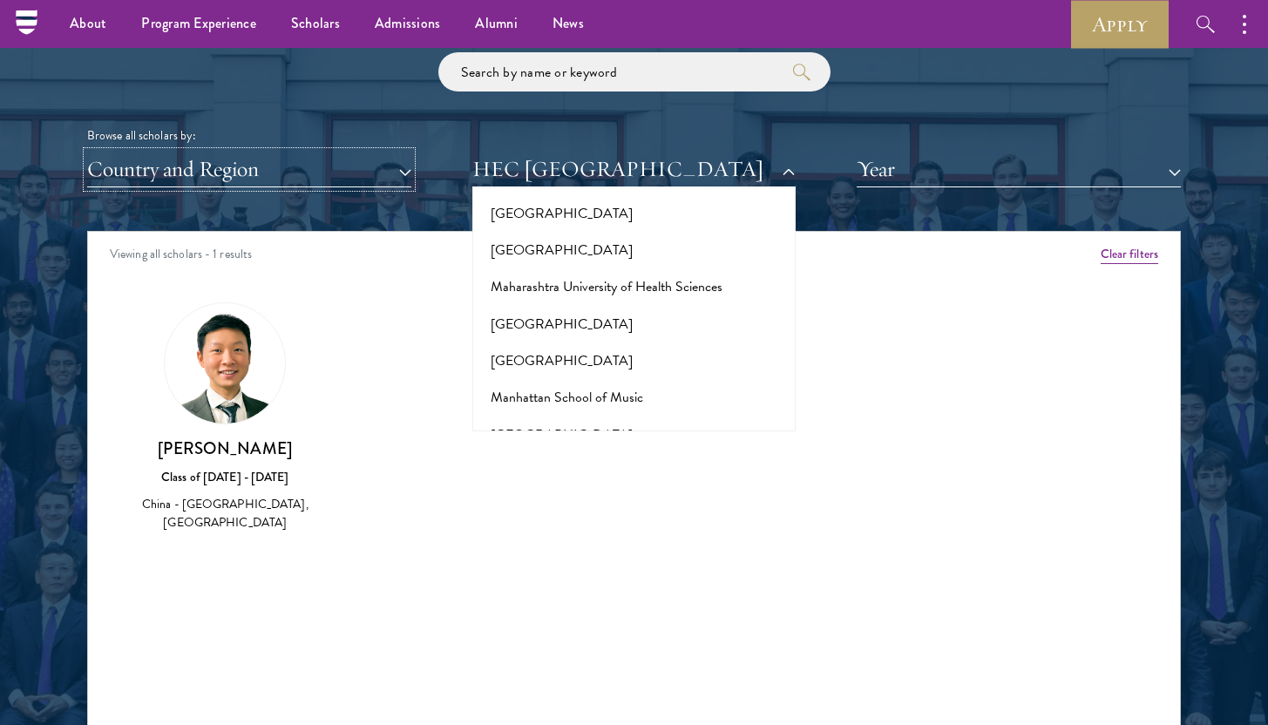
click at [121, 182] on button "Country and Region" at bounding box center [249, 170] width 324 height 36
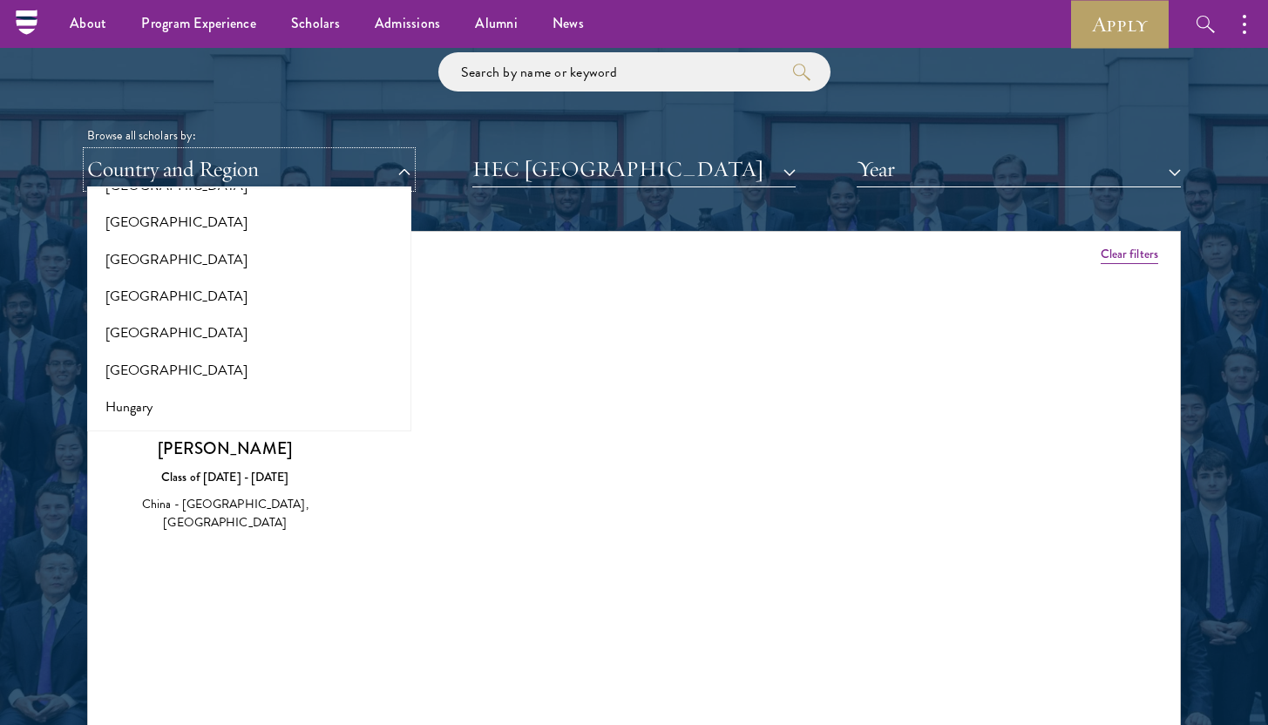
scroll to position [1411, 0]
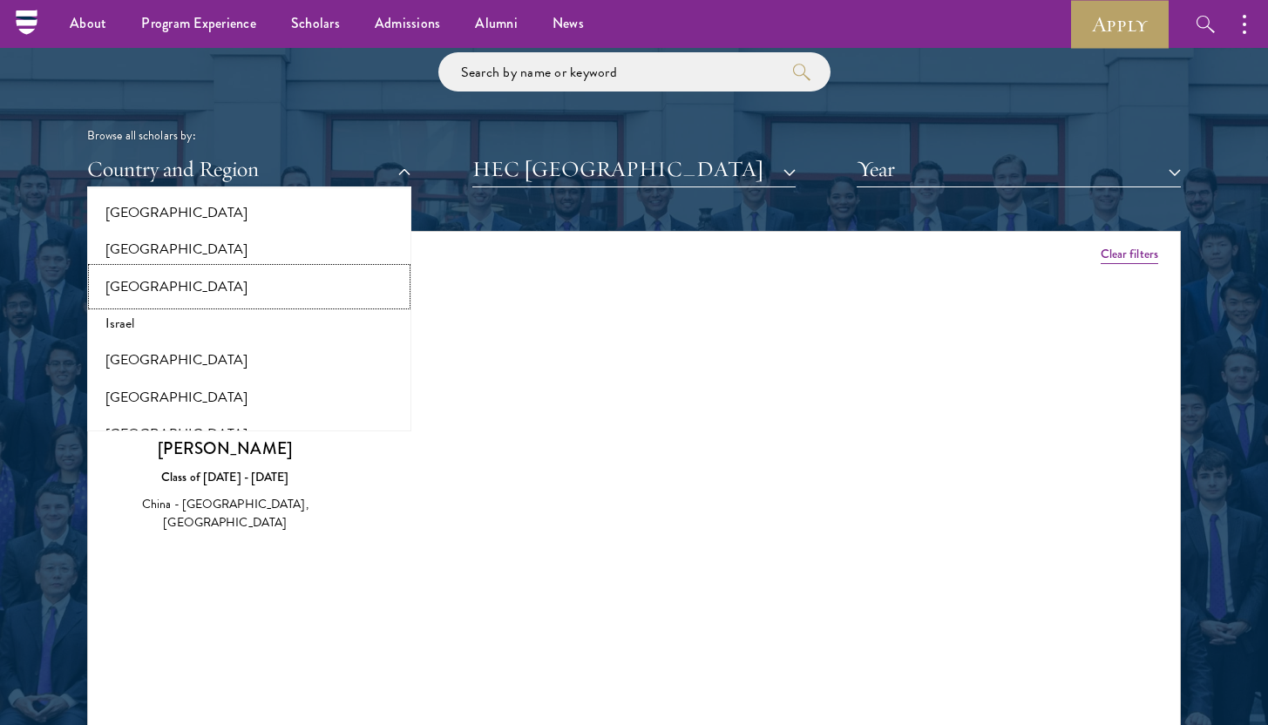
click at [167, 293] on button "[GEOGRAPHIC_DATA]" at bounding box center [249, 286] width 314 height 37
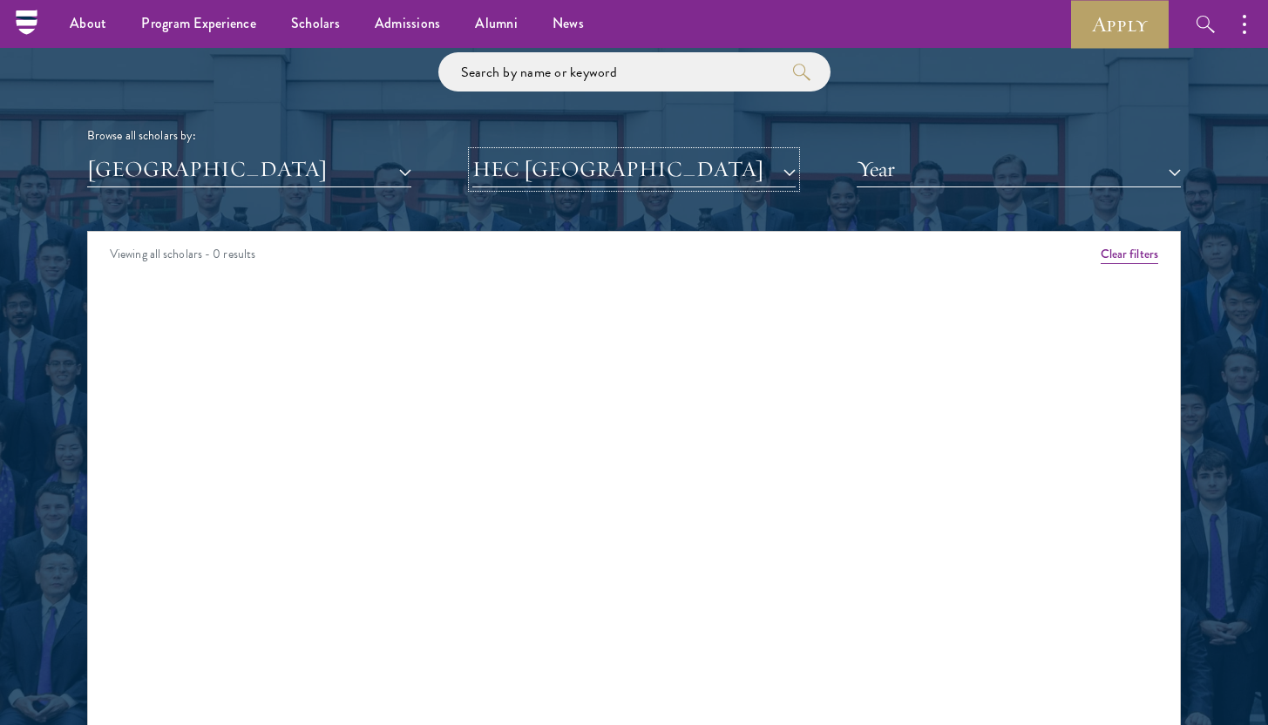
click at [734, 170] on button "HEC [GEOGRAPHIC_DATA]" at bounding box center [634, 170] width 324 height 36
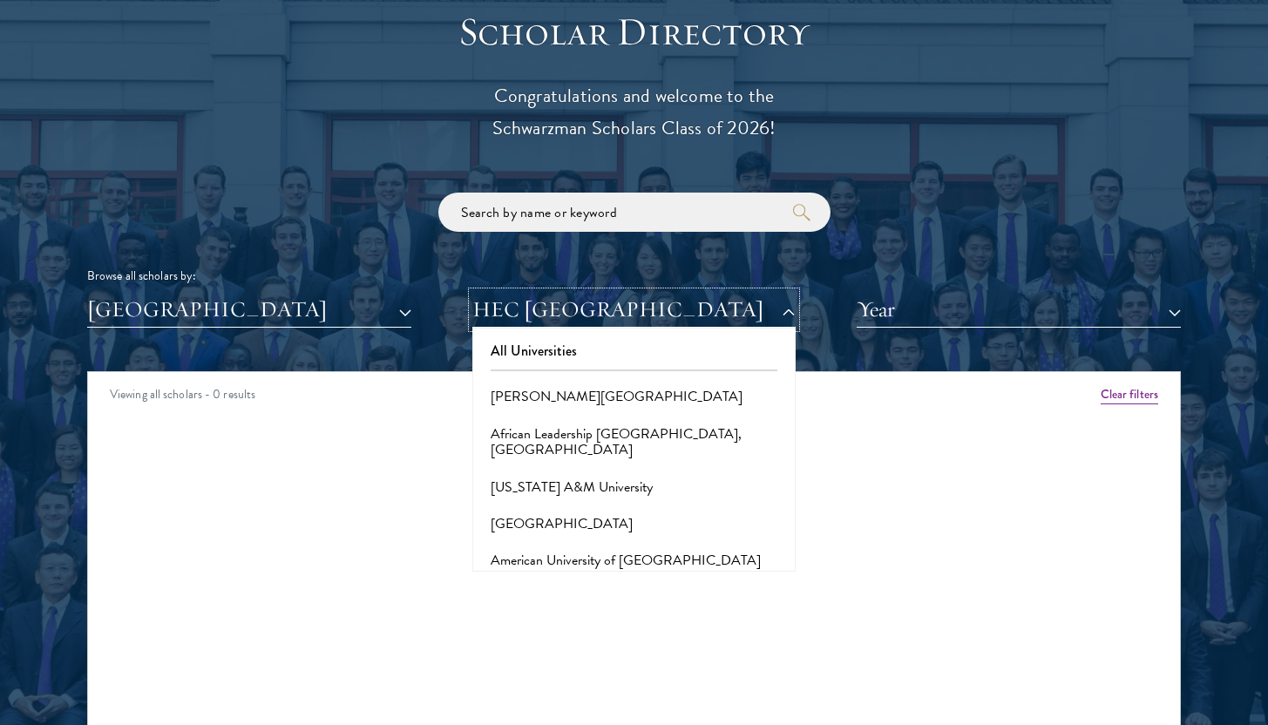
scroll to position [2074, 0]
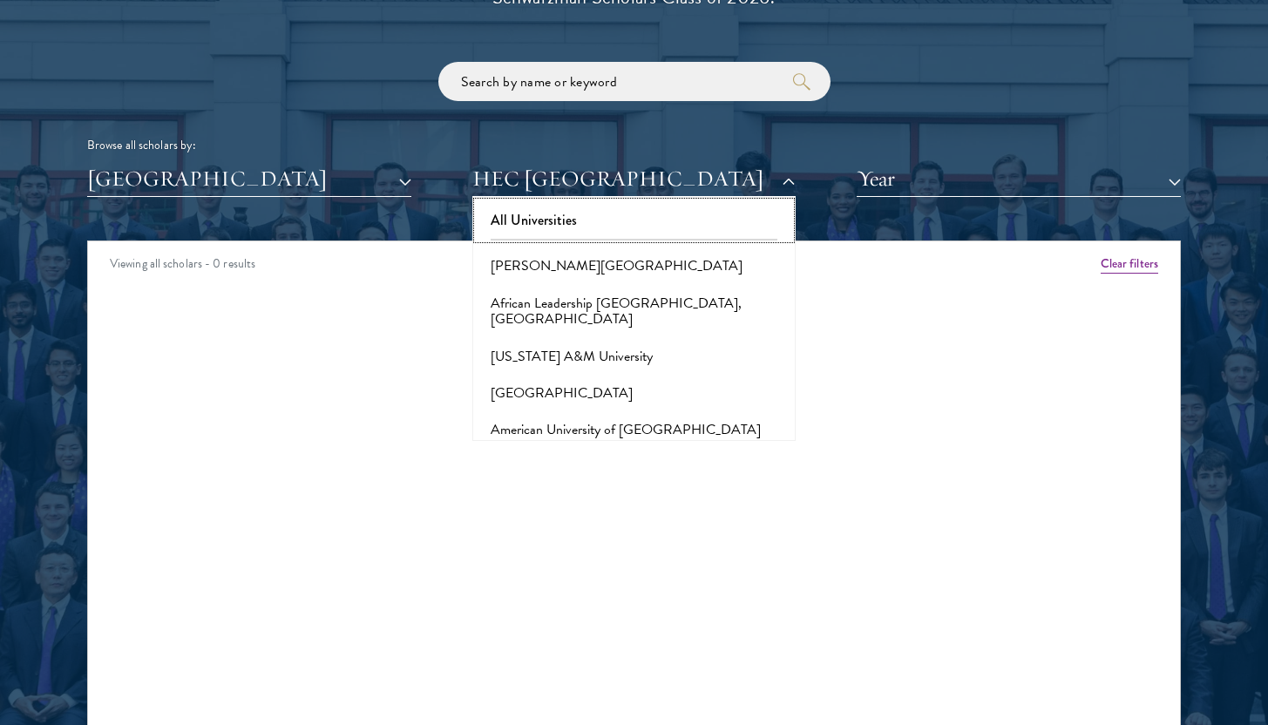
click at [533, 217] on button "All Universities" at bounding box center [635, 220] width 314 height 37
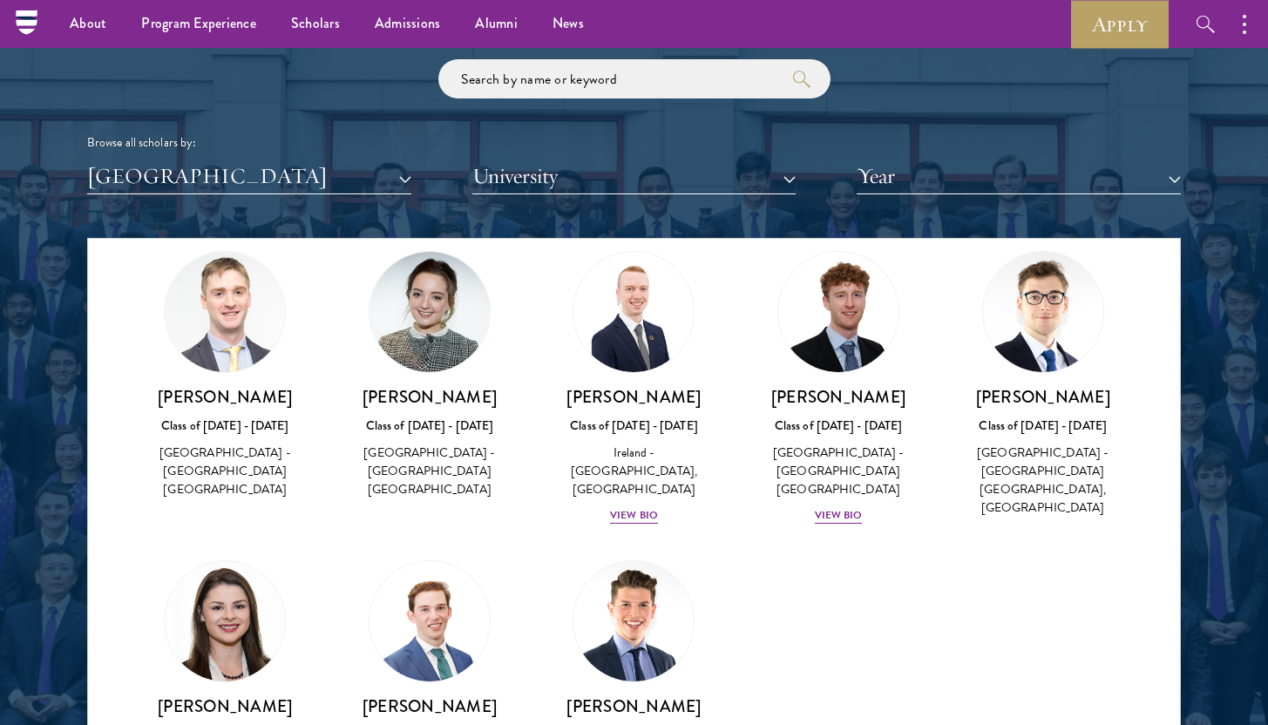
scroll to position [60, 0]
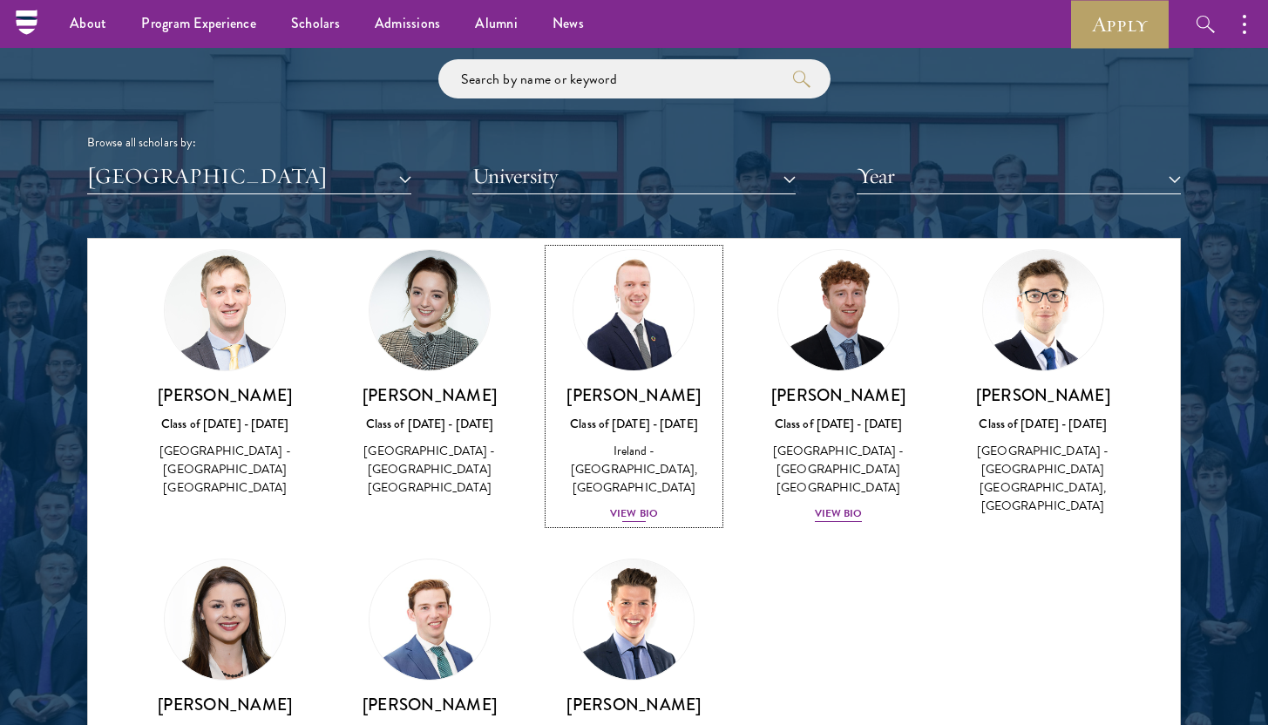
click at [631, 506] on div "View Bio" at bounding box center [634, 514] width 48 height 17
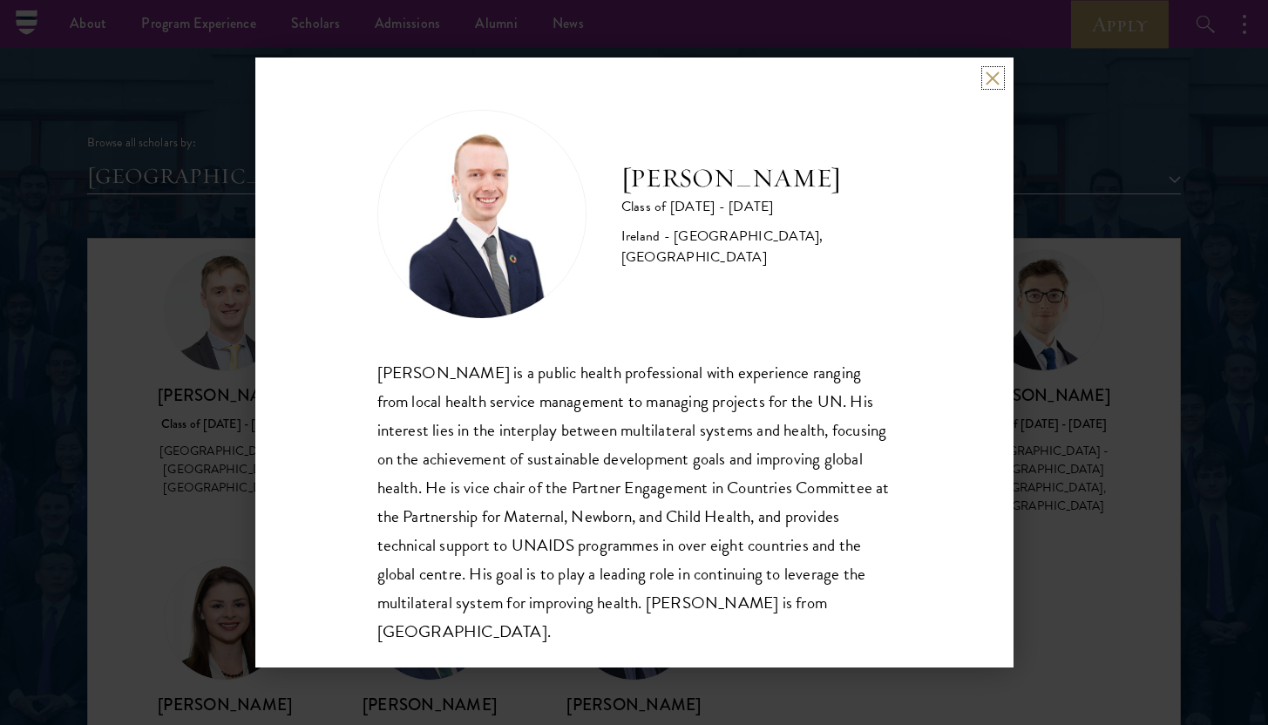
click at [991, 77] on button at bounding box center [993, 78] width 15 height 15
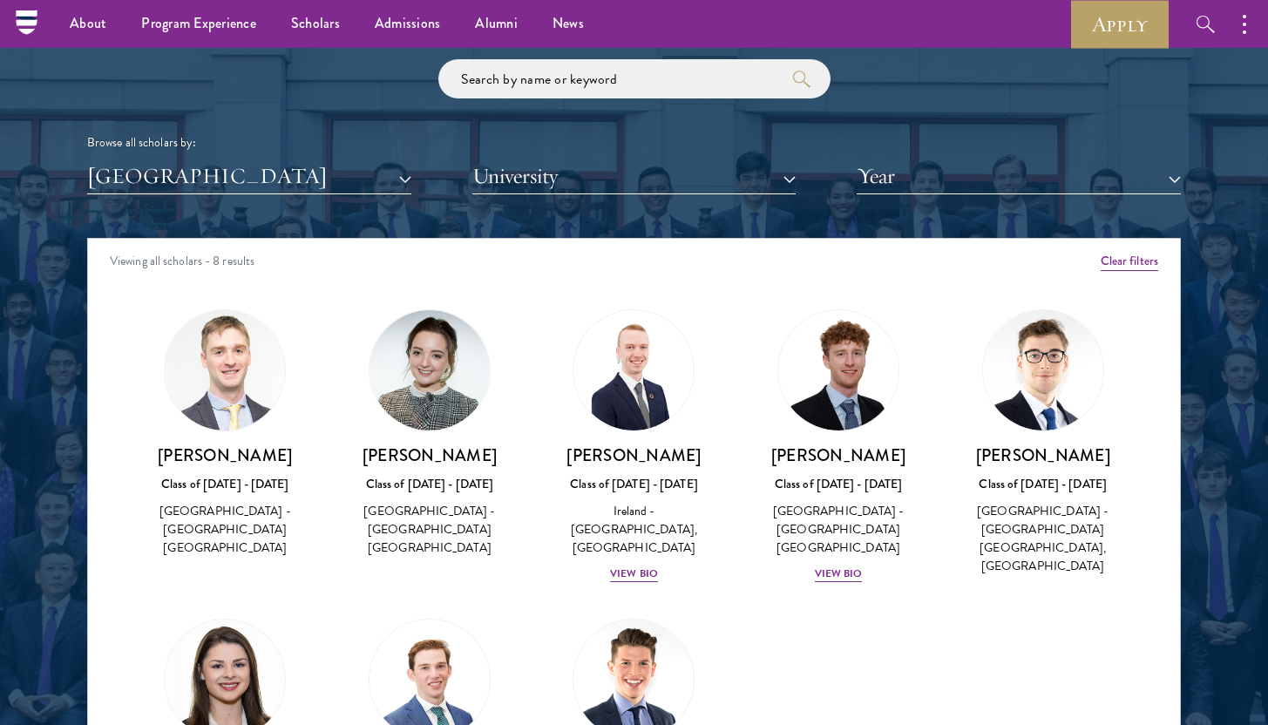
click at [996, 597] on div "Amber Class of 2025 - 2026 China - Peking University View Bio Cirenquji Class o…" at bounding box center [634, 617] width 1092 height 658
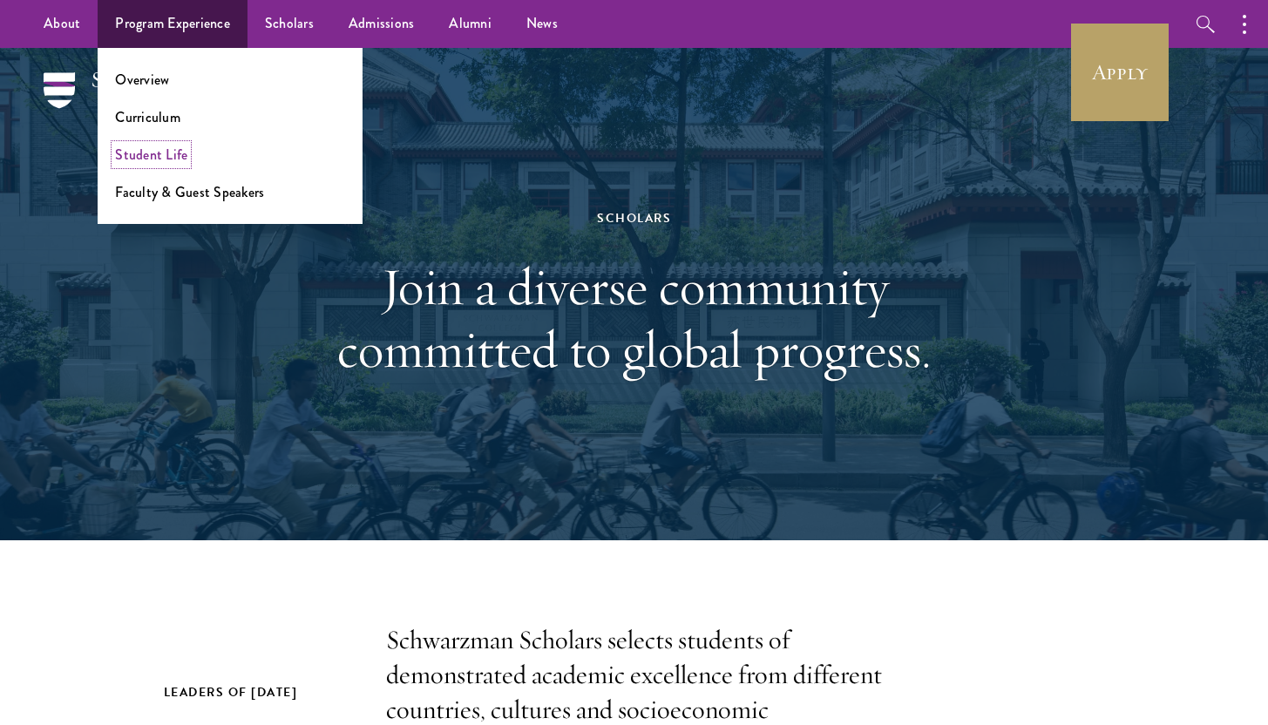
click at [138, 153] on link "Student Life" at bounding box center [151, 155] width 72 height 20
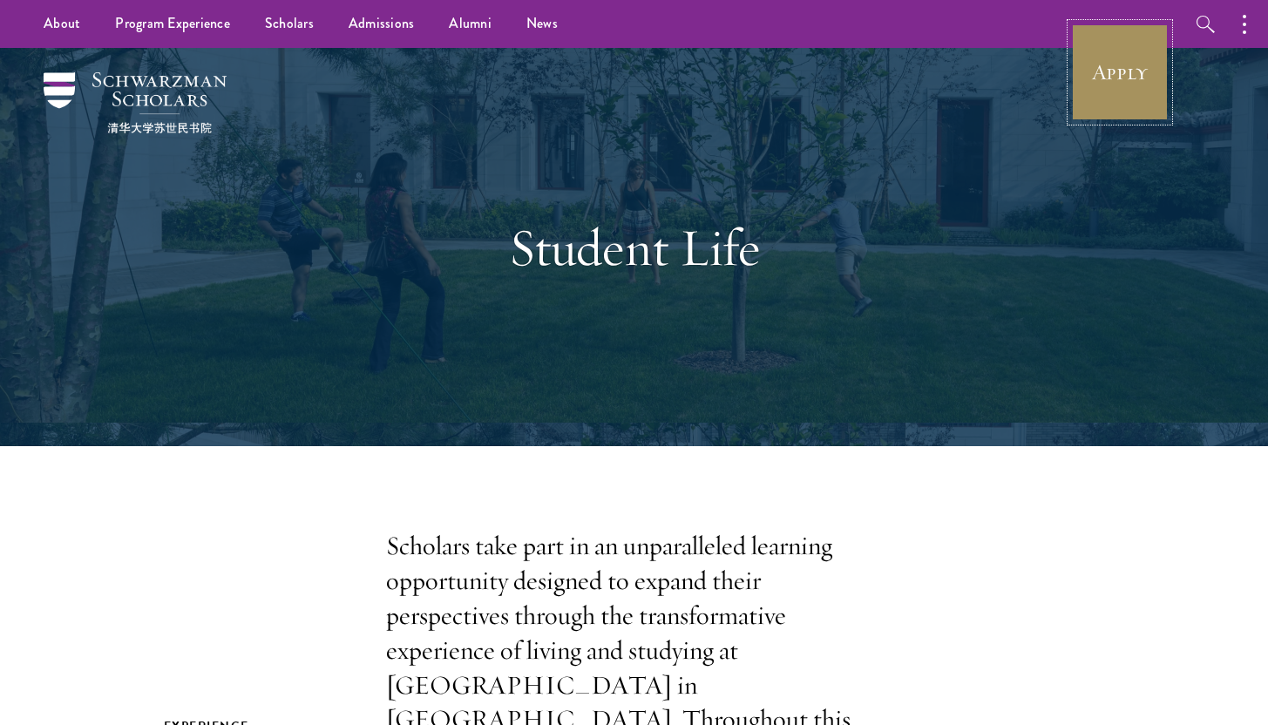
click at [1130, 67] on link "Apply" at bounding box center [1120, 73] width 98 height 98
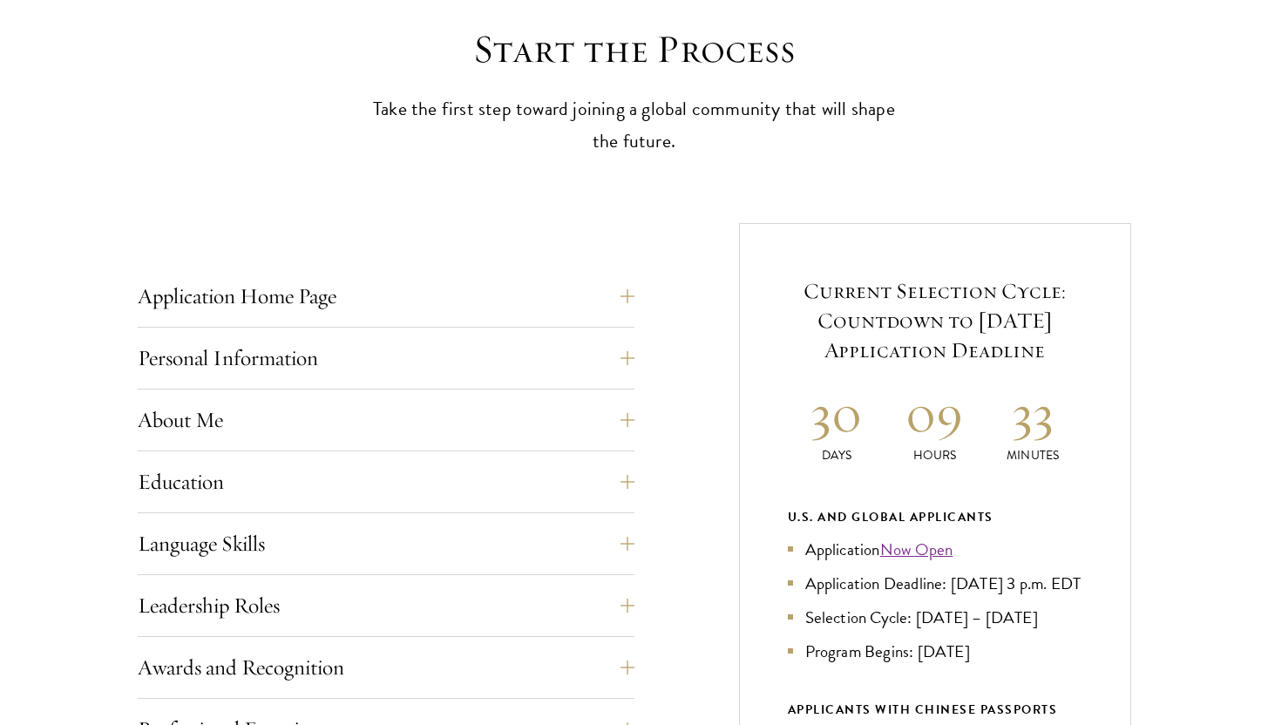
scroll to position [620, 0]
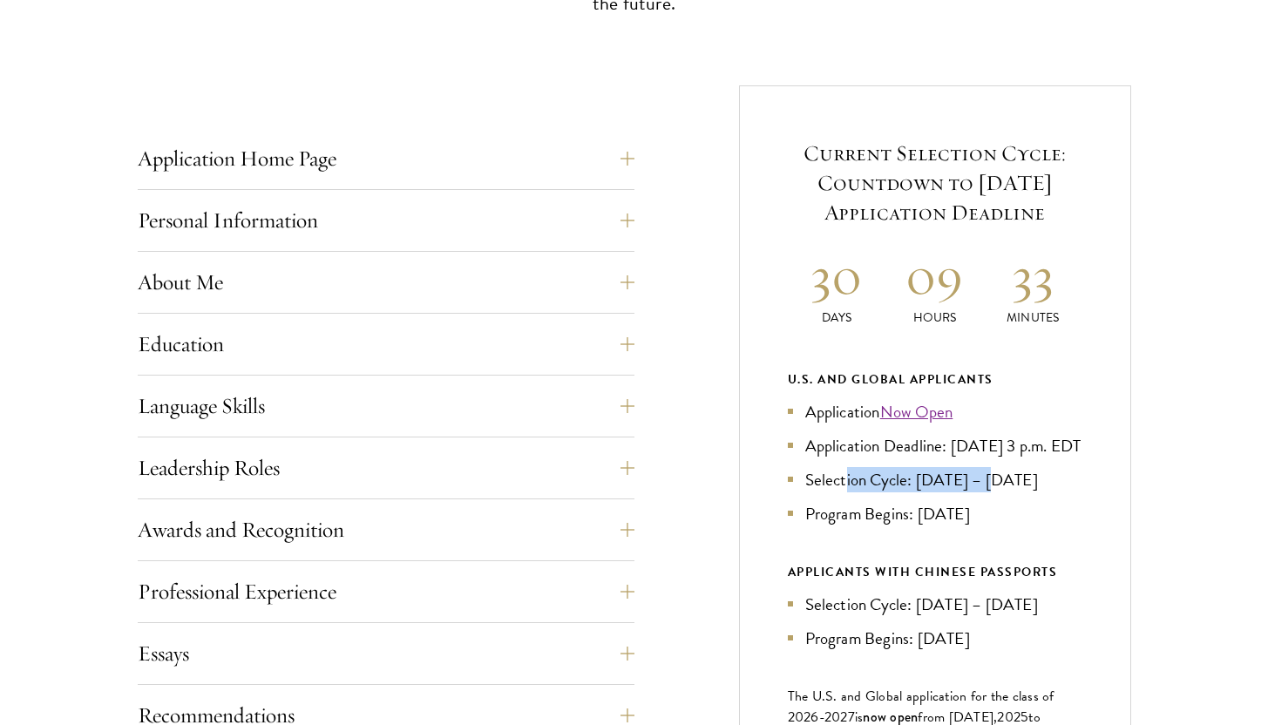
drag, startPoint x: 844, startPoint y: 505, endPoint x: 995, endPoint y: 505, distance: 151.7
click at [995, 492] on li "Selection Cycle: [DATE] – [DATE]" at bounding box center [935, 479] width 295 height 25
click at [989, 492] on li "Selection Cycle: [DATE] – [DATE]" at bounding box center [935, 479] width 295 height 25
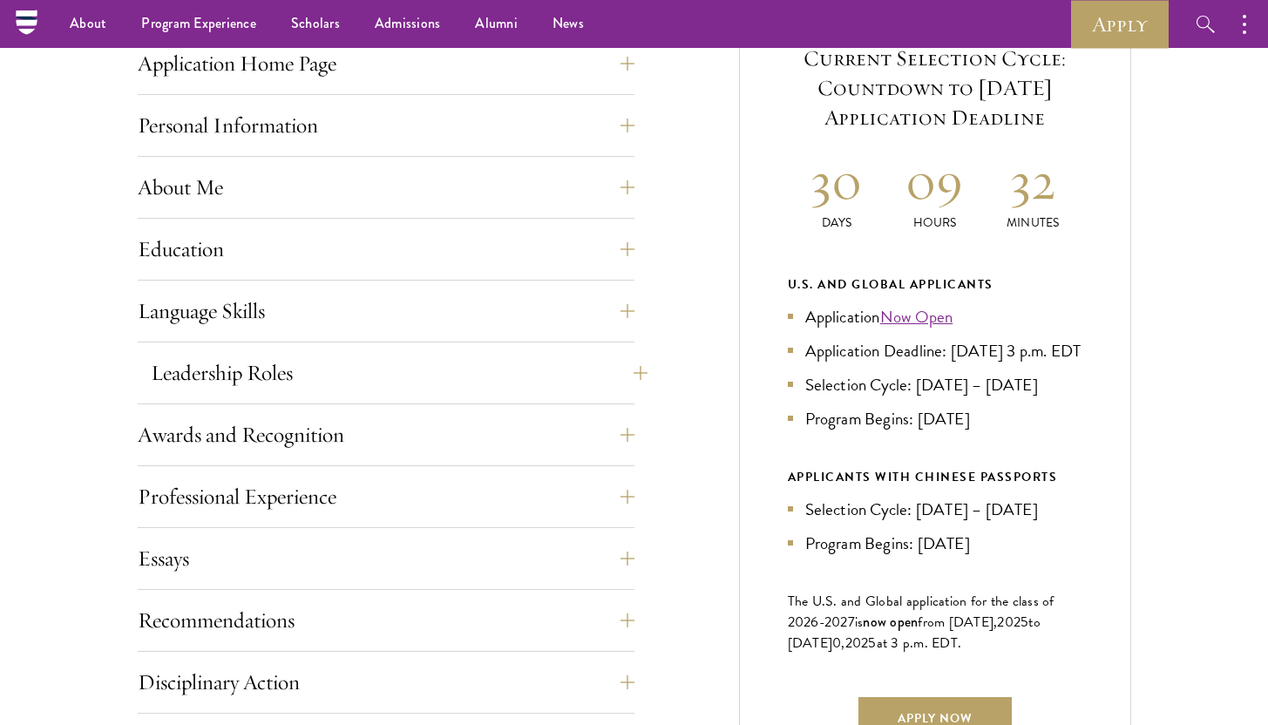
scroll to position [684, 0]
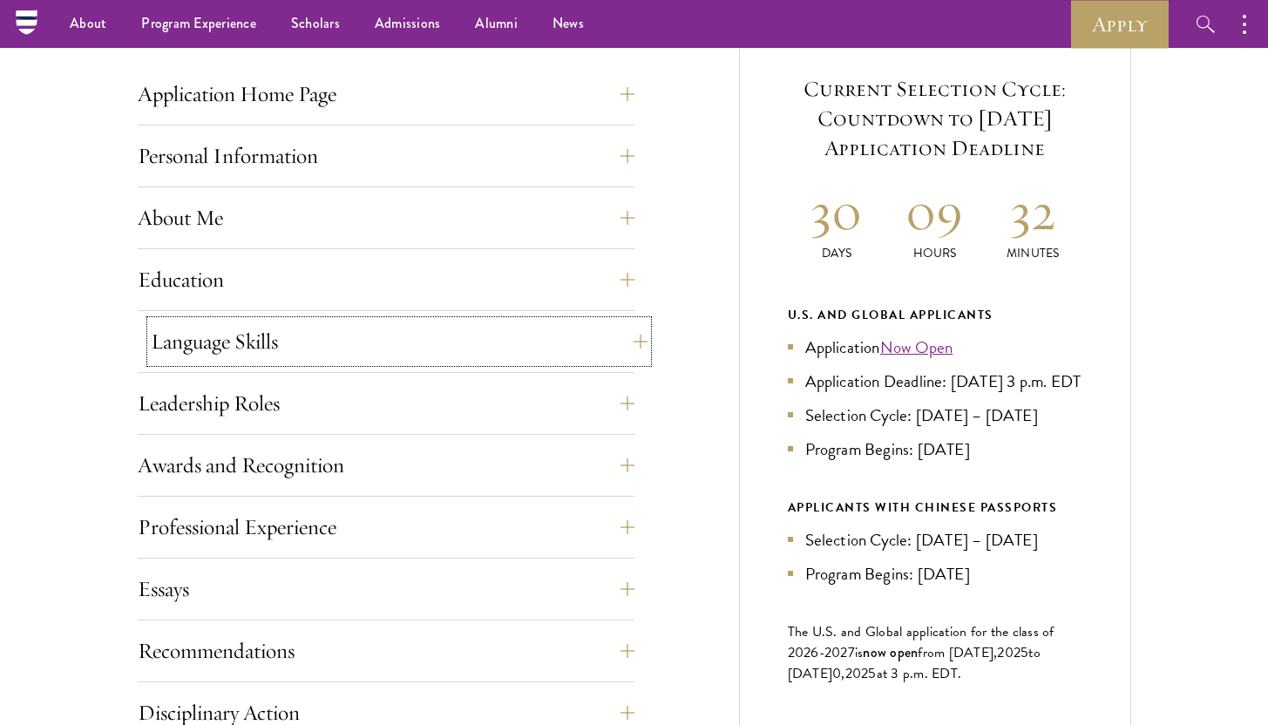
click at [569, 329] on button "Language Skills" at bounding box center [399, 342] width 497 height 42
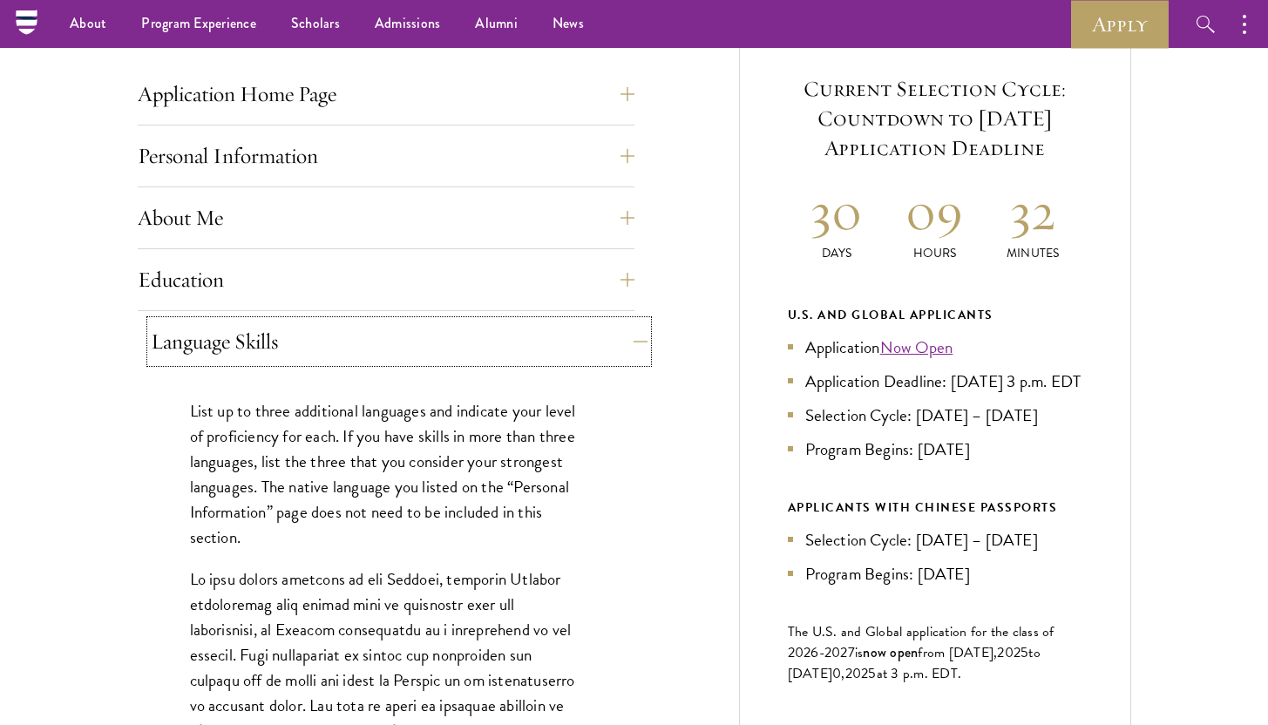
click at [569, 329] on button "Language Skills" at bounding box center [399, 342] width 497 height 42
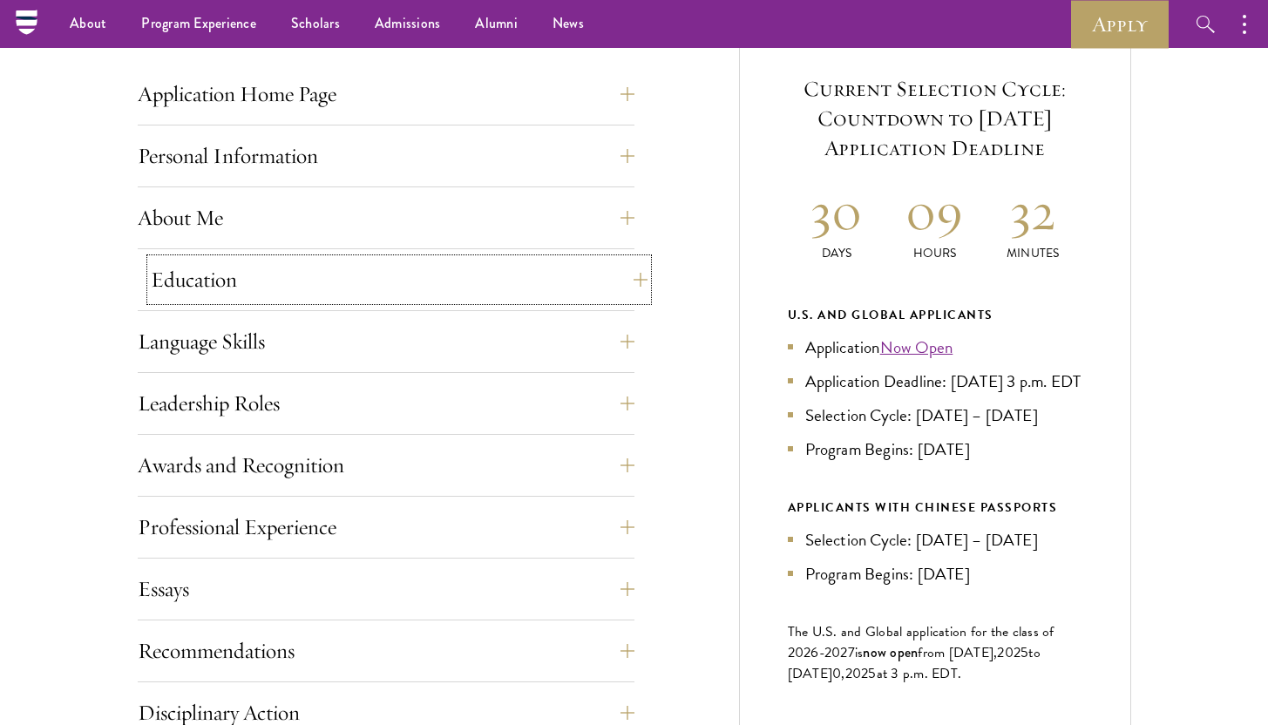
click at [576, 269] on button "Education" at bounding box center [399, 280] width 497 height 42
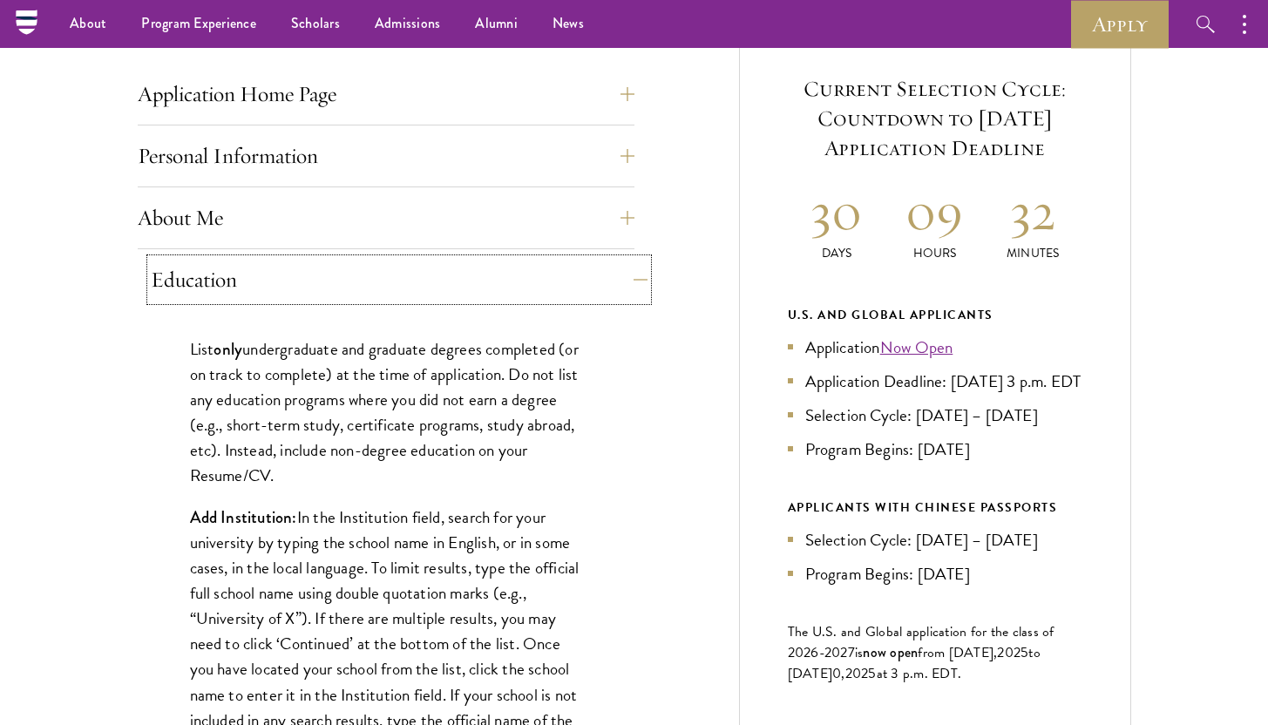
click at [576, 269] on button "Education" at bounding box center [399, 280] width 497 height 42
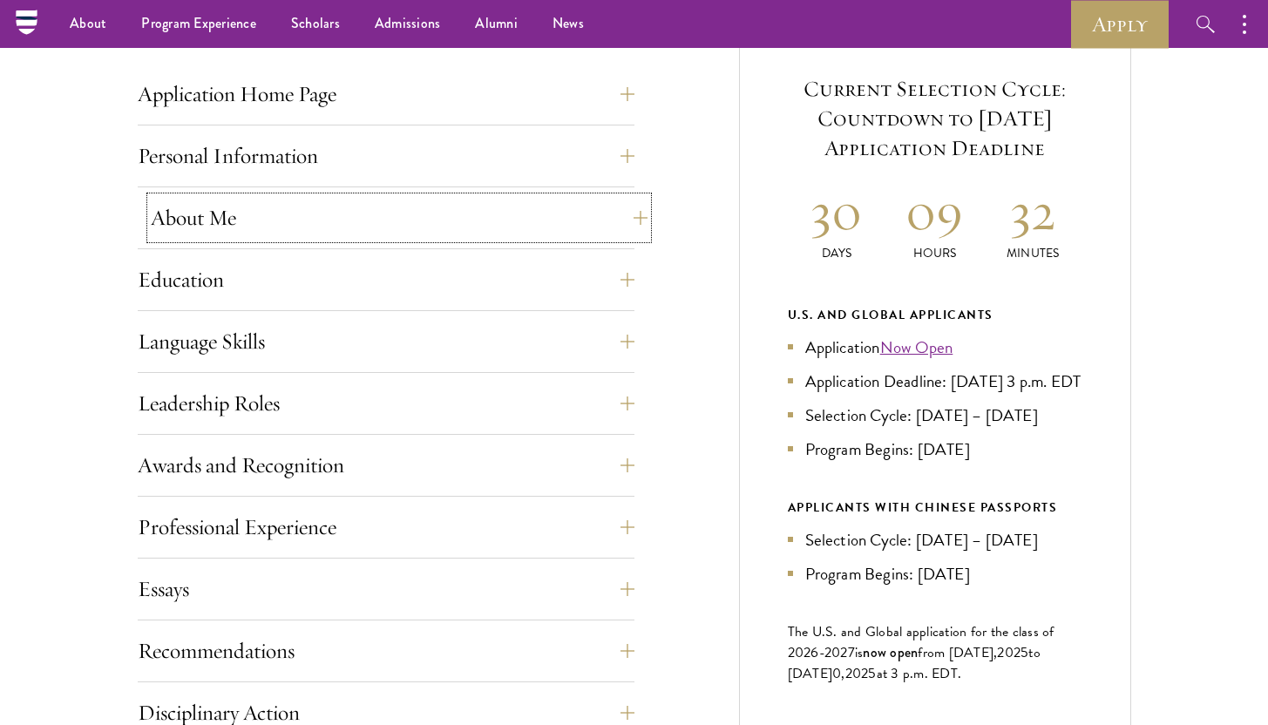
click at [584, 211] on button "About Me" at bounding box center [399, 218] width 497 height 42
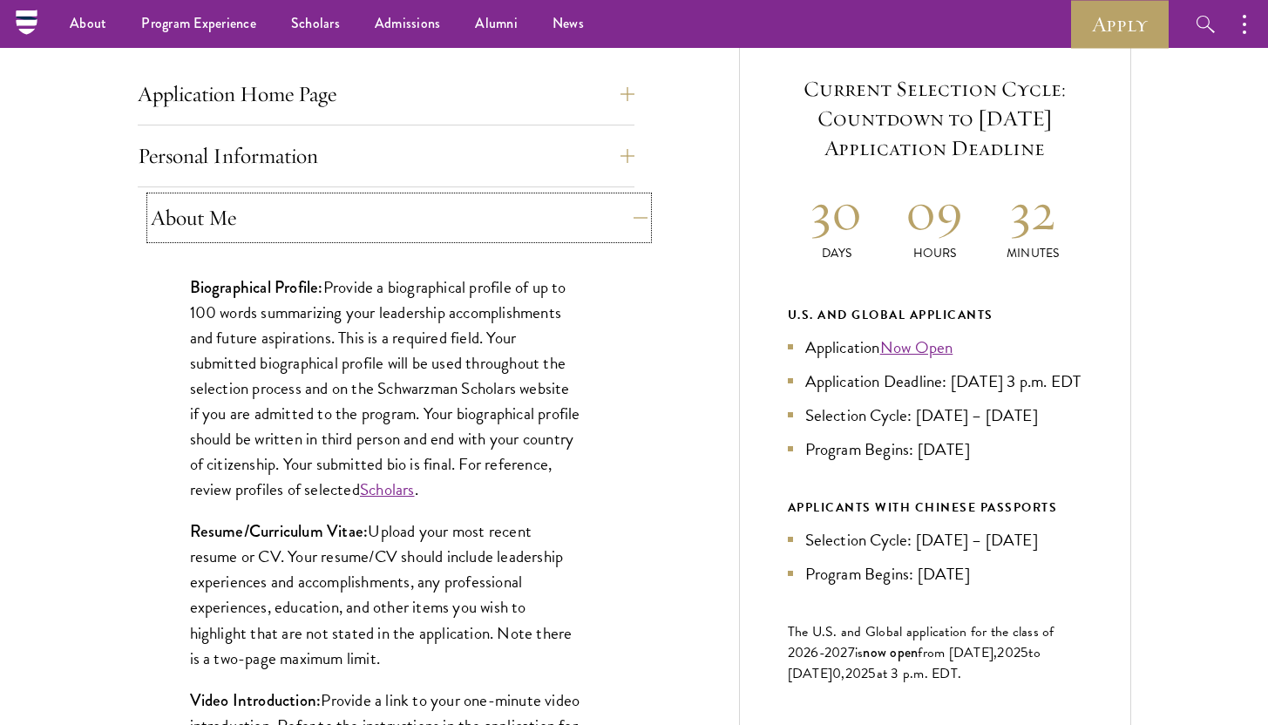
click at [584, 211] on button "About Me" at bounding box center [399, 218] width 497 height 42
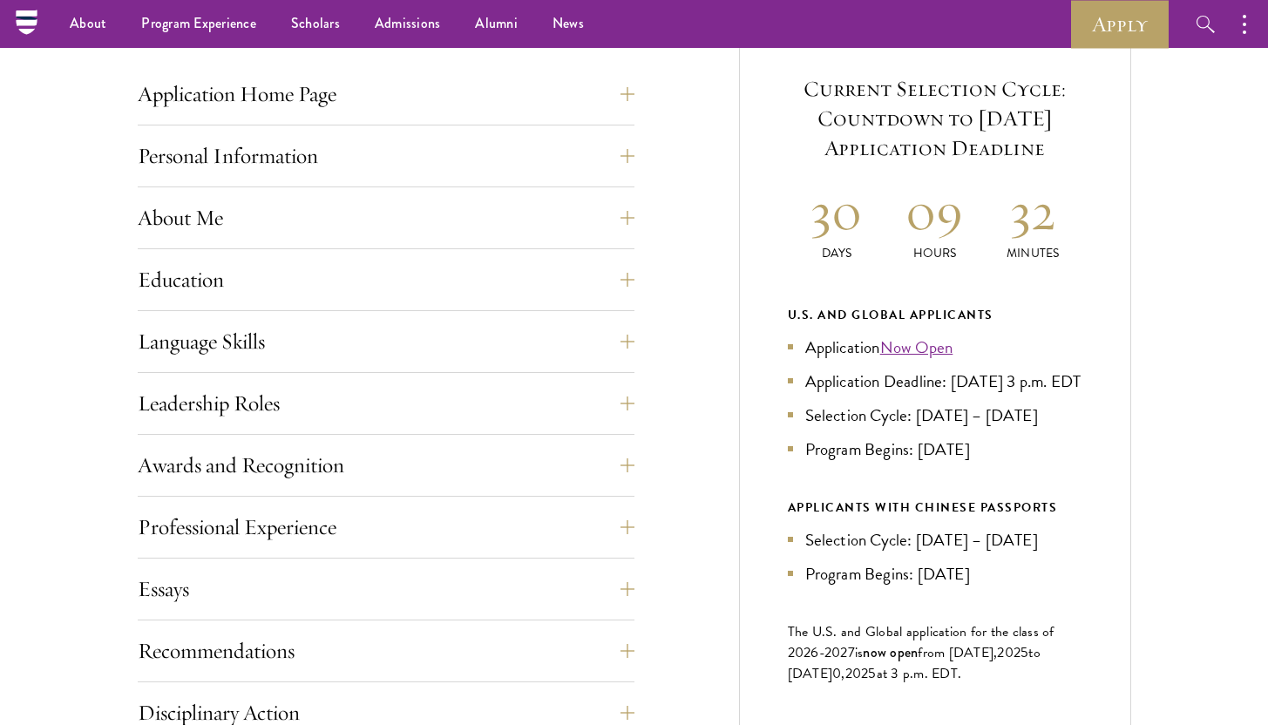
click at [589, 180] on div "Personal Information This section requests applicant biographical and contact i…" at bounding box center [386, 161] width 497 height 52
click at [591, 166] on button "Personal Information" at bounding box center [399, 156] width 497 height 42
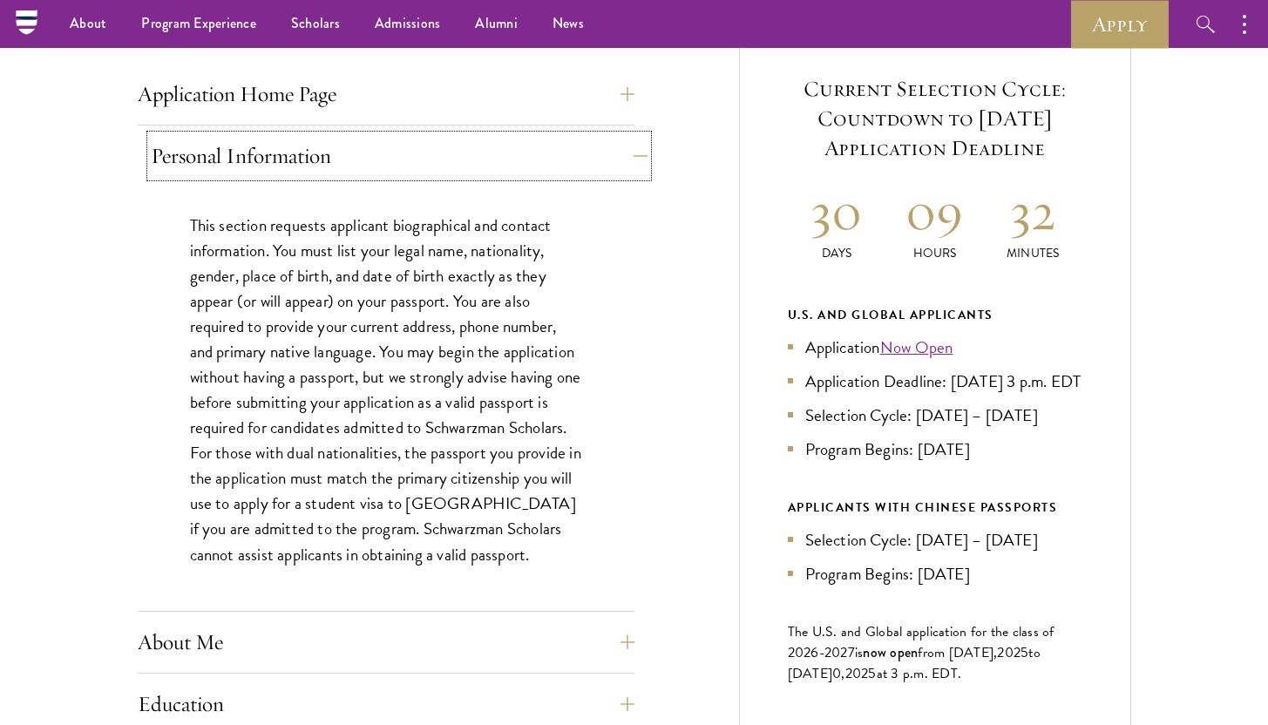
click at [591, 165] on button "Personal Information" at bounding box center [399, 156] width 497 height 42
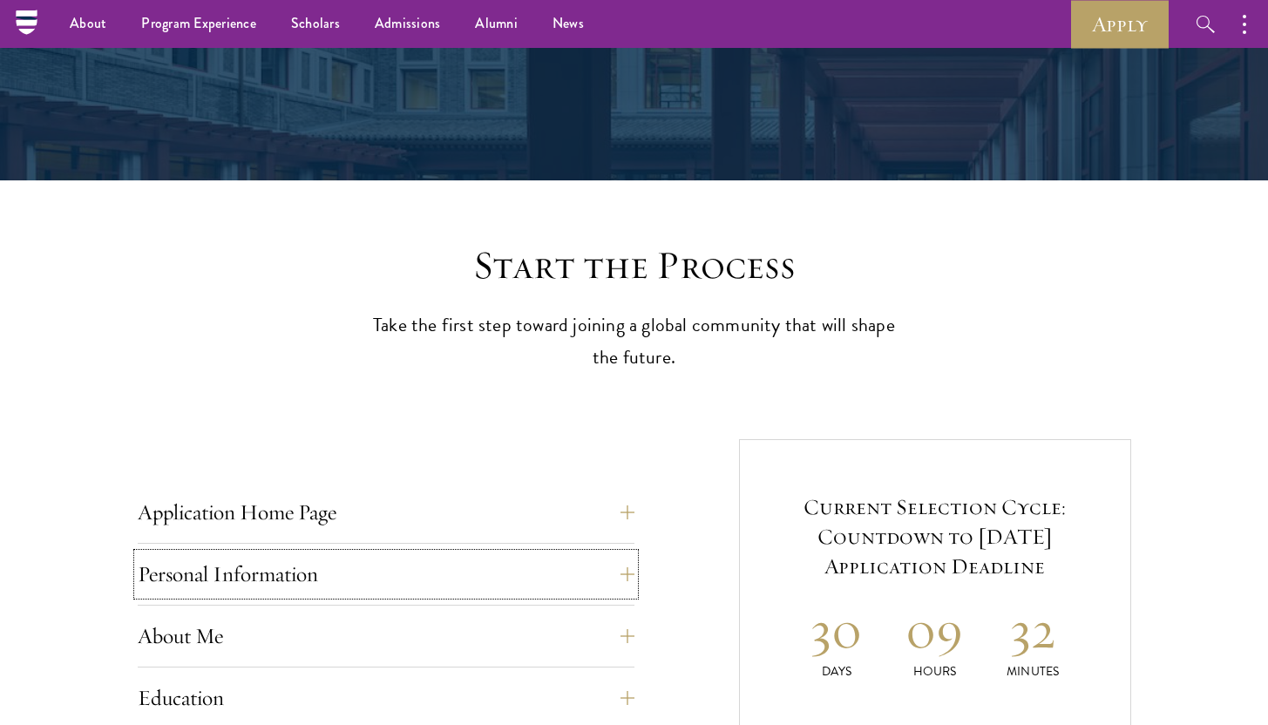
scroll to position [191, 0]
